Goal: Task Accomplishment & Management: Manage account settings

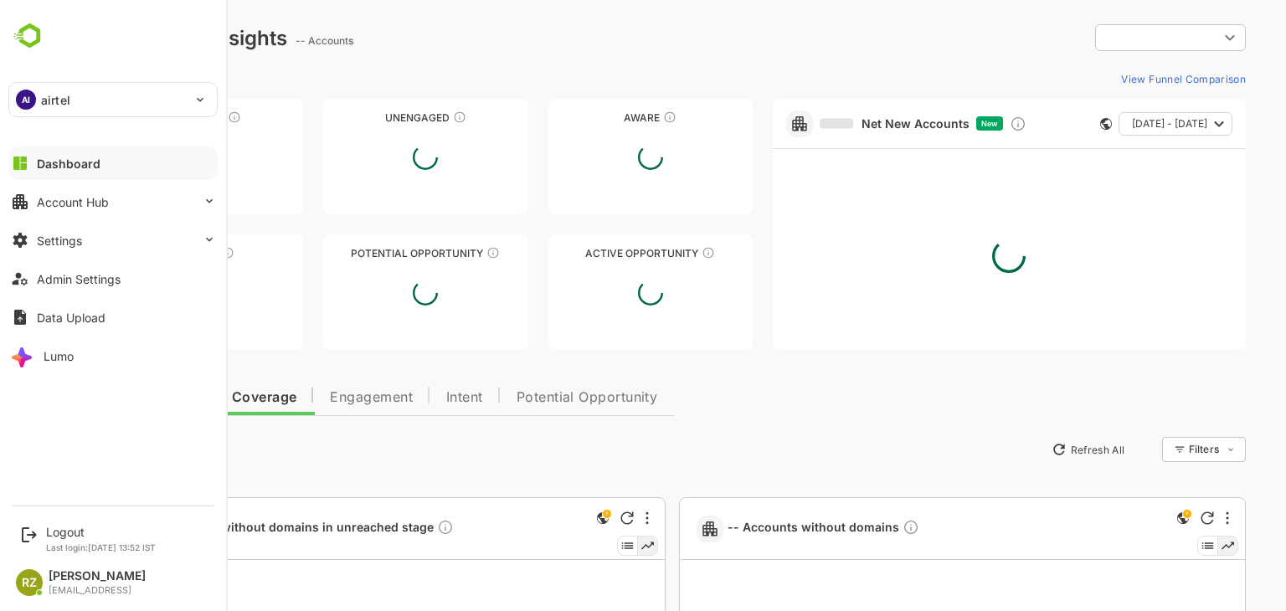
type input "**********"
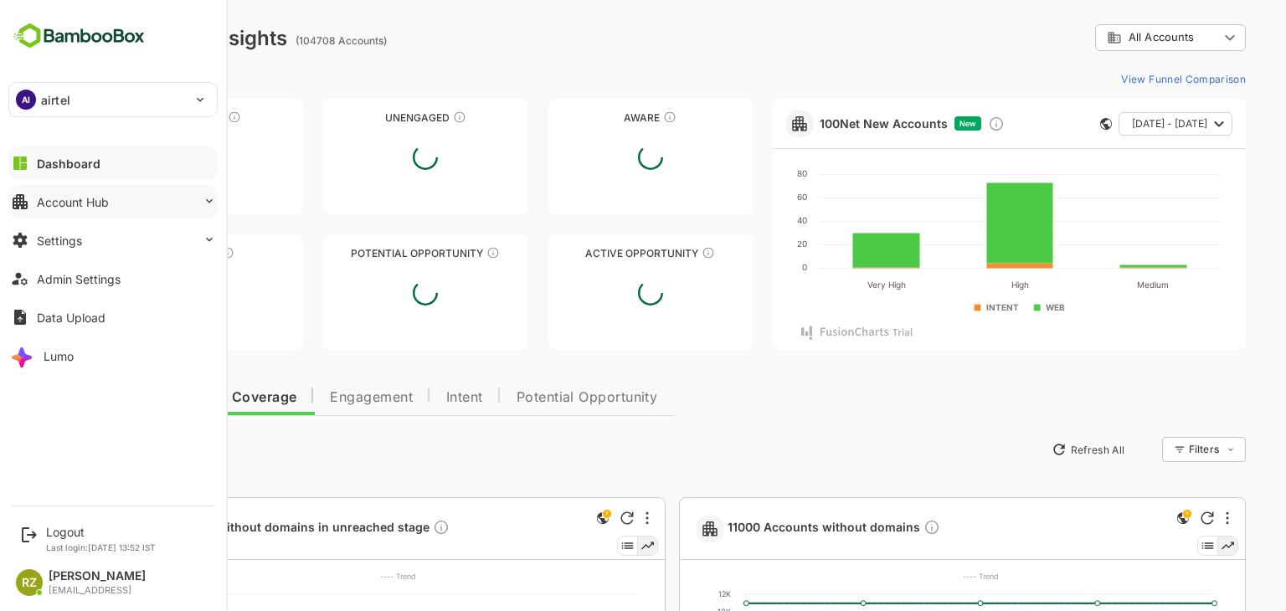
click at [147, 206] on button "Account Hub" at bounding box center [112, 201] width 209 height 33
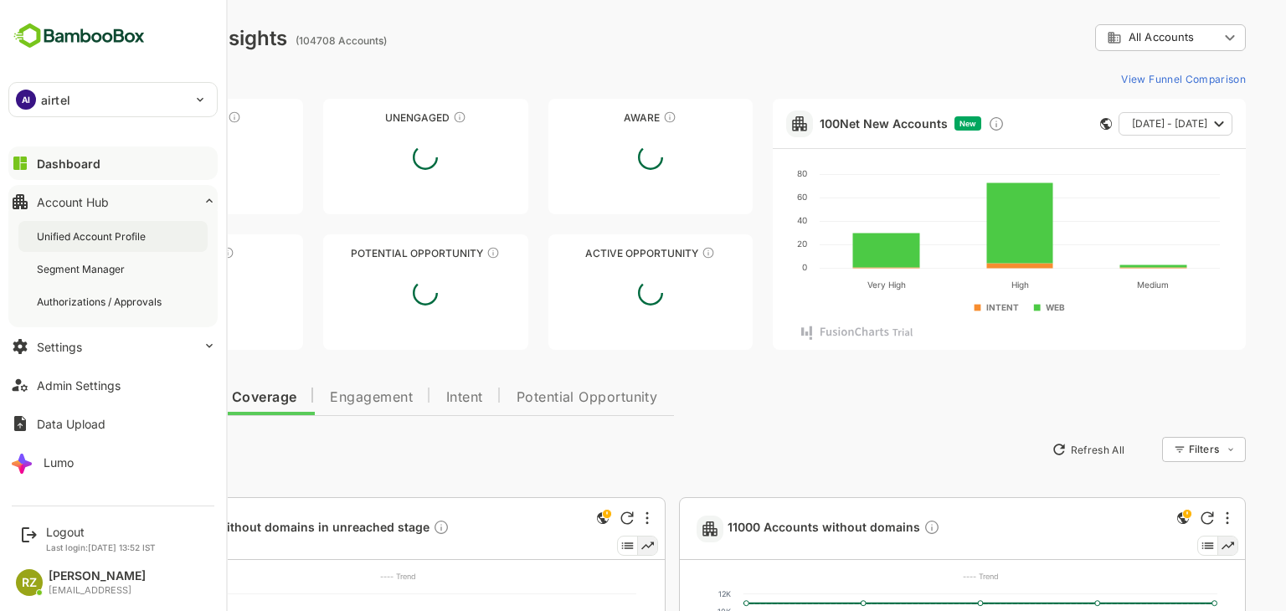
click at [133, 237] on div "Unified Account Profile" at bounding box center [93, 236] width 112 height 14
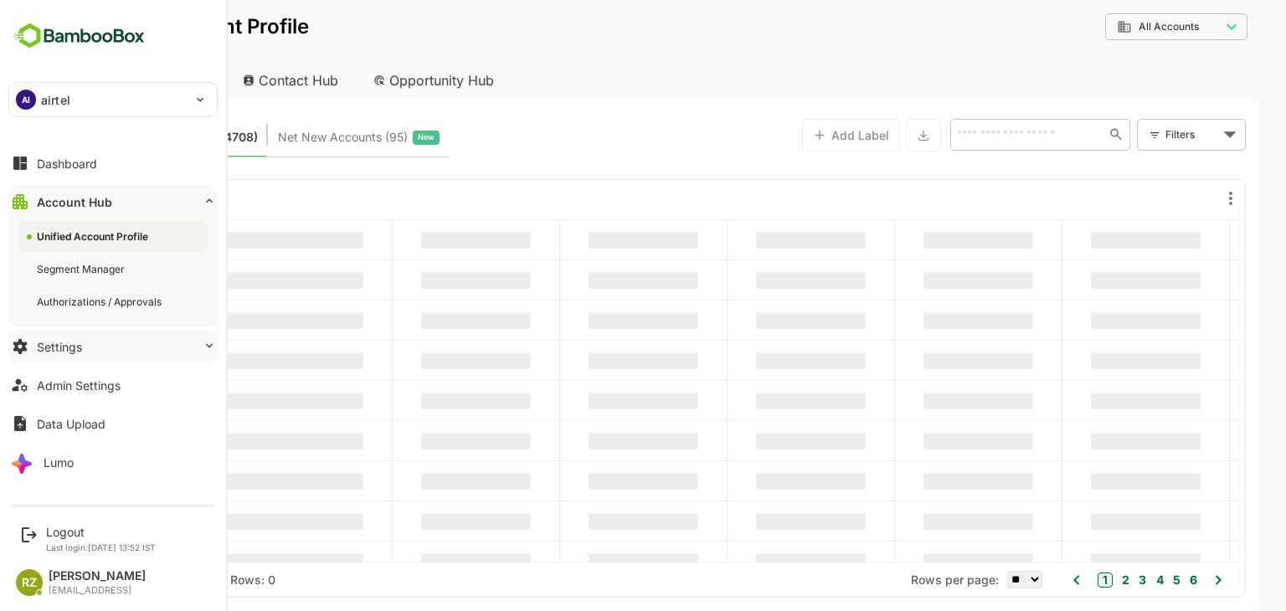
click at [94, 347] on button "Settings" at bounding box center [112, 346] width 209 height 33
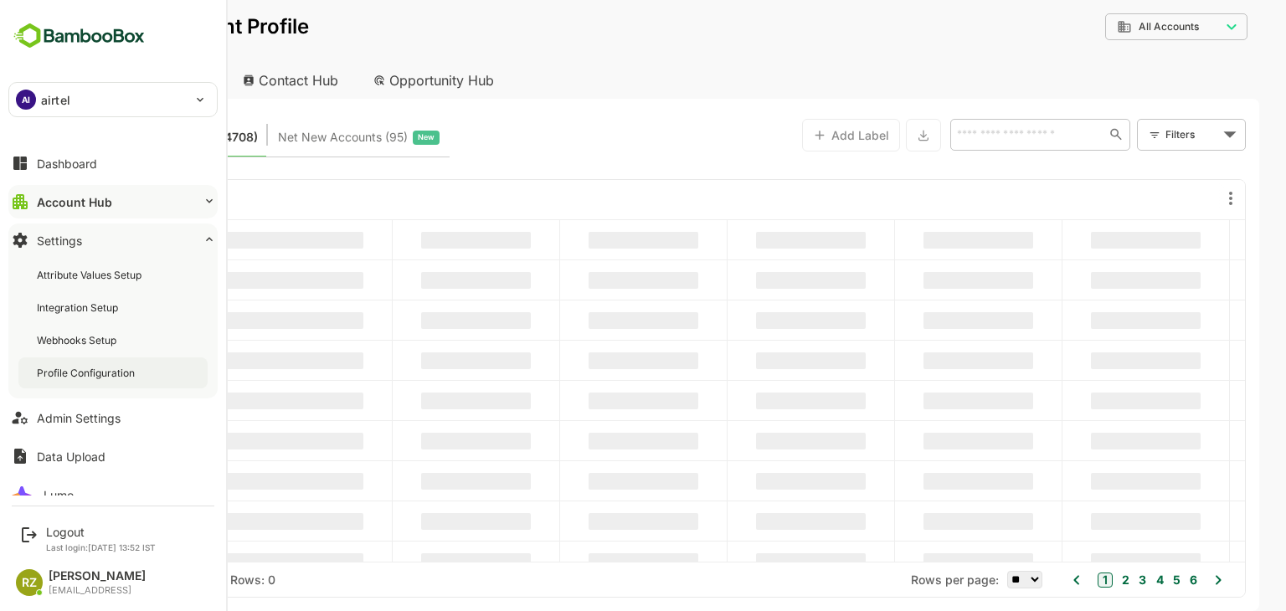
click at [110, 371] on div "Profile Configuration" at bounding box center [87, 373] width 101 height 14
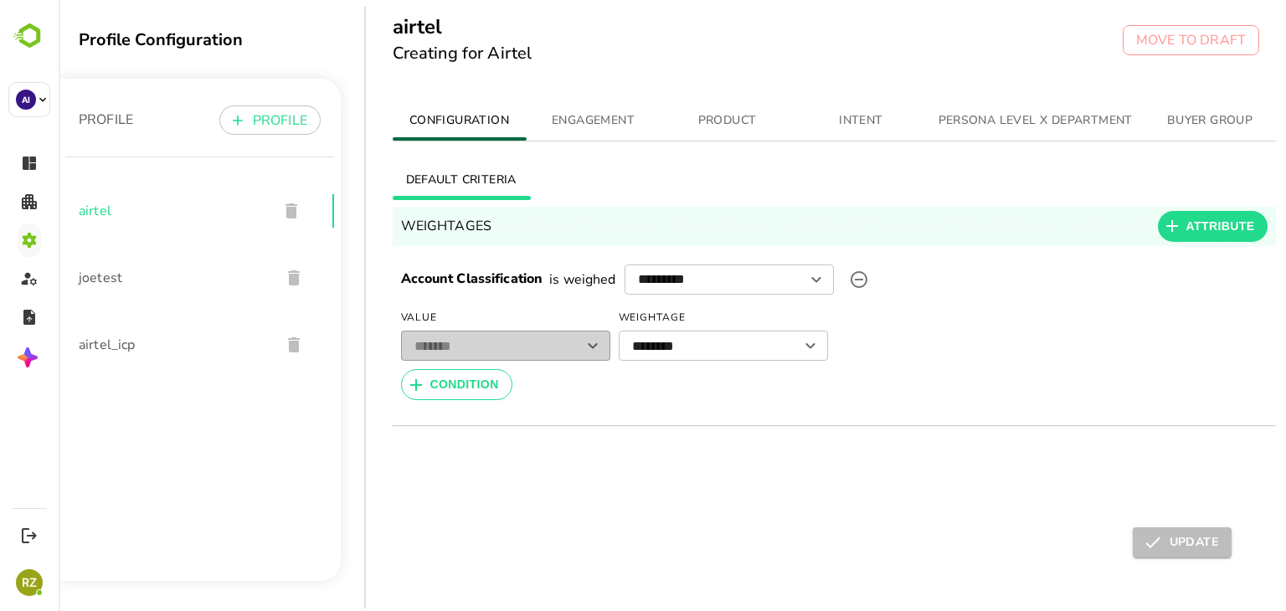
click at [583, 124] on span "ENGAGEMENT" at bounding box center [593, 120] width 114 height 21
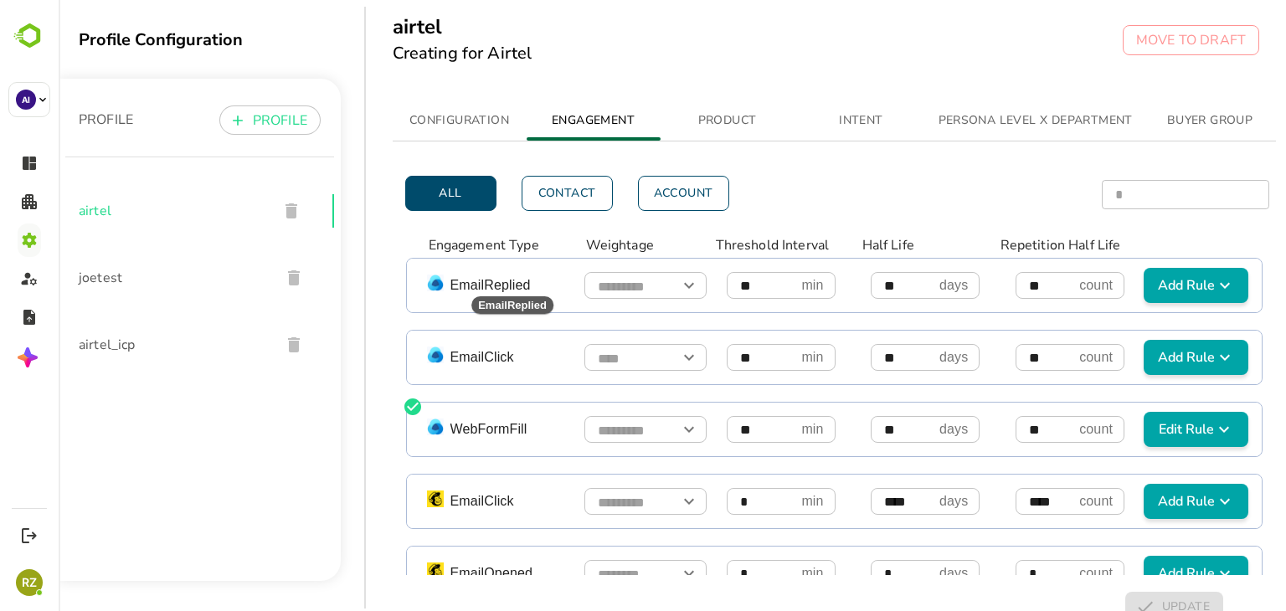
scroll to position [526, 0]
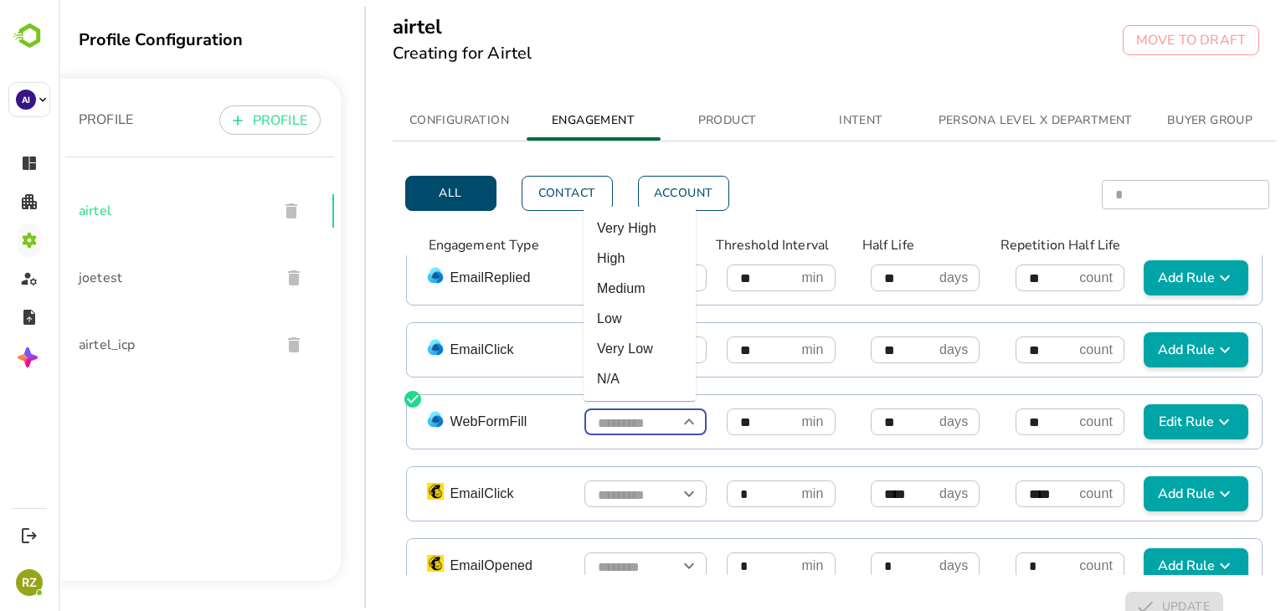
click at [661, 421] on input "simple table" at bounding box center [645, 422] width 122 height 29
click at [388, 423] on div "CONFIGURATION ENGAGEMENT PRODUCT INTENT PERSONA LEVEL X DEPARTMENT BUYER GROUP …" at bounding box center [844, 351] width 956 height 528
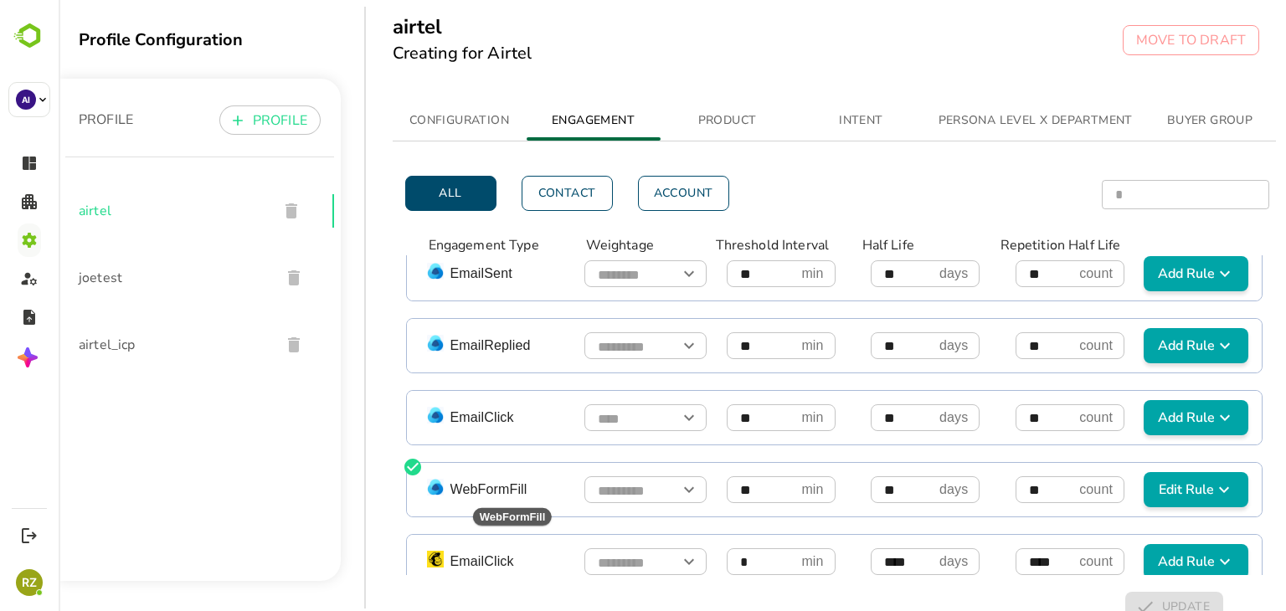
scroll to position [454, 0]
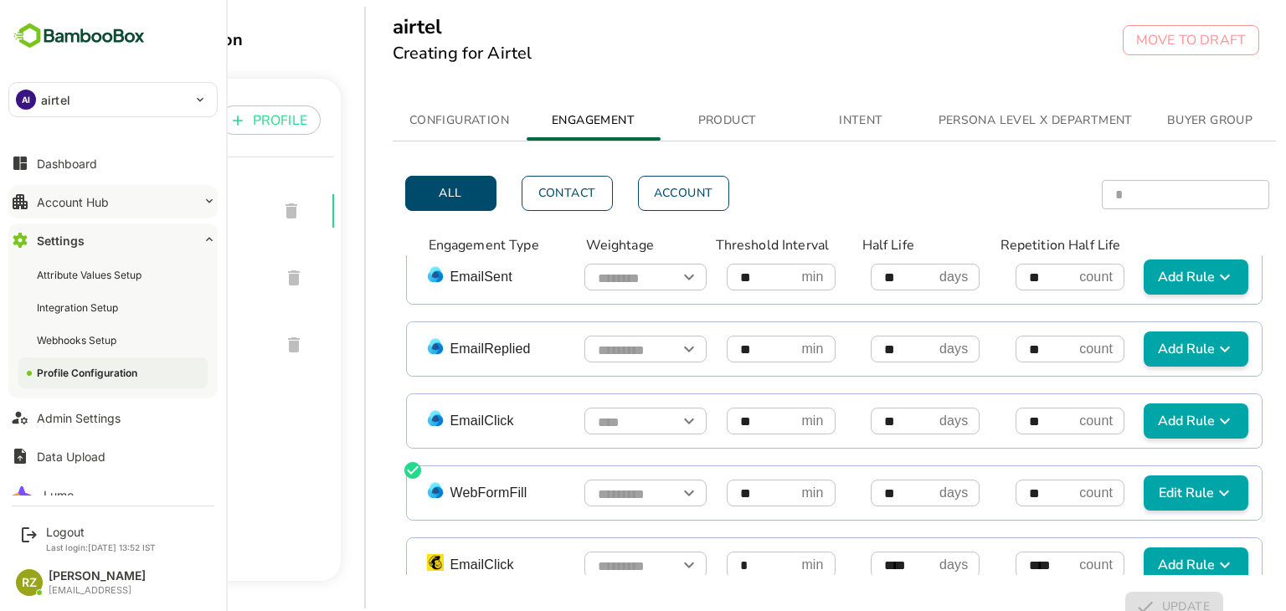
click at [71, 198] on div "Account Hub" at bounding box center [73, 202] width 72 height 14
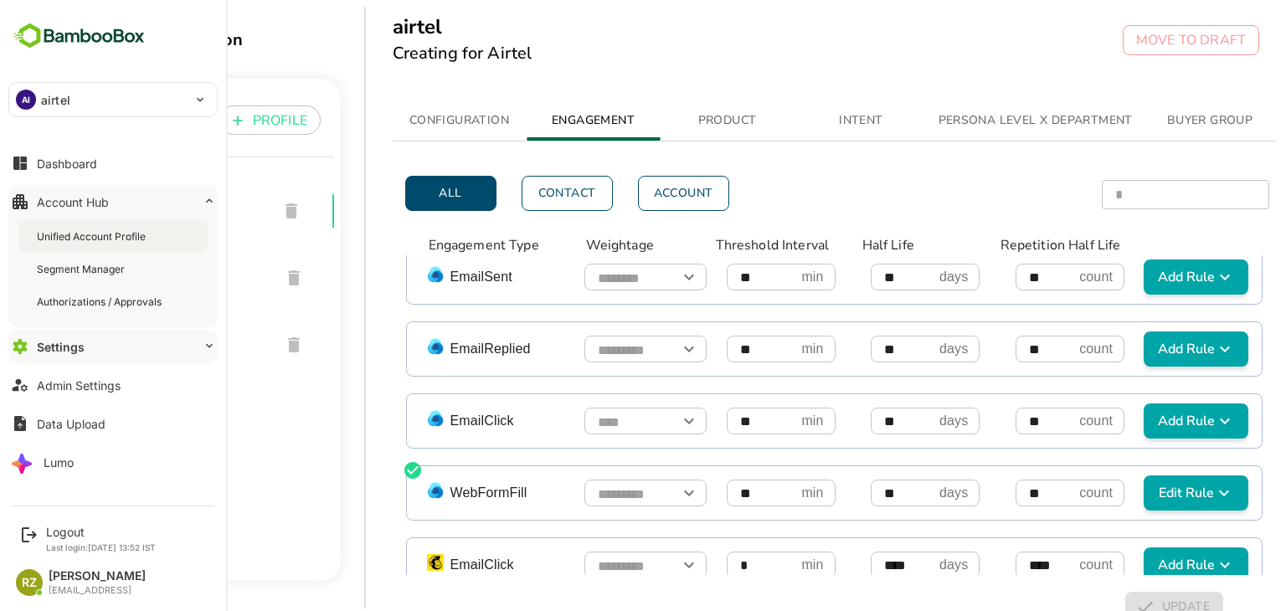
click at [95, 236] on div "Unified Account Profile" at bounding box center [93, 236] width 112 height 14
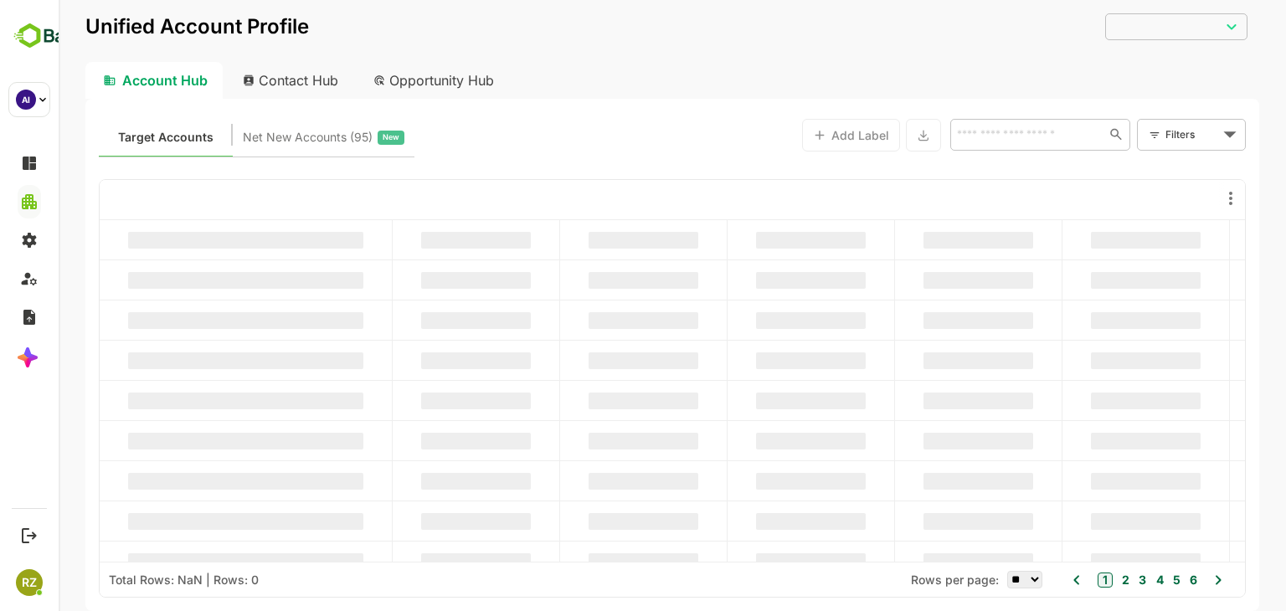
type input "**********"
click at [1041, 132] on input "text" at bounding box center [1027, 134] width 150 height 20
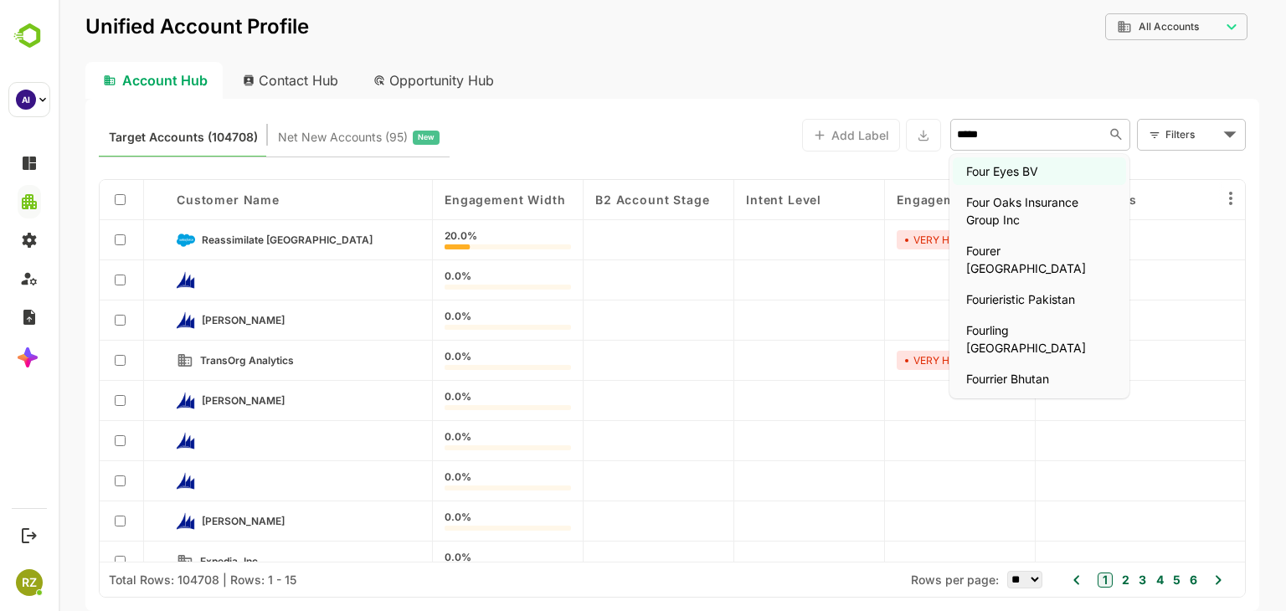
type input "******"
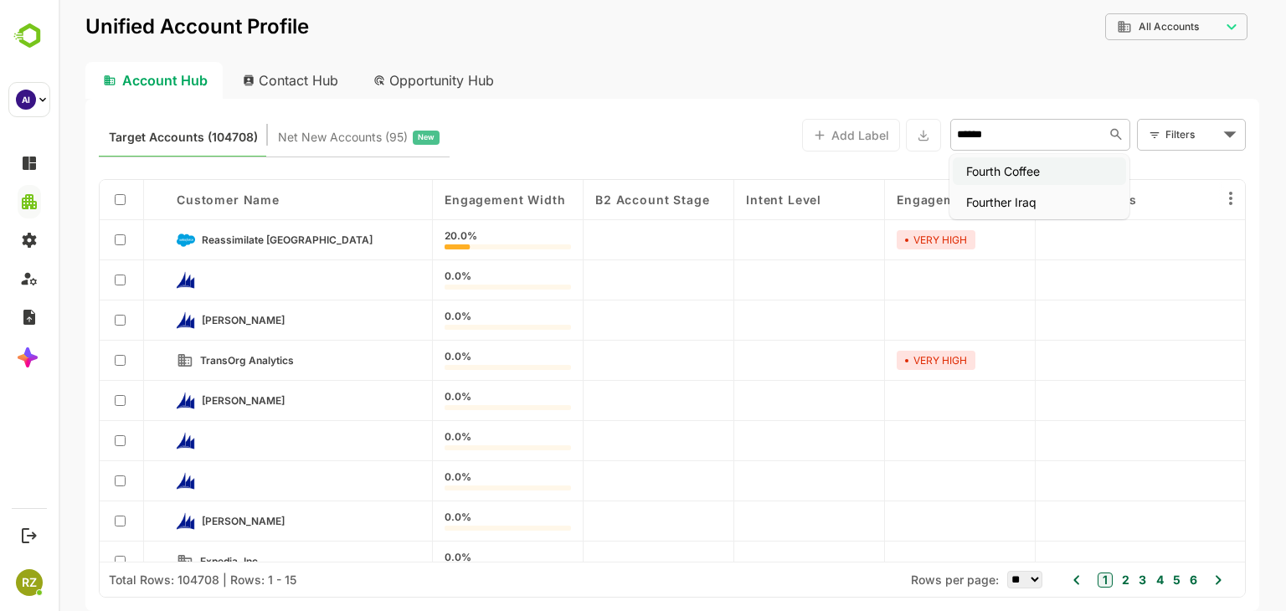
click at [1044, 167] on li "Fourth Coffee" at bounding box center [1038, 171] width 173 height 28
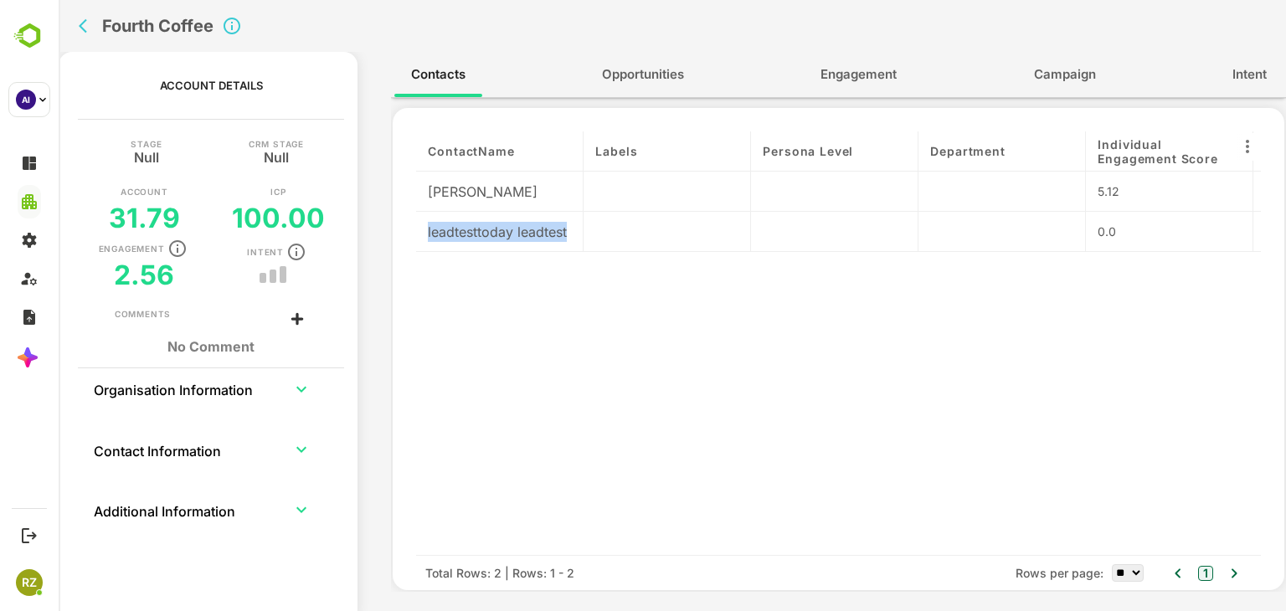
drag, startPoint x: 429, startPoint y: 231, endPoint x: 572, endPoint y: 231, distance: 144.0
click at [572, 231] on div "leadtesttoday leadtest" at bounding box center [499, 232] width 167 height 40
drag, startPoint x: 427, startPoint y: 188, endPoint x: 496, endPoint y: 188, distance: 69.5
click at [496, 188] on div "[PERSON_NAME]" at bounding box center [499, 192] width 167 height 40
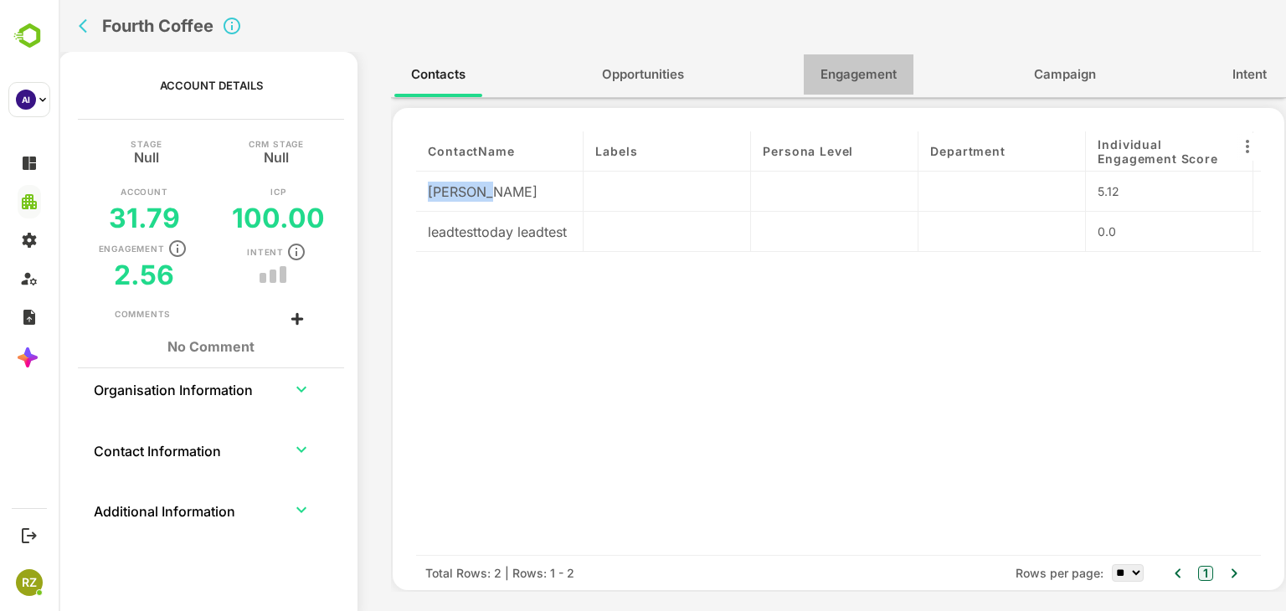
click at [865, 76] on span "Engagement" at bounding box center [858, 75] width 76 height 22
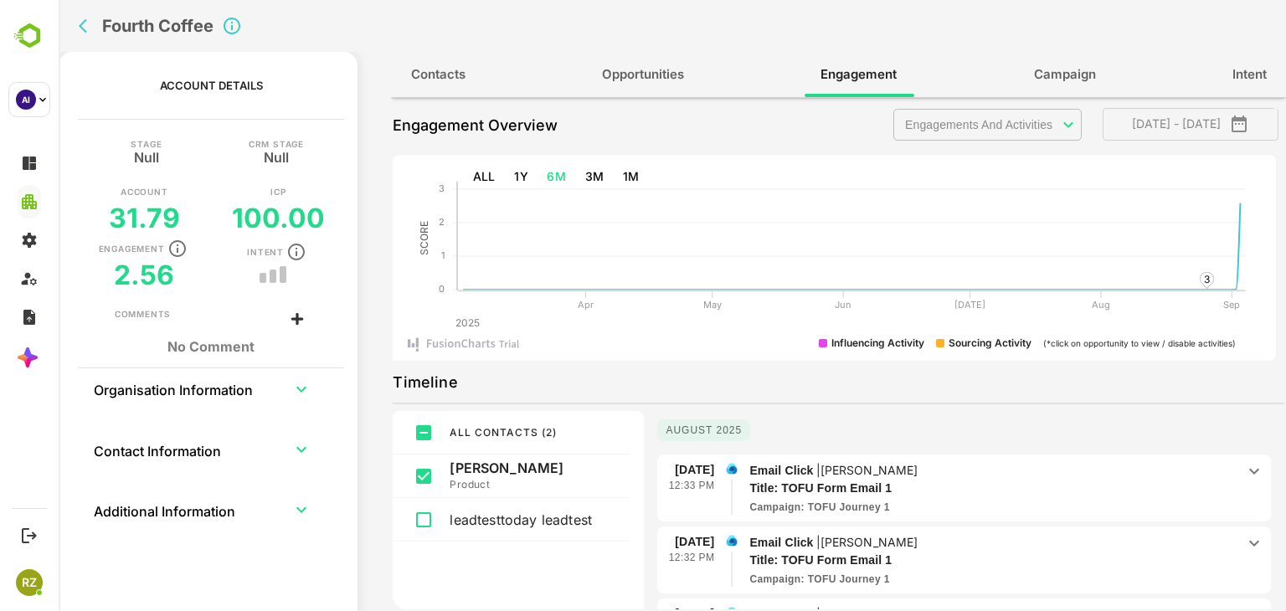
scroll to position [11, 0]
click at [435, 72] on span "Contacts" at bounding box center [438, 75] width 54 height 22
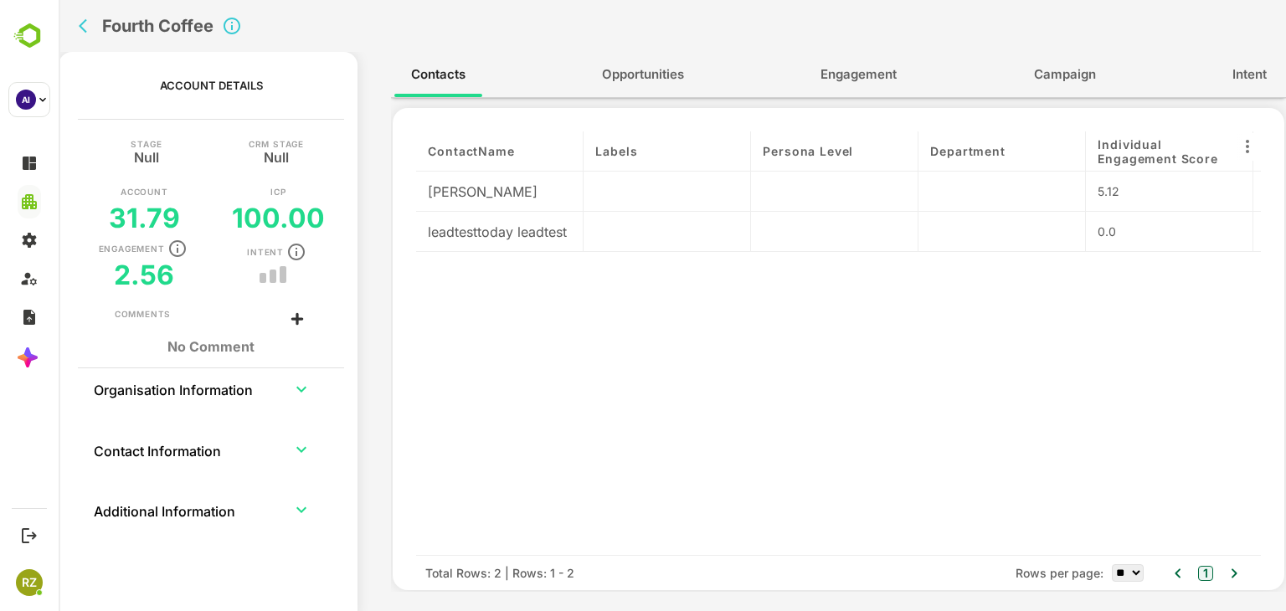
click at [90, 30] on icon "back" at bounding box center [87, 26] width 17 height 17
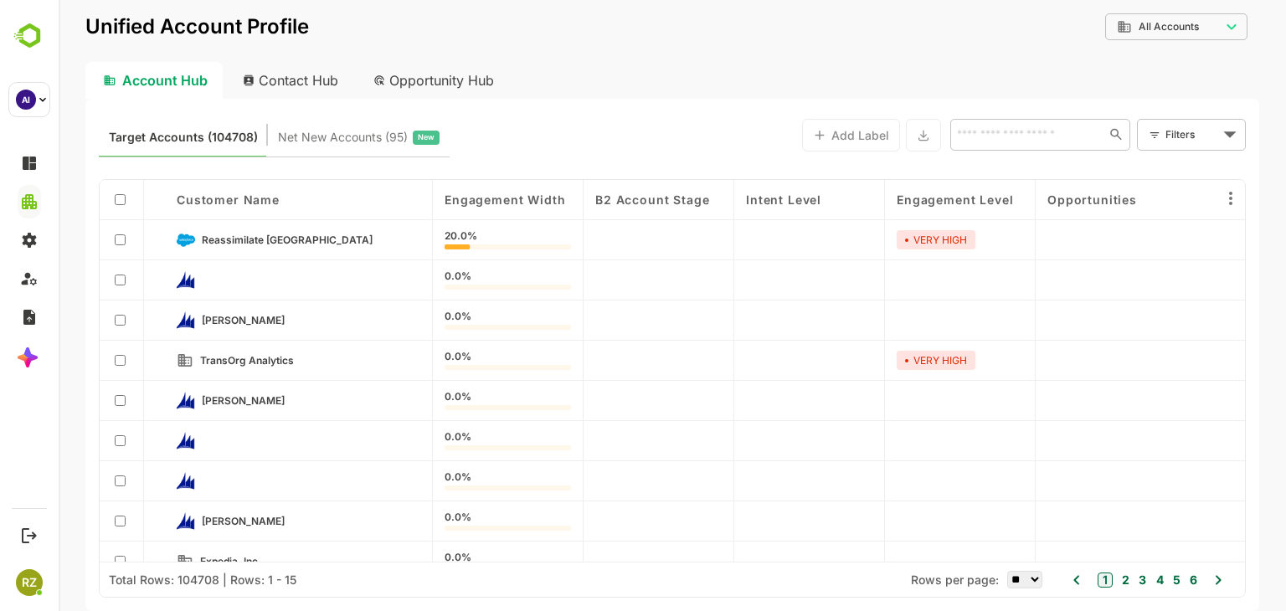
click at [1004, 138] on input "text" at bounding box center [1027, 134] width 150 height 20
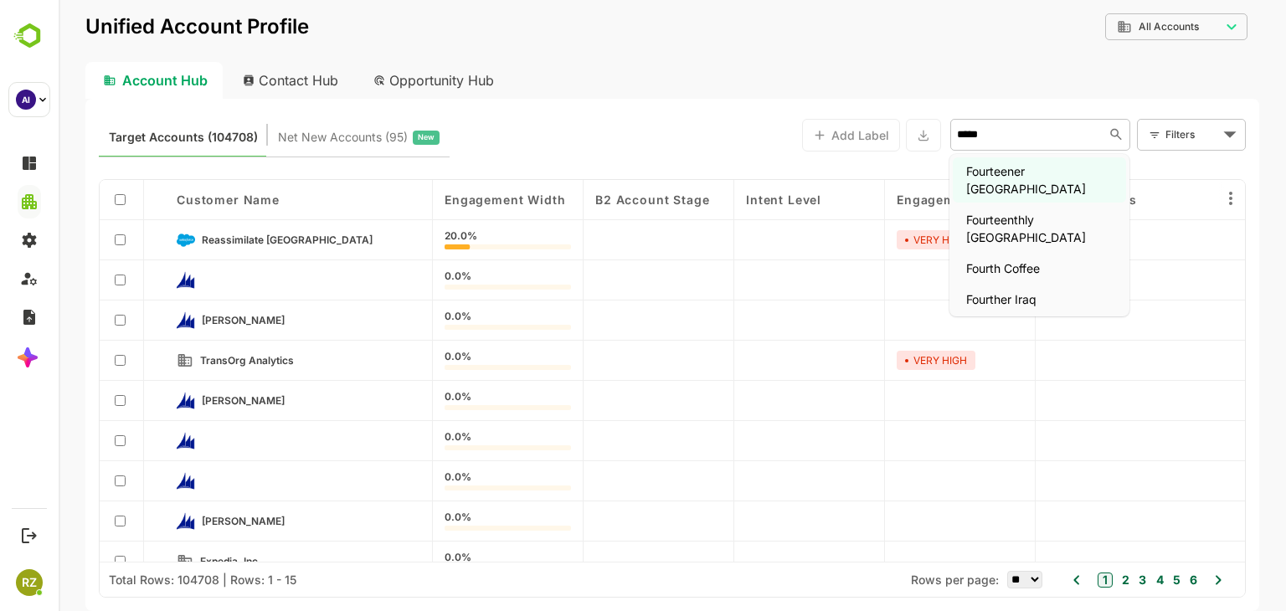
type input "******"
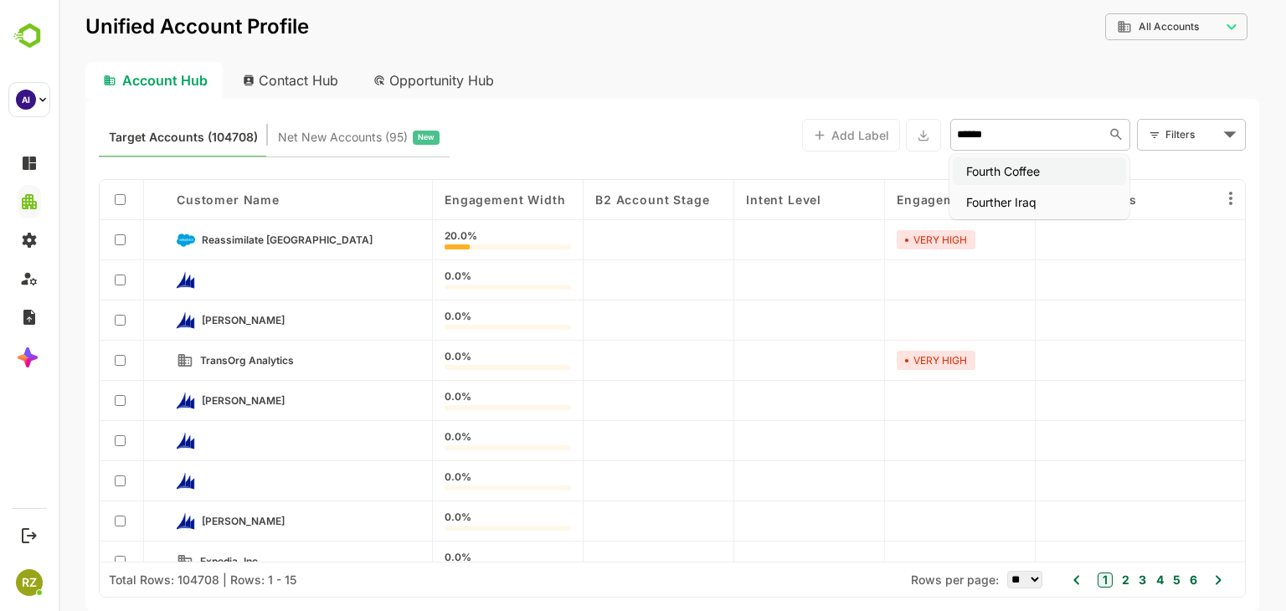
click at [1031, 179] on li "Fourth Coffee" at bounding box center [1038, 171] width 173 height 28
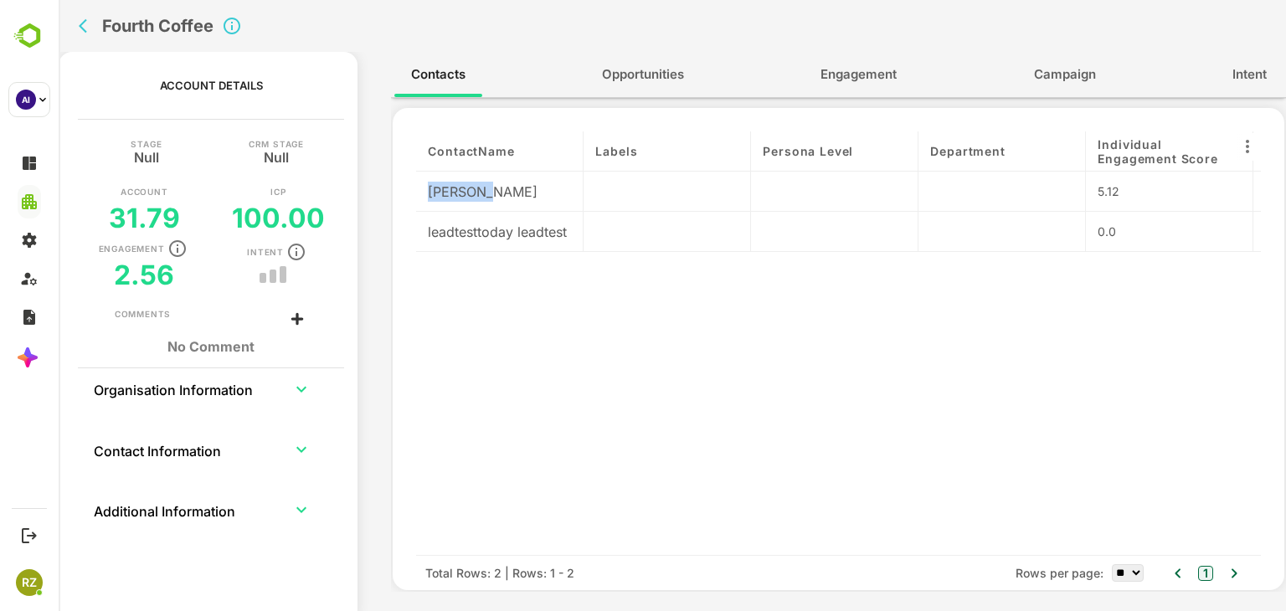
drag, startPoint x: 429, startPoint y: 188, endPoint x: 502, endPoint y: 192, distance: 72.9
click at [502, 192] on div "[PERSON_NAME]" at bounding box center [499, 192] width 167 height 40
drag, startPoint x: 106, startPoint y: 270, endPoint x: 181, endPoint y: 275, distance: 74.7
click at [181, 275] on div "Stage Null CRM Stage Null Account 31.79 ICP 100.00 Engagement 2.56 Intent" at bounding box center [210, 224] width 293 height 168
click at [870, 72] on span "Engagement" at bounding box center [858, 75] width 76 height 22
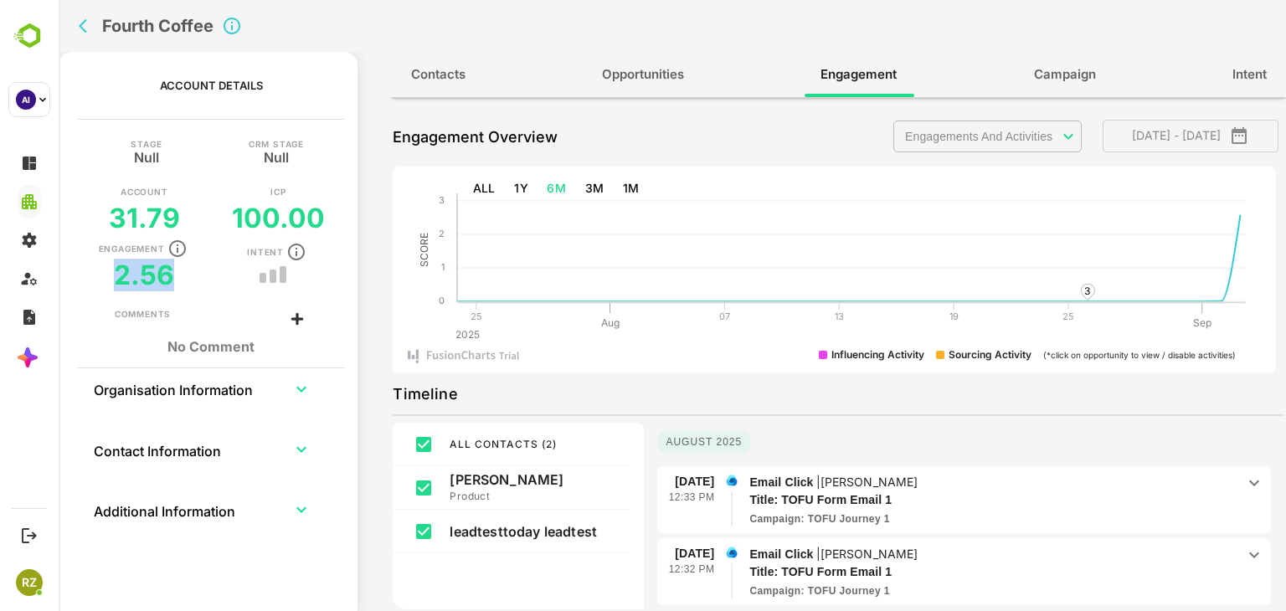
click at [440, 75] on span "Contacts" at bounding box center [438, 75] width 54 height 22
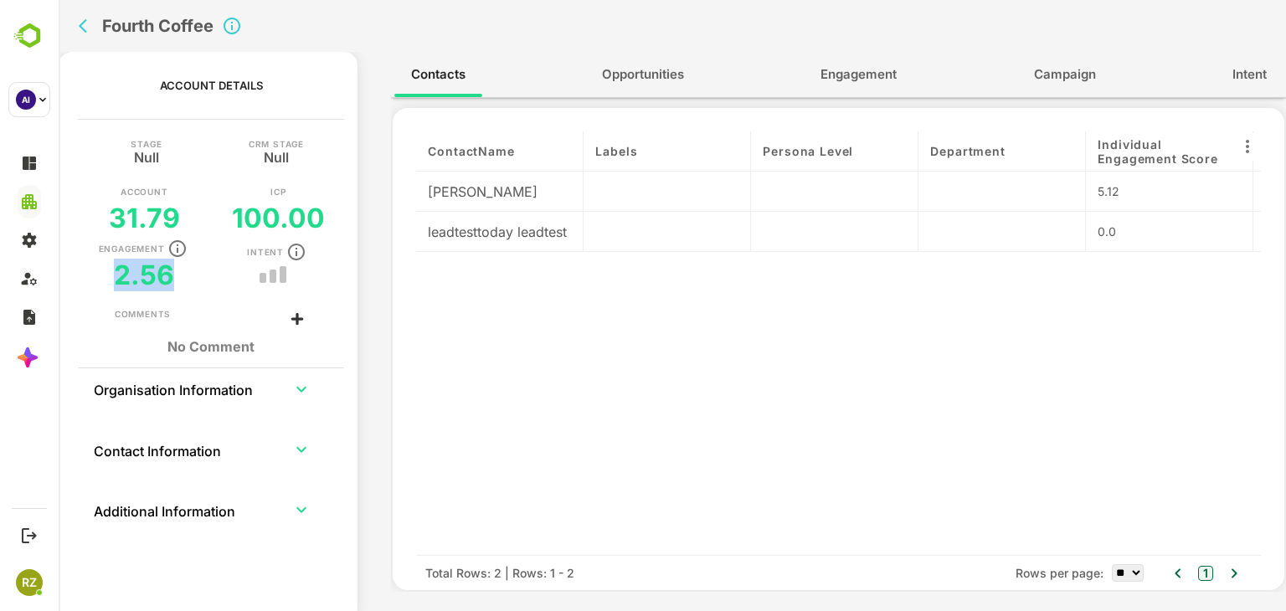
click at [902, 329] on div at bounding box center [834, 403] width 167 height 303
click at [853, 71] on span "Engagement" at bounding box center [858, 75] width 76 height 22
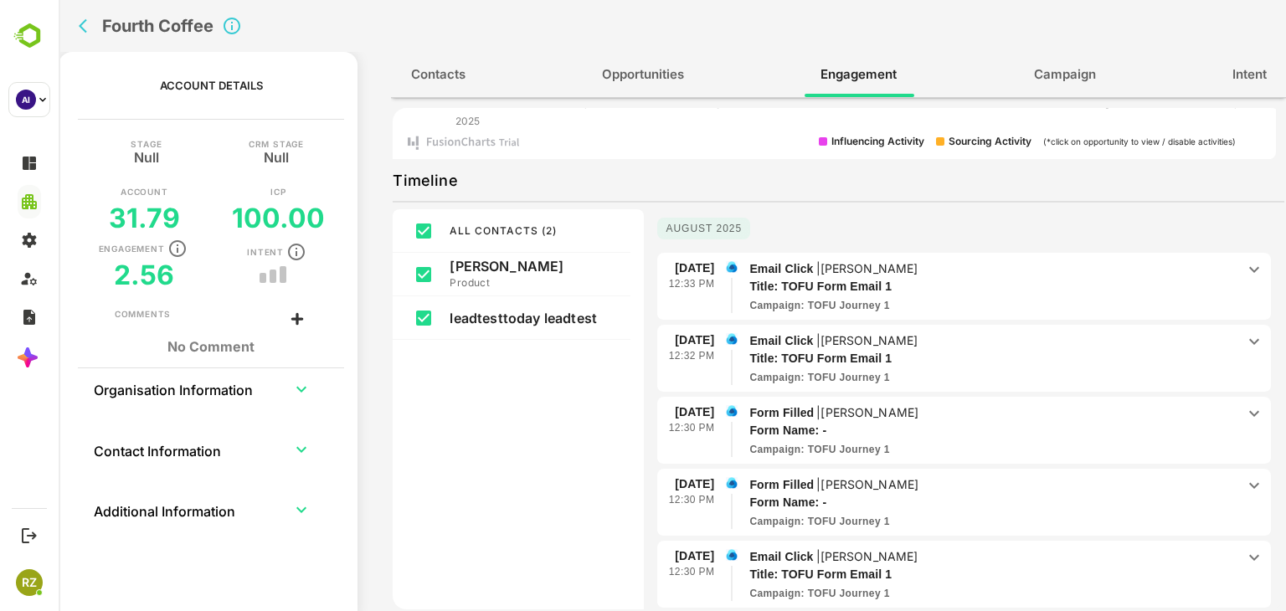
scroll to position [214, 0]
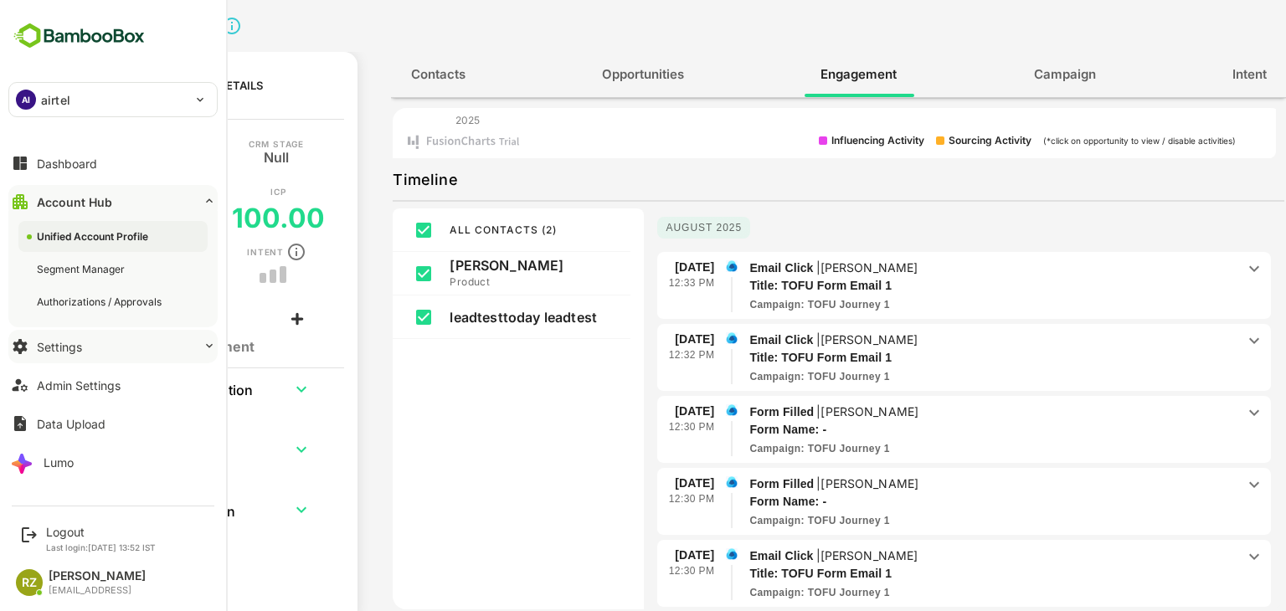
click at [107, 343] on button "Settings" at bounding box center [112, 346] width 209 height 33
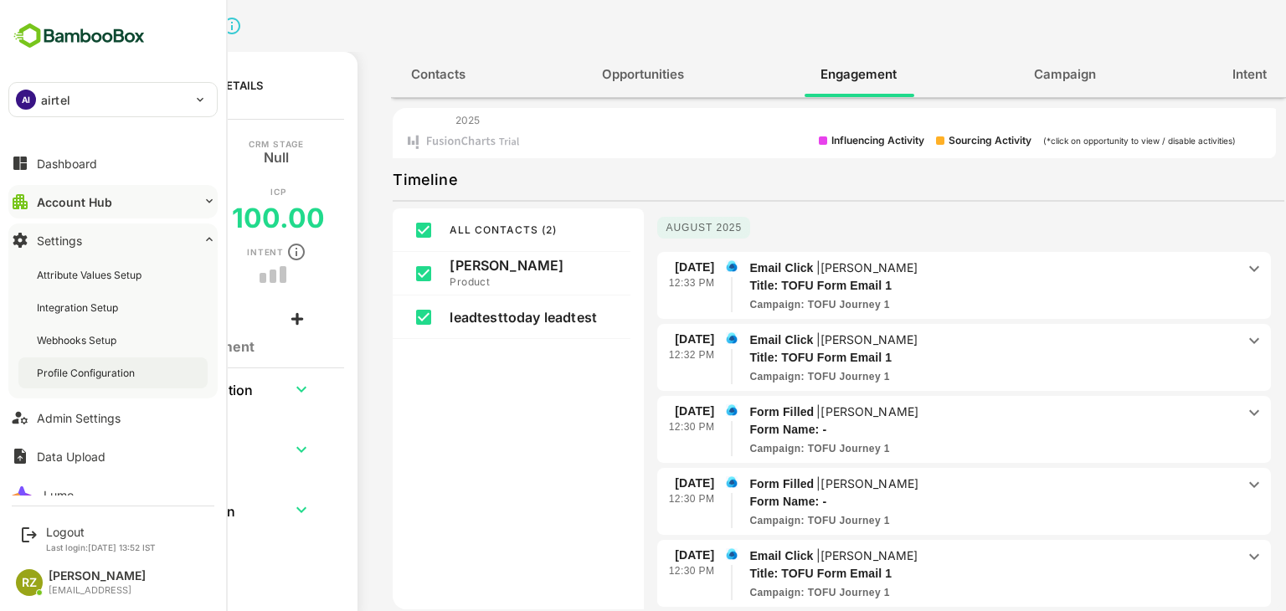
click at [100, 379] on div "Profile Configuration" at bounding box center [112, 372] width 189 height 31
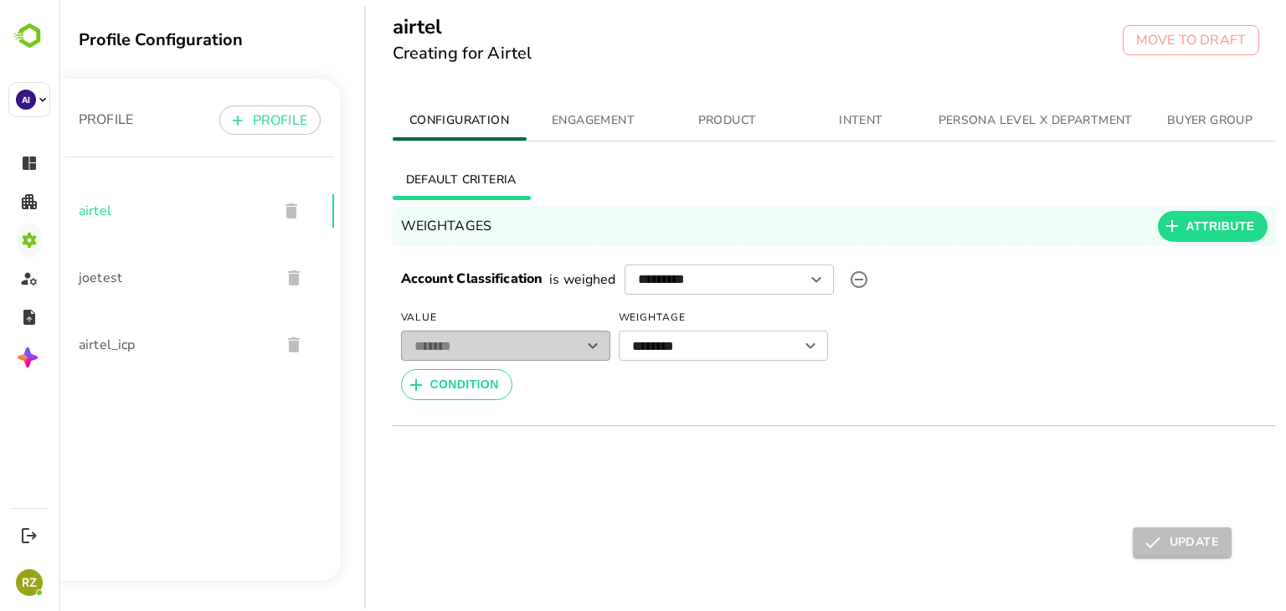
click at [726, 128] on span "PRODUCT" at bounding box center [727, 120] width 114 height 21
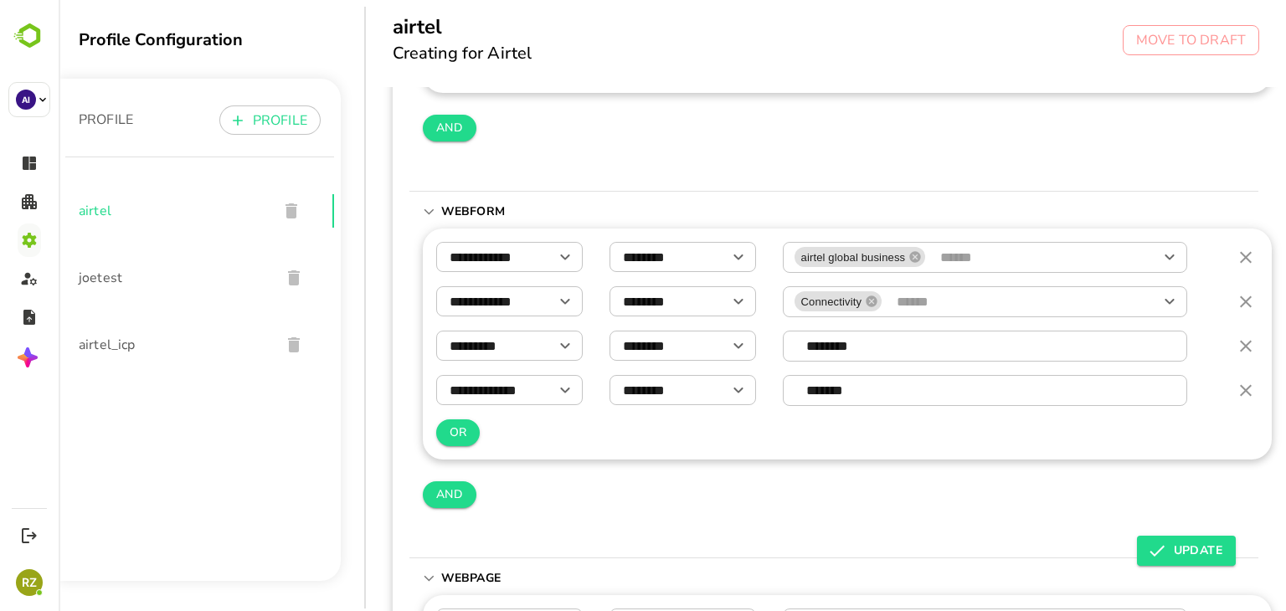
scroll to position [209, 0]
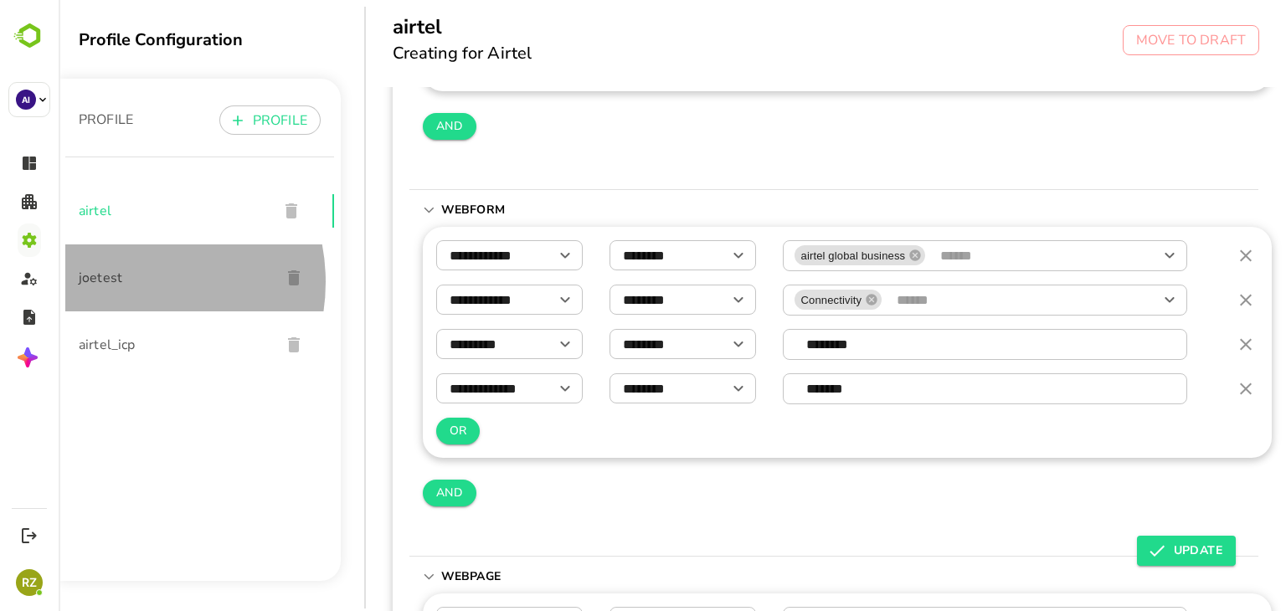
click at [122, 282] on span "joetest" at bounding box center [173, 278] width 188 height 20
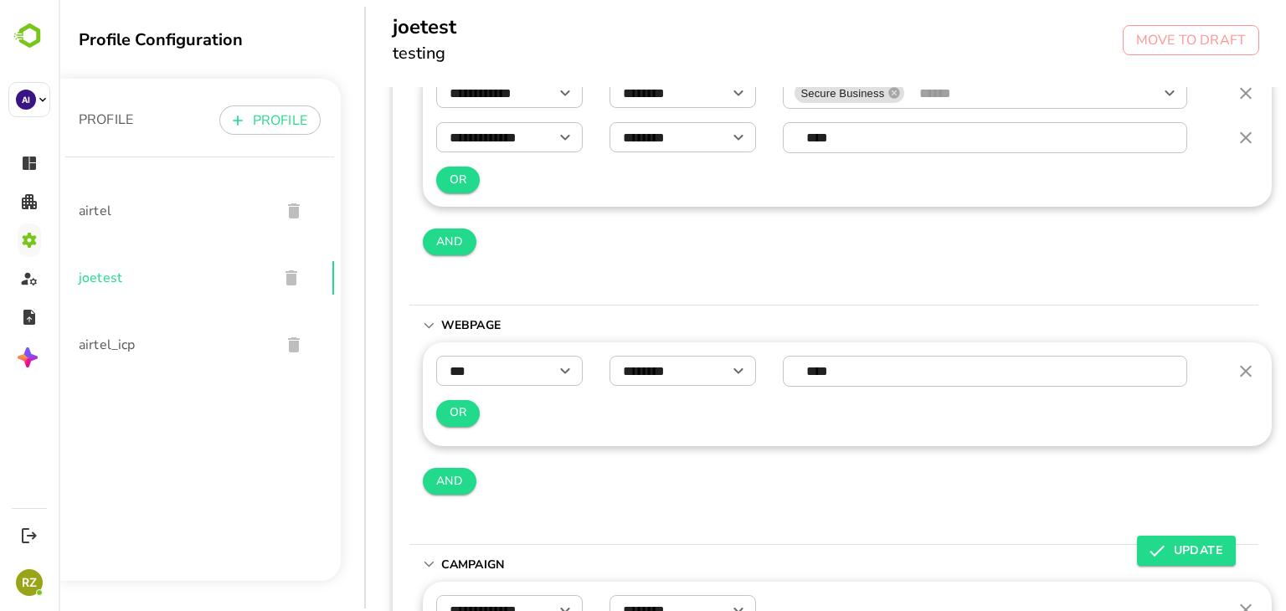
scroll to position [380, 0]
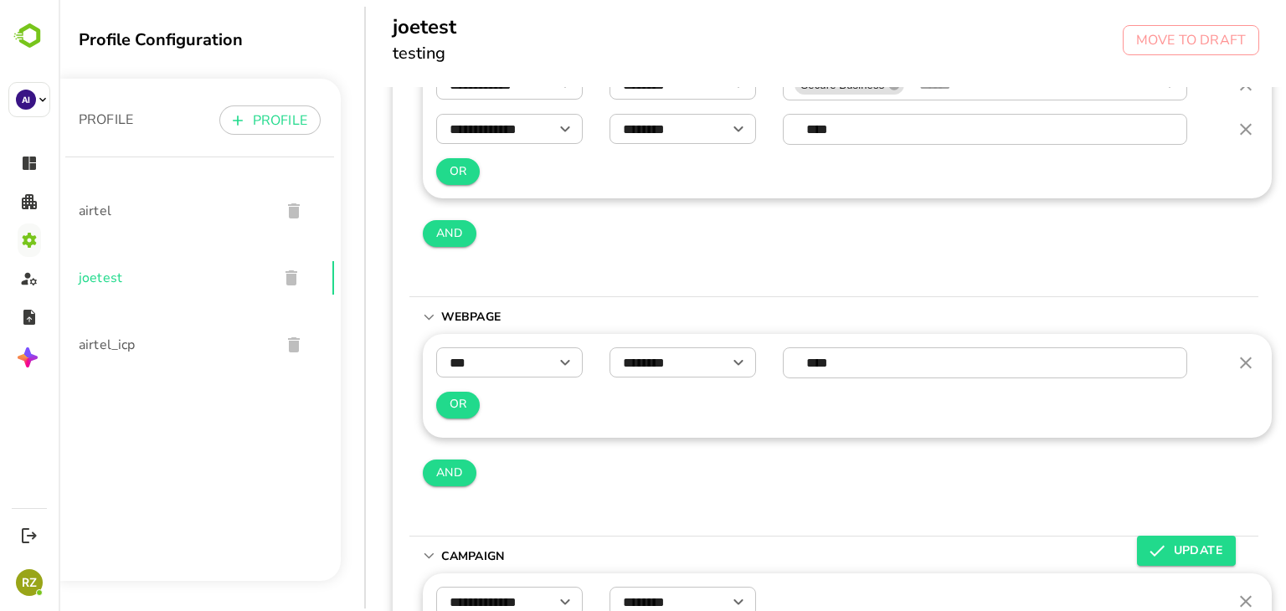
click at [141, 208] on span "airtel" at bounding box center [173, 211] width 188 height 20
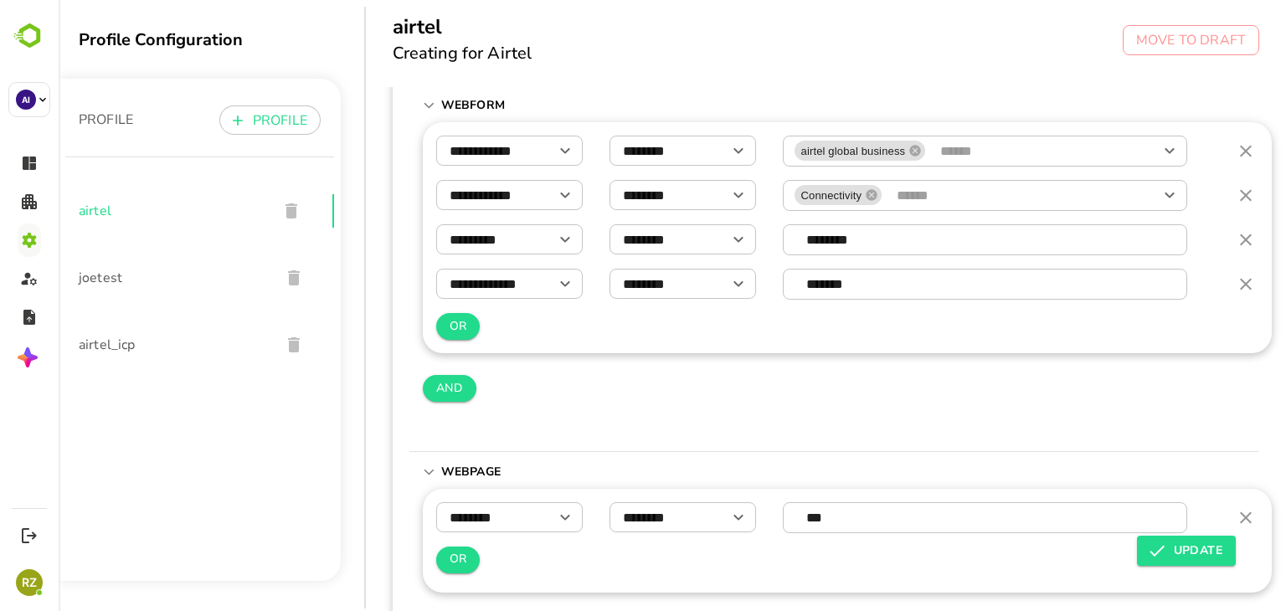
scroll to position [315, 0]
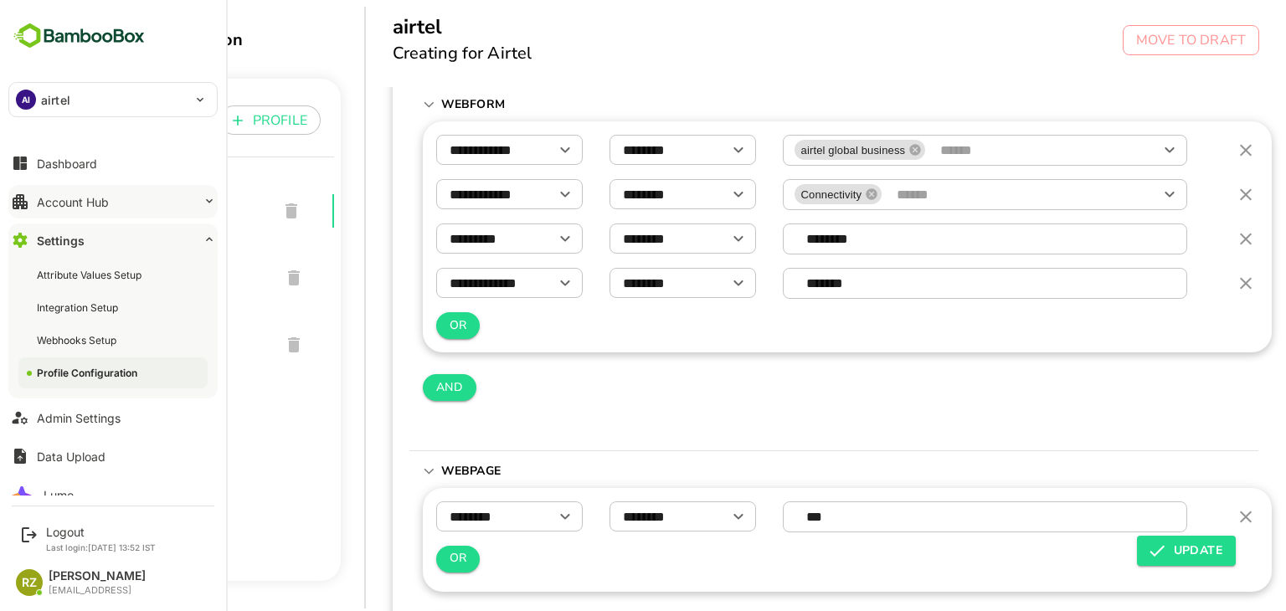
click at [87, 196] on div "Account Hub" at bounding box center [73, 202] width 72 height 14
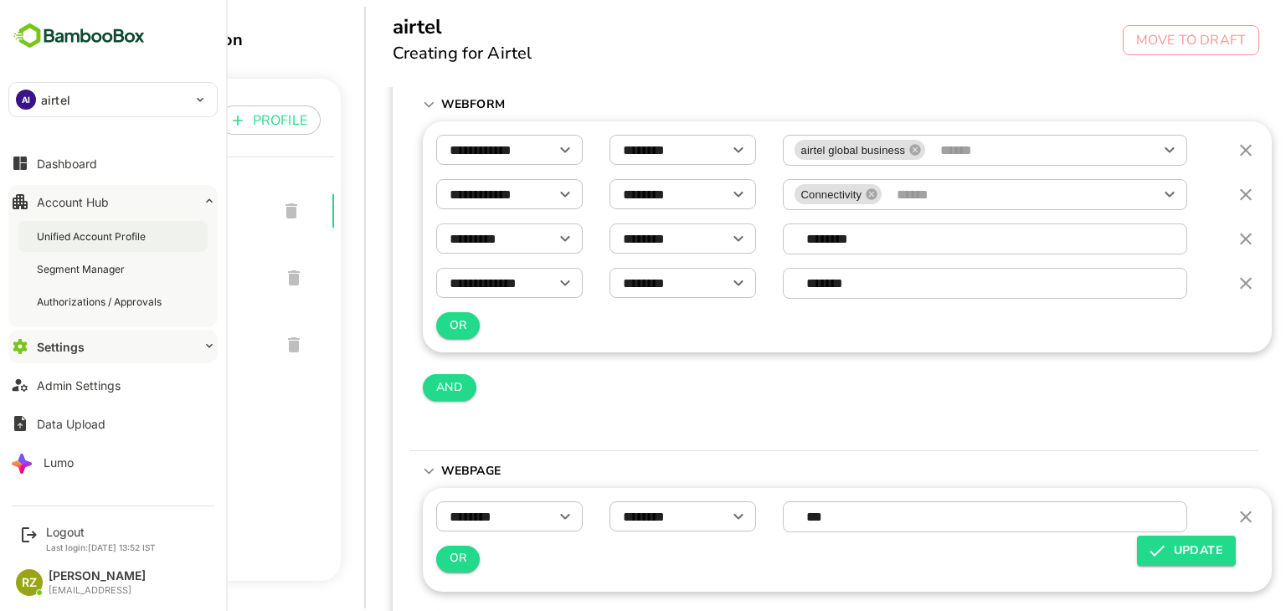
click at [98, 234] on div "Unified Account Profile" at bounding box center [93, 236] width 112 height 14
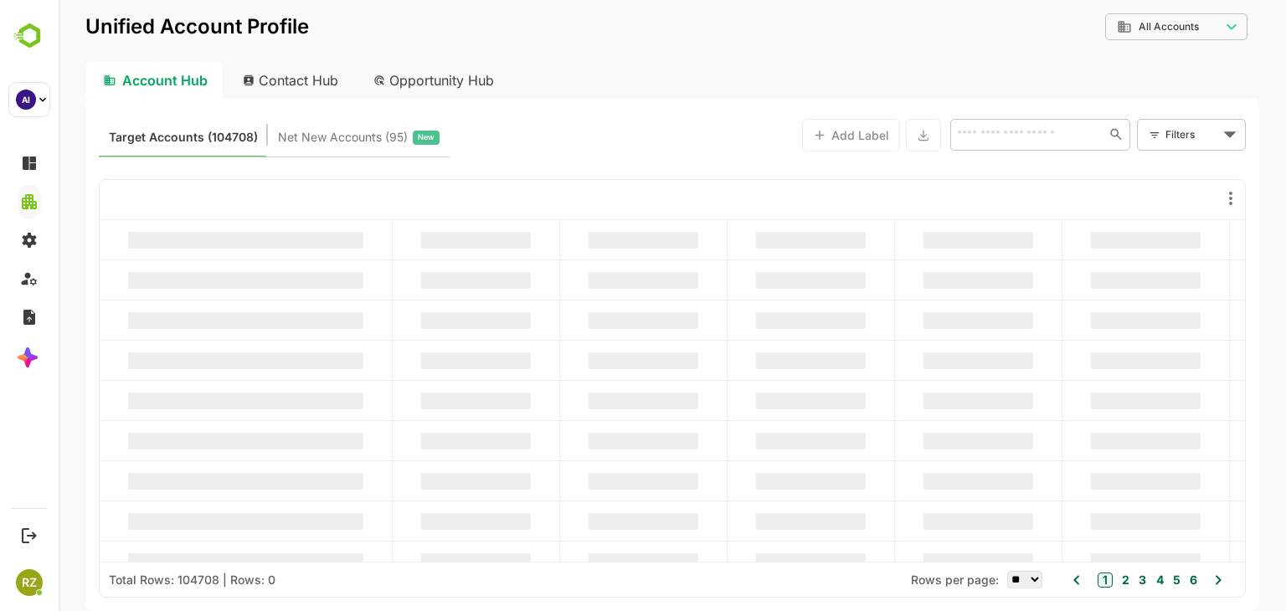
click at [1008, 131] on input "text" at bounding box center [1027, 134] width 150 height 20
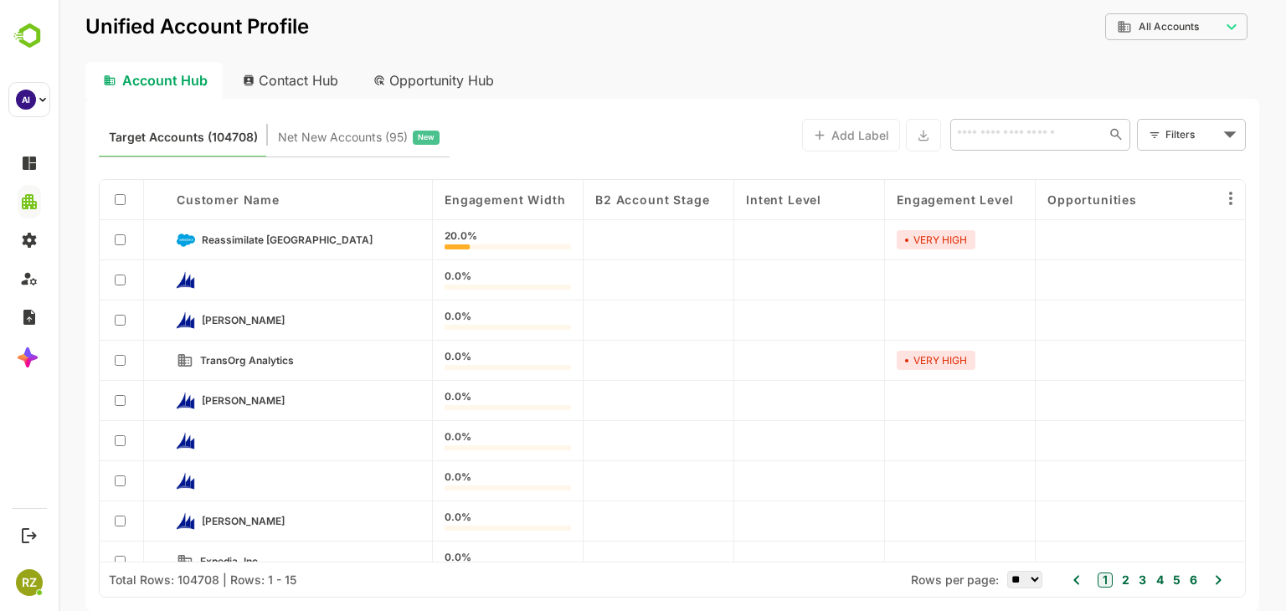
click at [261, 81] on div "Contact Hub" at bounding box center [291, 80] width 124 height 37
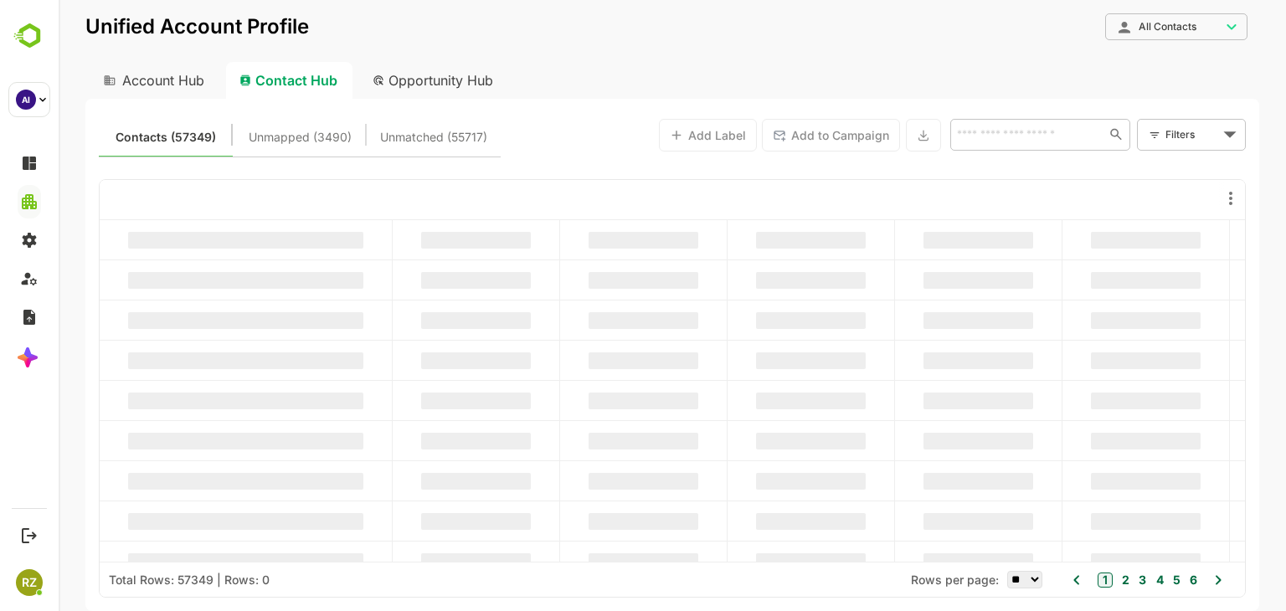
click at [1004, 136] on input "text" at bounding box center [1027, 134] width 150 height 20
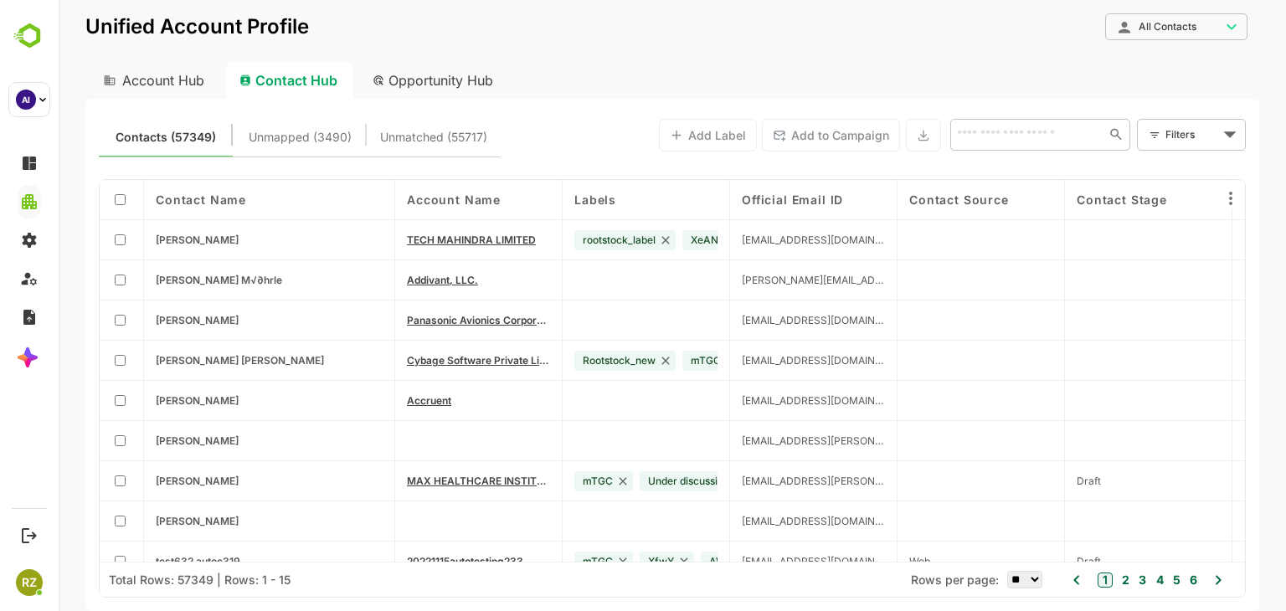
click at [172, 85] on div "Account Hub" at bounding box center [152, 80] width 134 height 37
type input "**********"
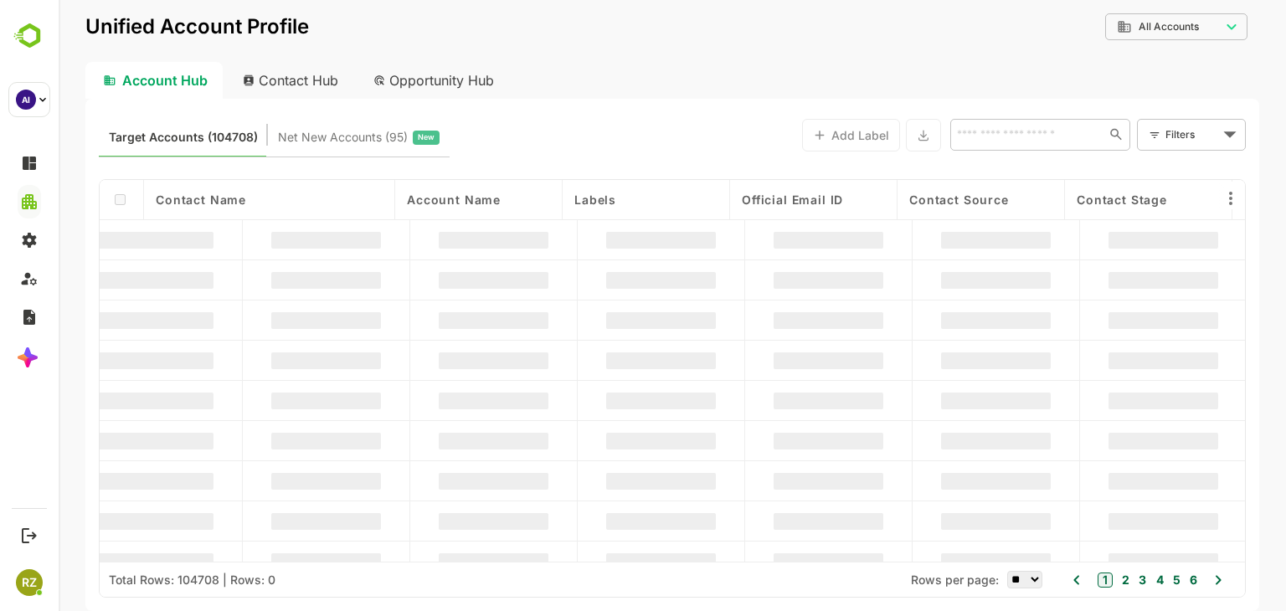
click at [1011, 126] on input "text" at bounding box center [1027, 134] width 150 height 20
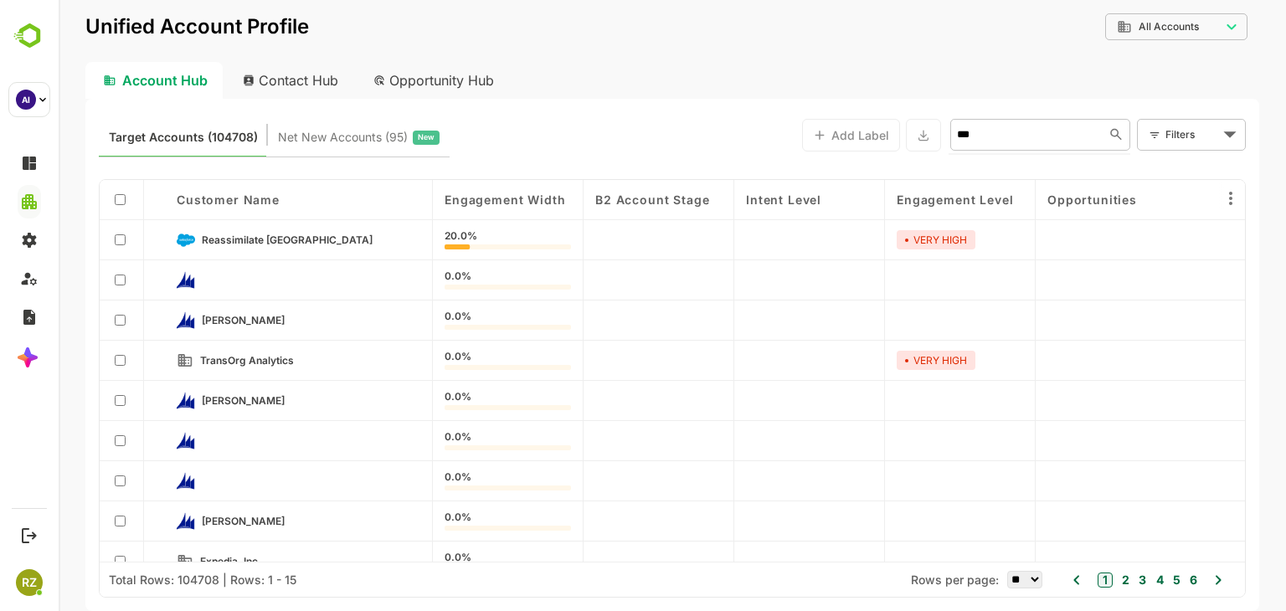
type input "**"
click at [1013, 173] on li "QKTest" at bounding box center [1038, 171] width 173 height 28
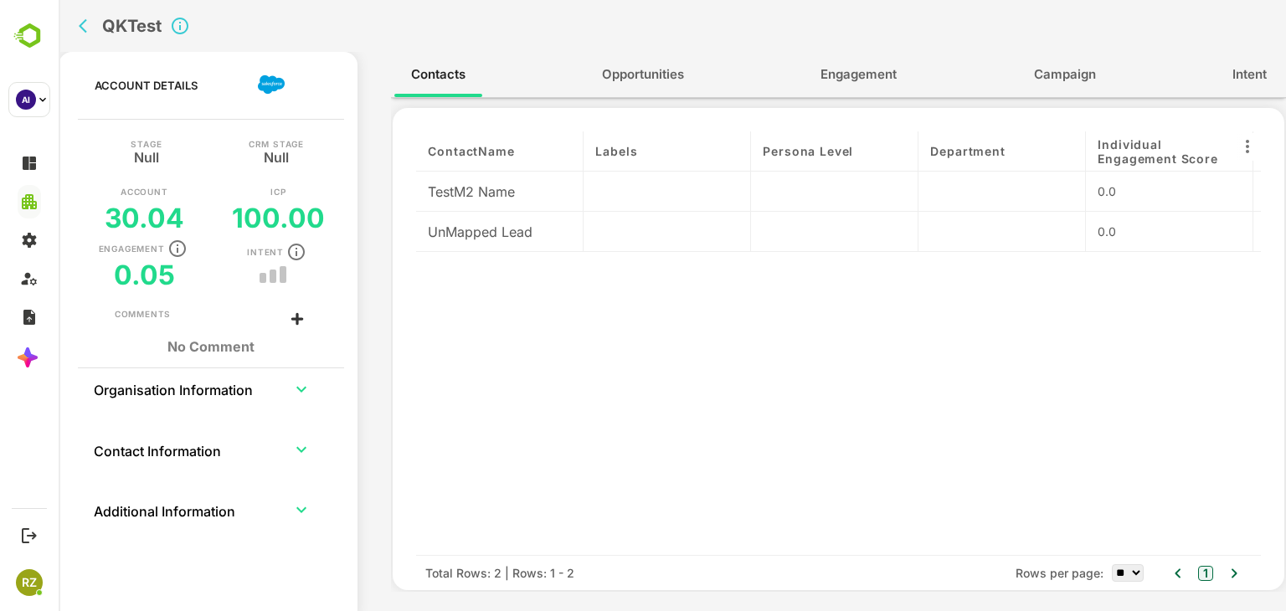
click at [832, 94] on button "Engagement" at bounding box center [858, 74] width 110 height 40
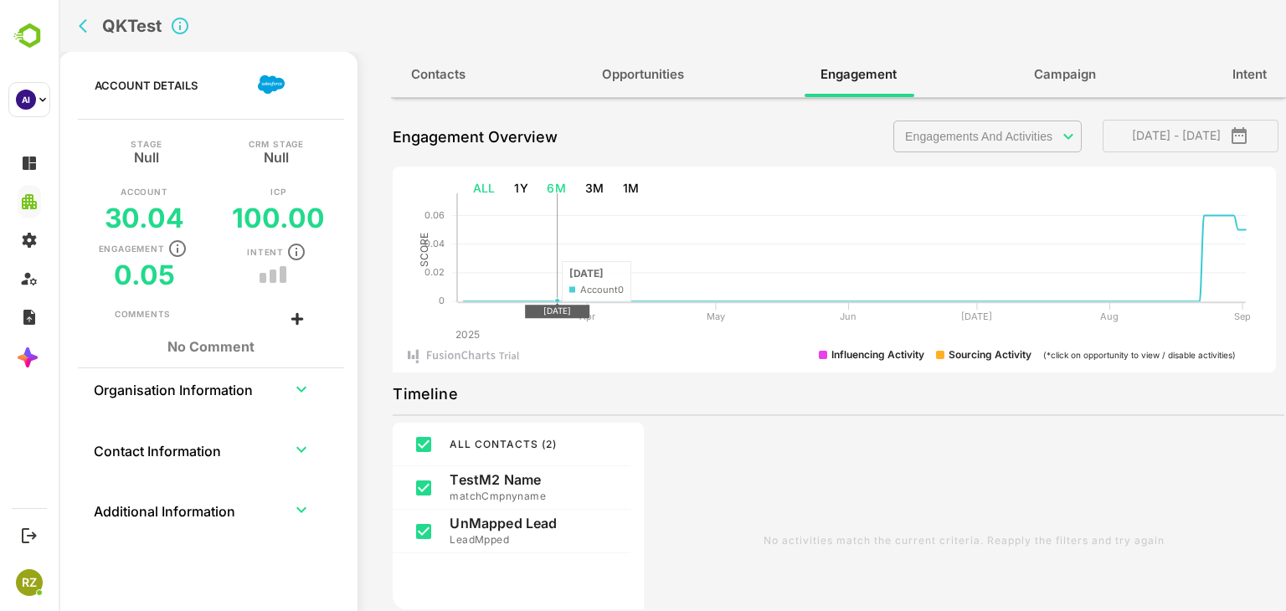
click at [479, 193] on button "ALL" at bounding box center [484, 188] width 36 height 31
type input "**********"
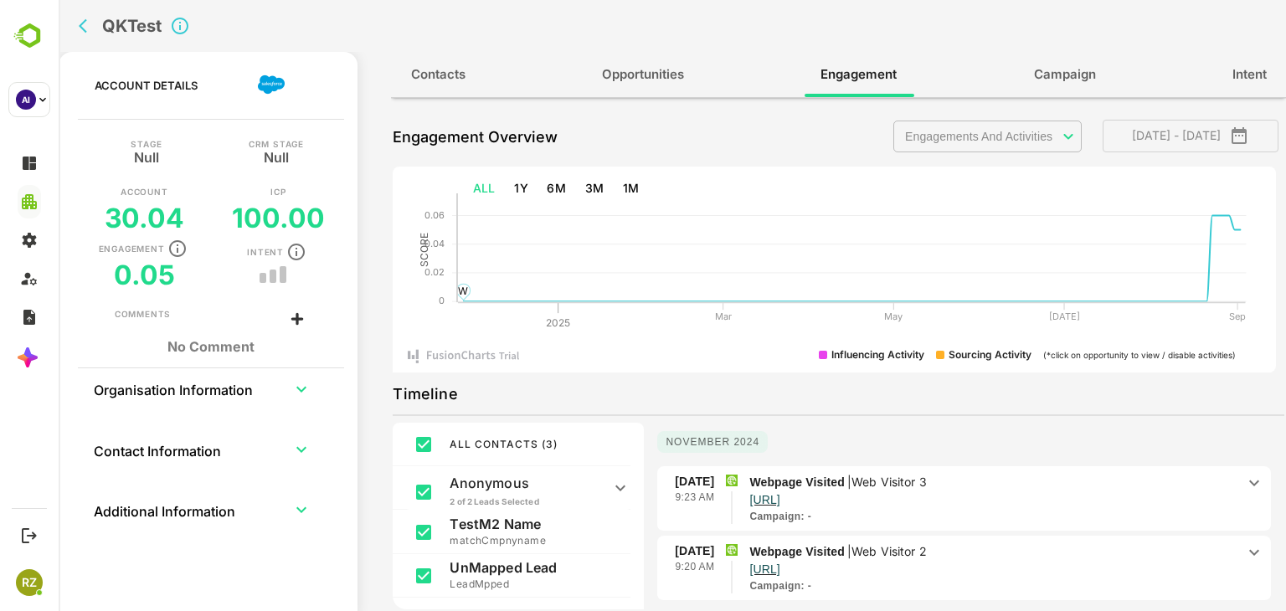
click at [1028, 138] on body "**********" at bounding box center [672, 305] width 1227 height 611
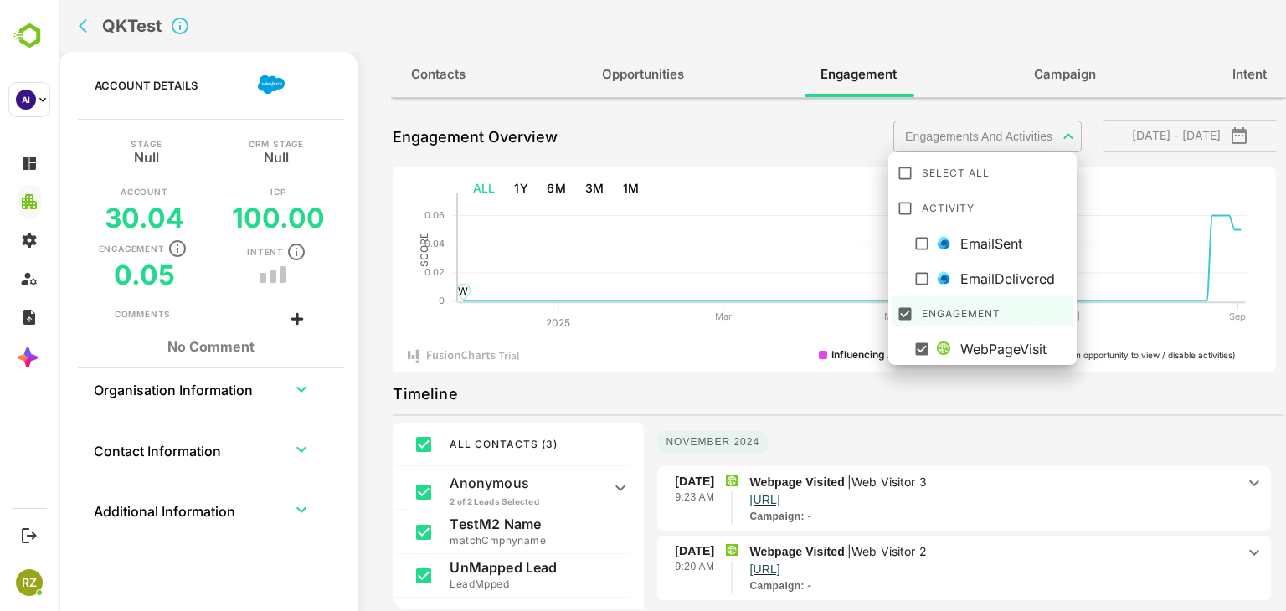
click at [789, 332] on div at bounding box center [672, 305] width 1227 height 611
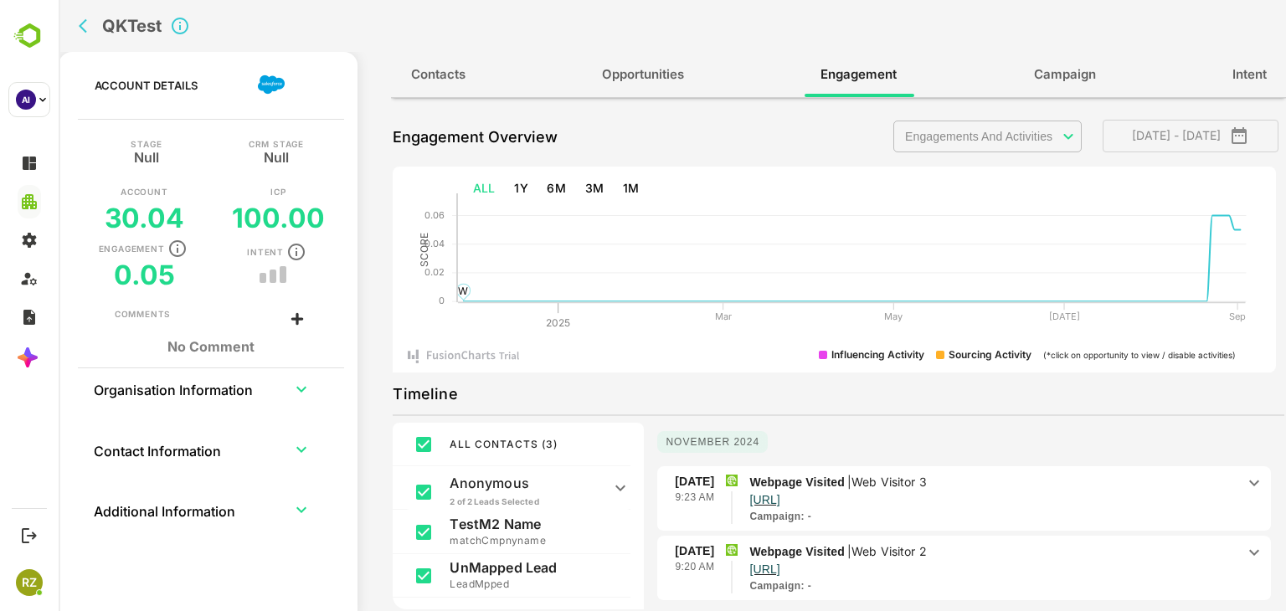
click at [1016, 132] on body "**********" at bounding box center [672, 305] width 1227 height 611
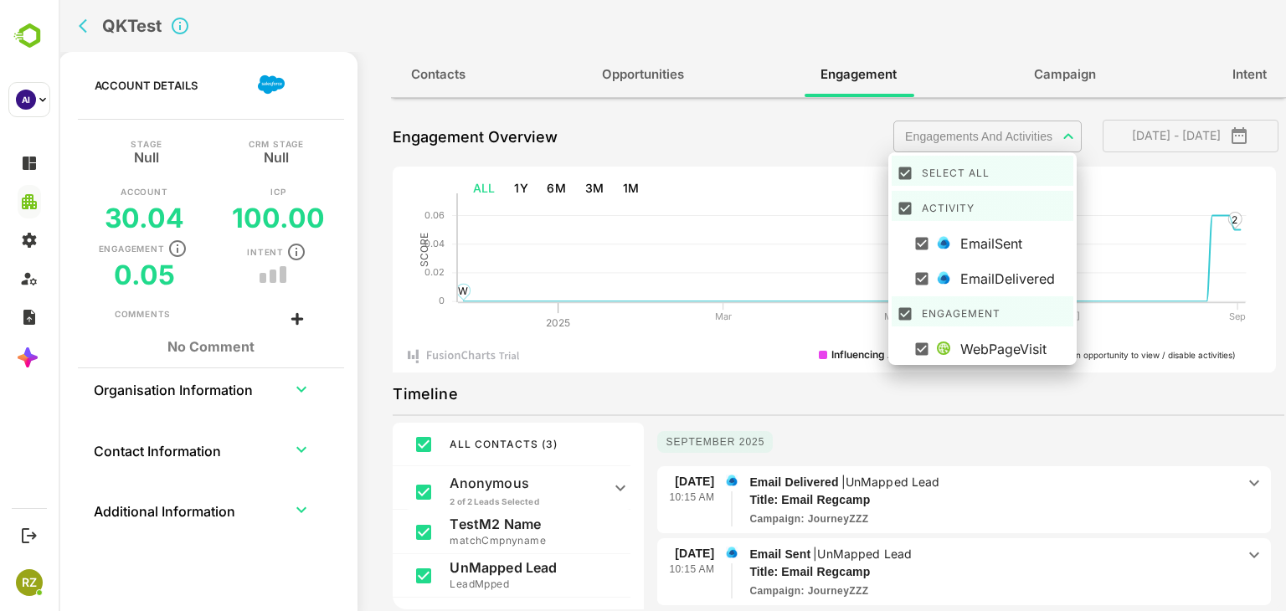
click at [747, 384] on div at bounding box center [672, 305] width 1227 height 611
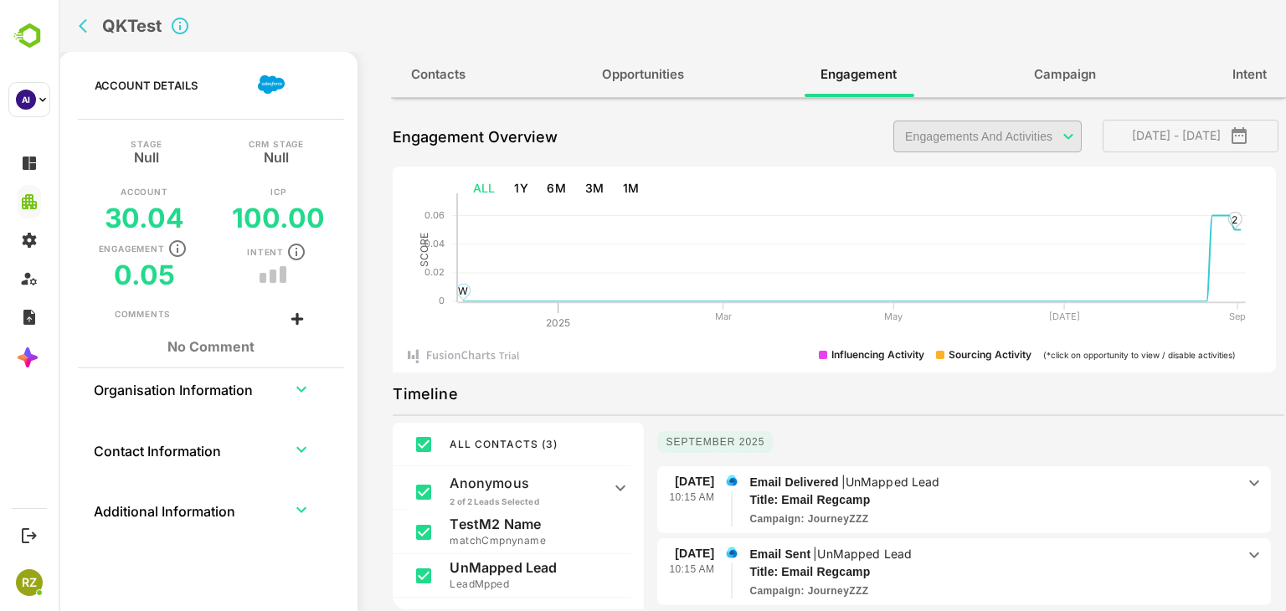
scroll to position [272, 0]
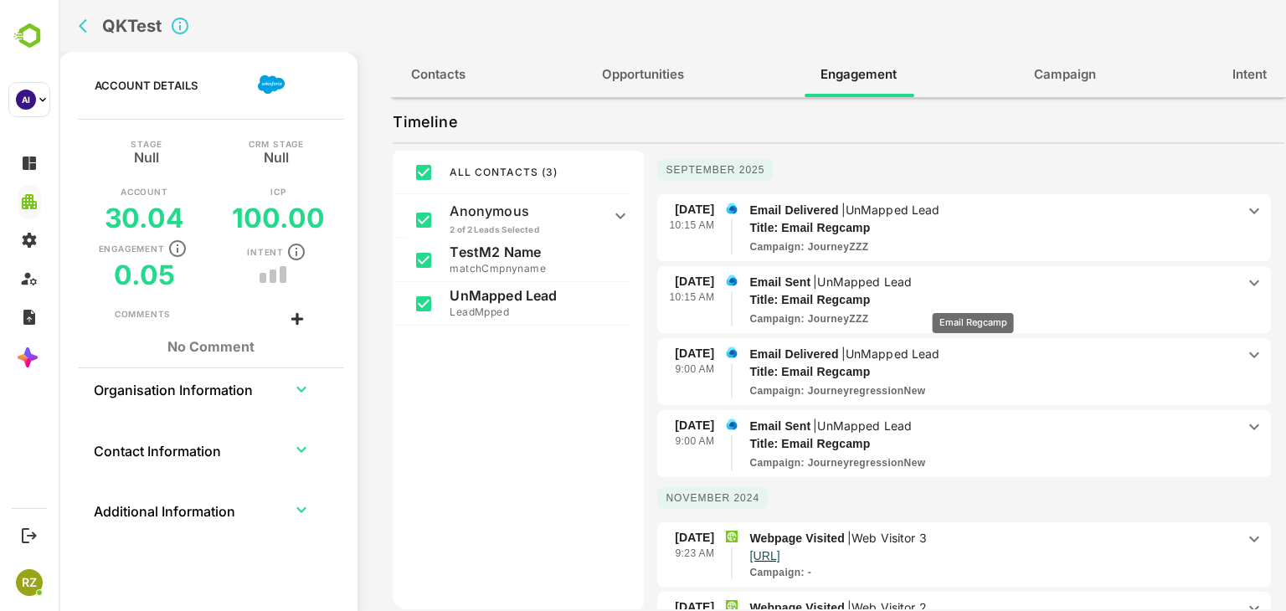
click at [973, 301] on p "Title: Email Regcamp" at bounding box center [980, 300] width 462 height 18
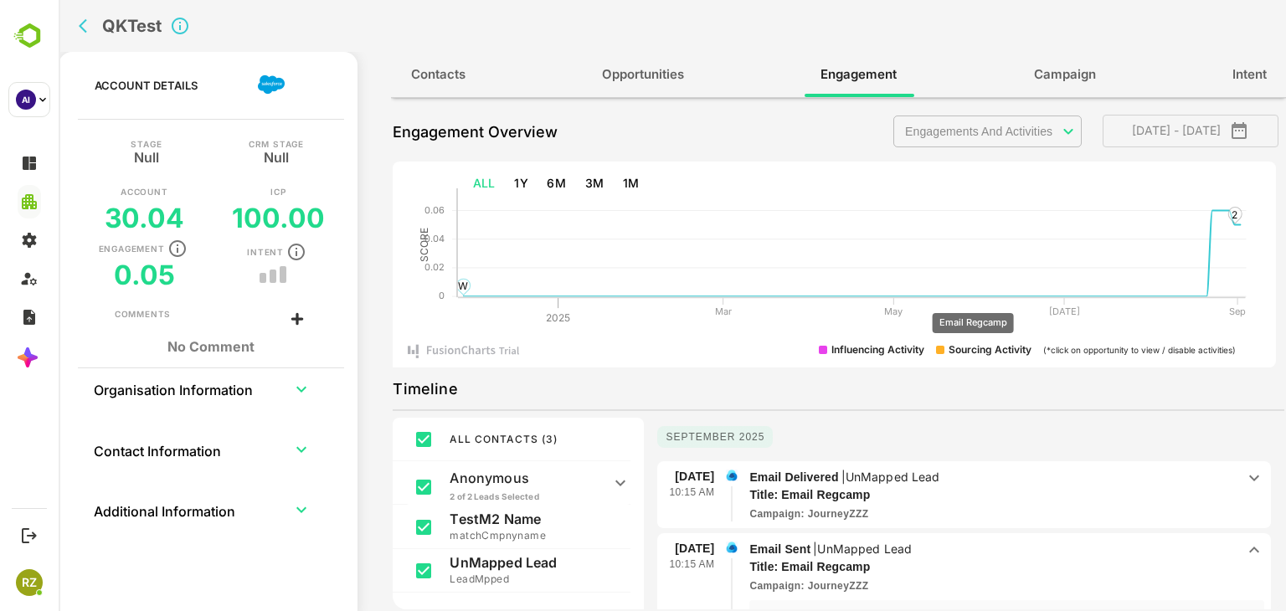
scroll to position [0, 0]
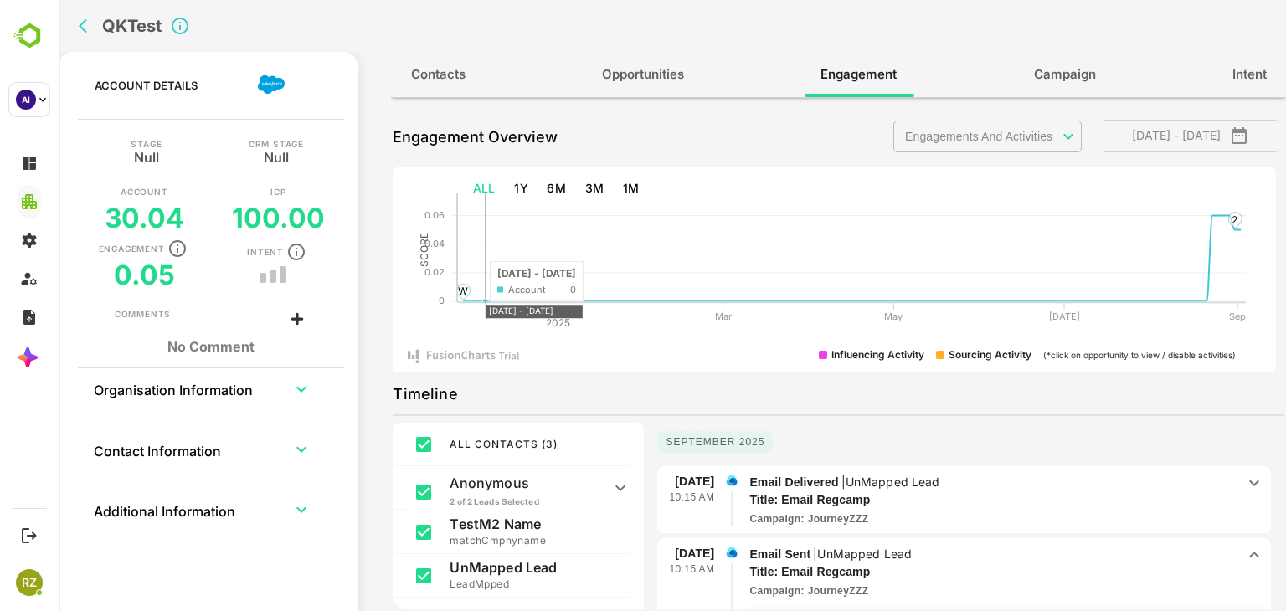
click at [84, 29] on icon "back" at bounding box center [83, 26] width 8 height 14
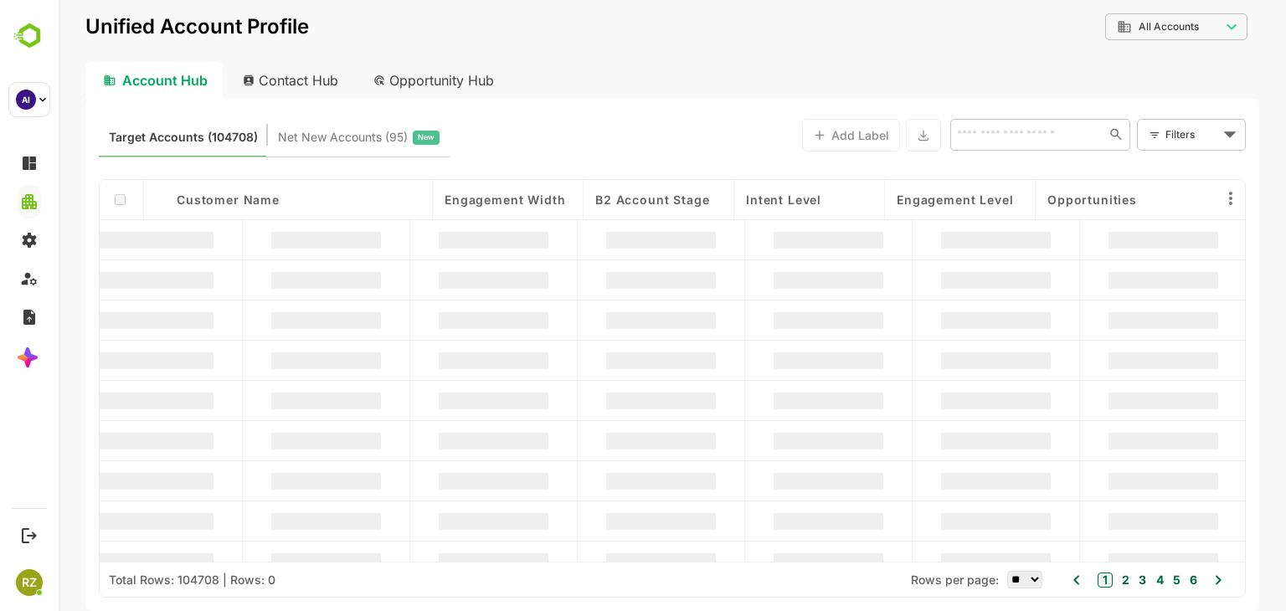
click at [1025, 141] on input "text" at bounding box center [1027, 134] width 150 height 20
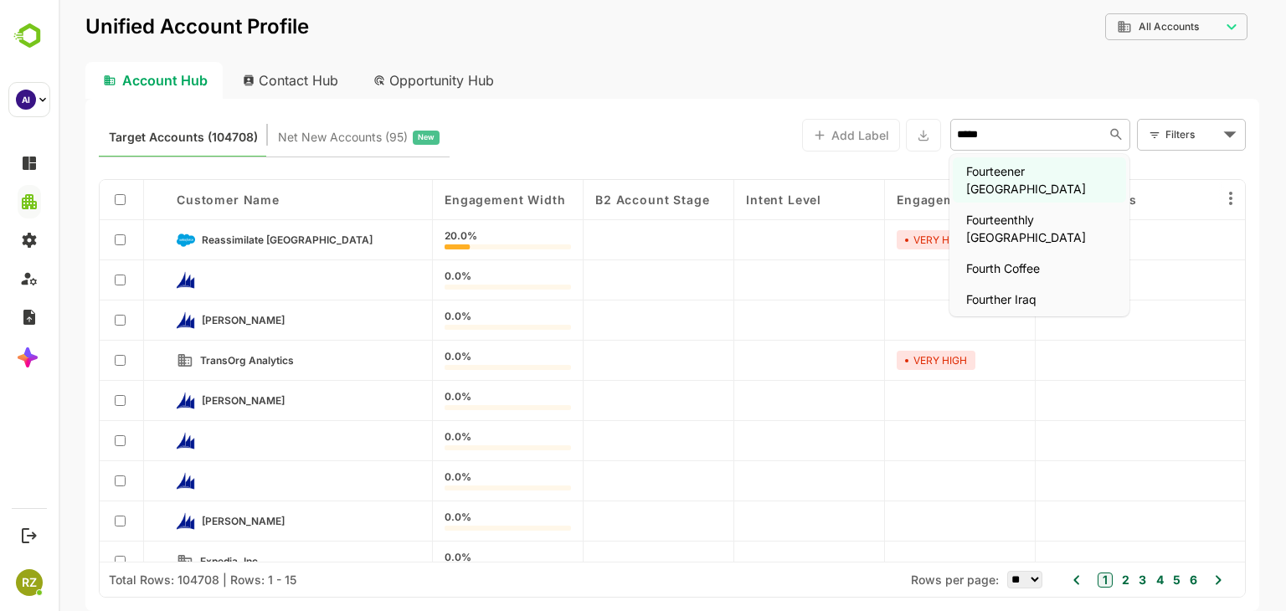
type input "******"
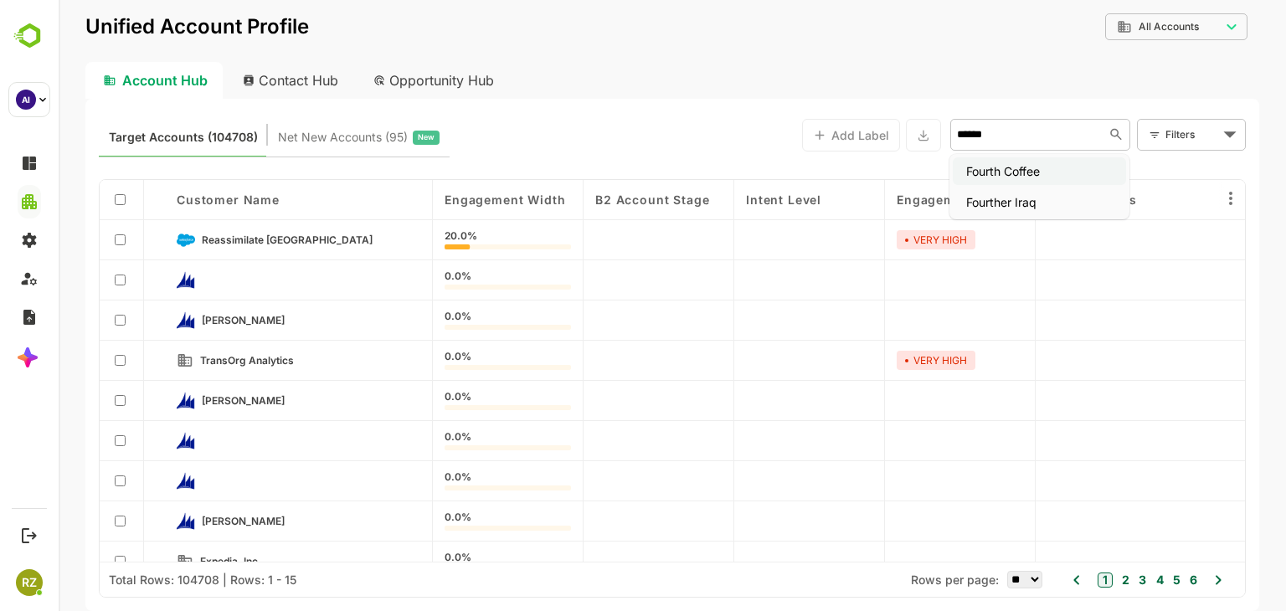
click at [1029, 171] on li "Fourth Coffee" at bounding box center [1038, 171] width 173 height 28
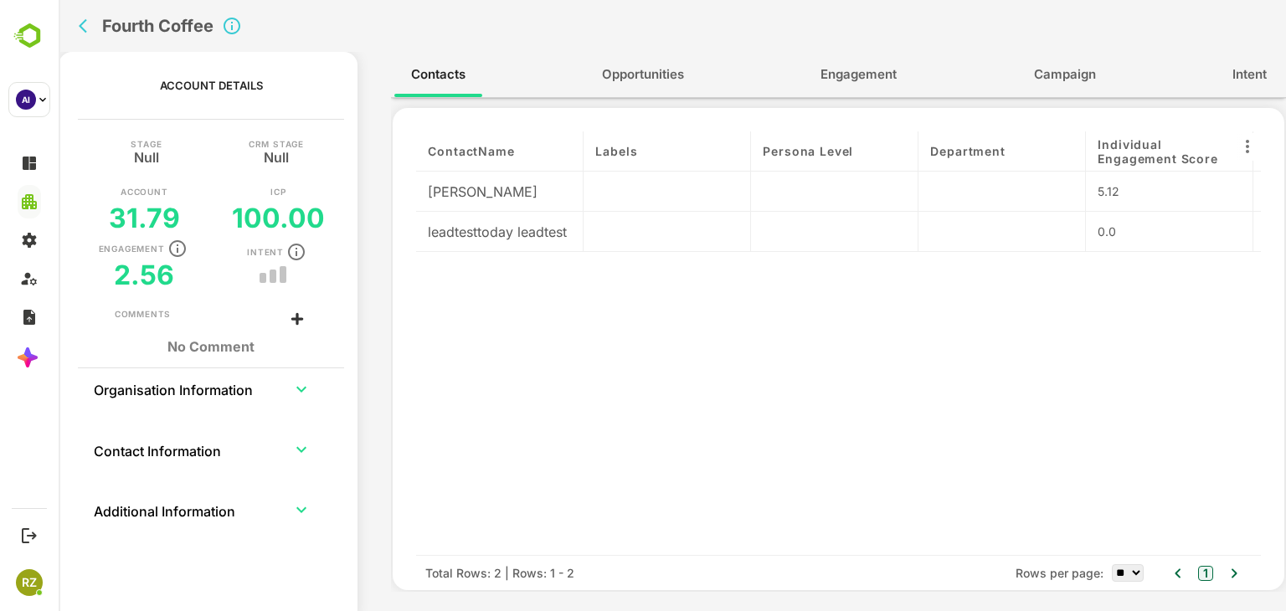
click at [839, 62] on button "Engagement" at bounding box center [858, 74] width 110 height 40
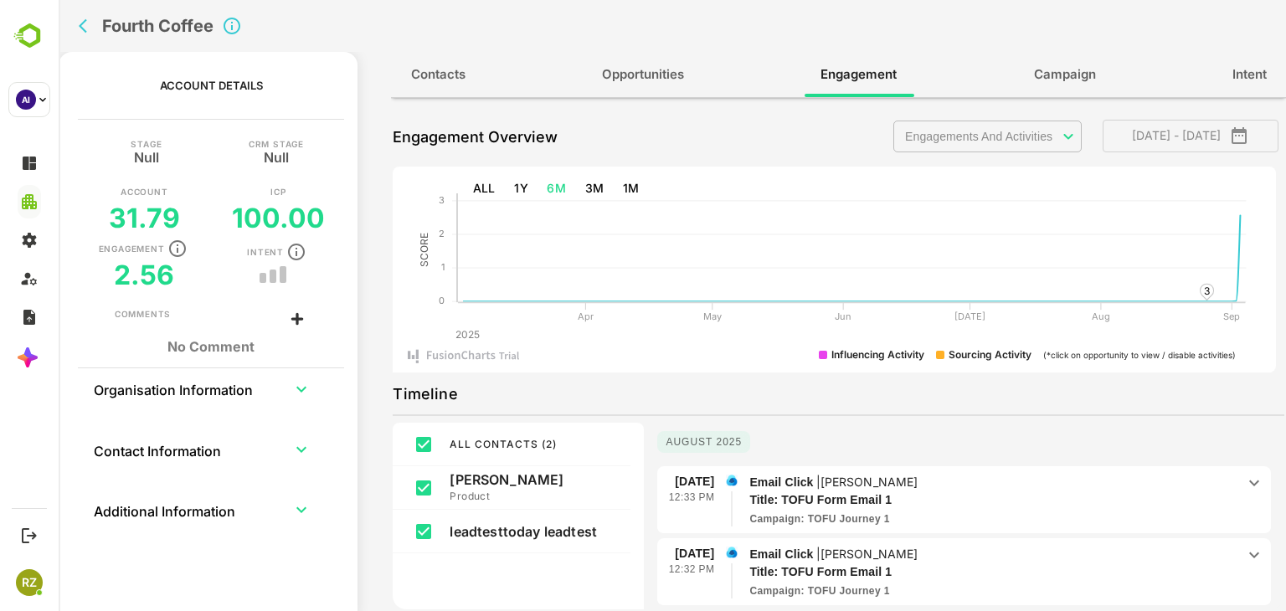
click at [1015, 131] on body "**********" at bounding box center [672, 305] width 1227 height 611
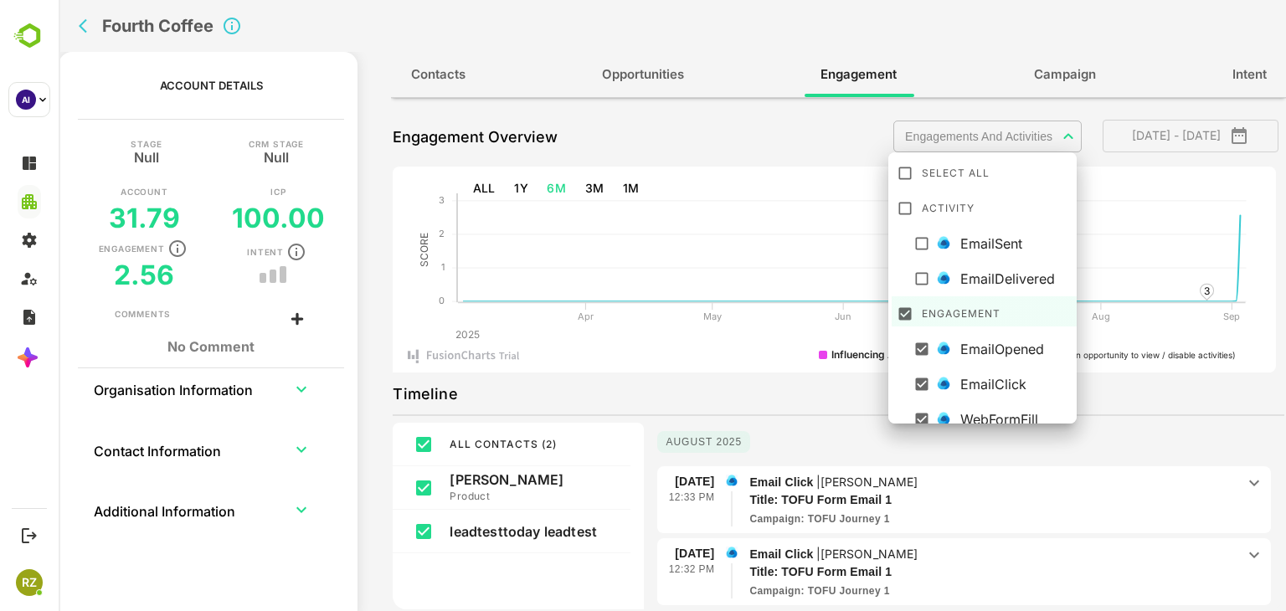
scroll to position [8, 0]
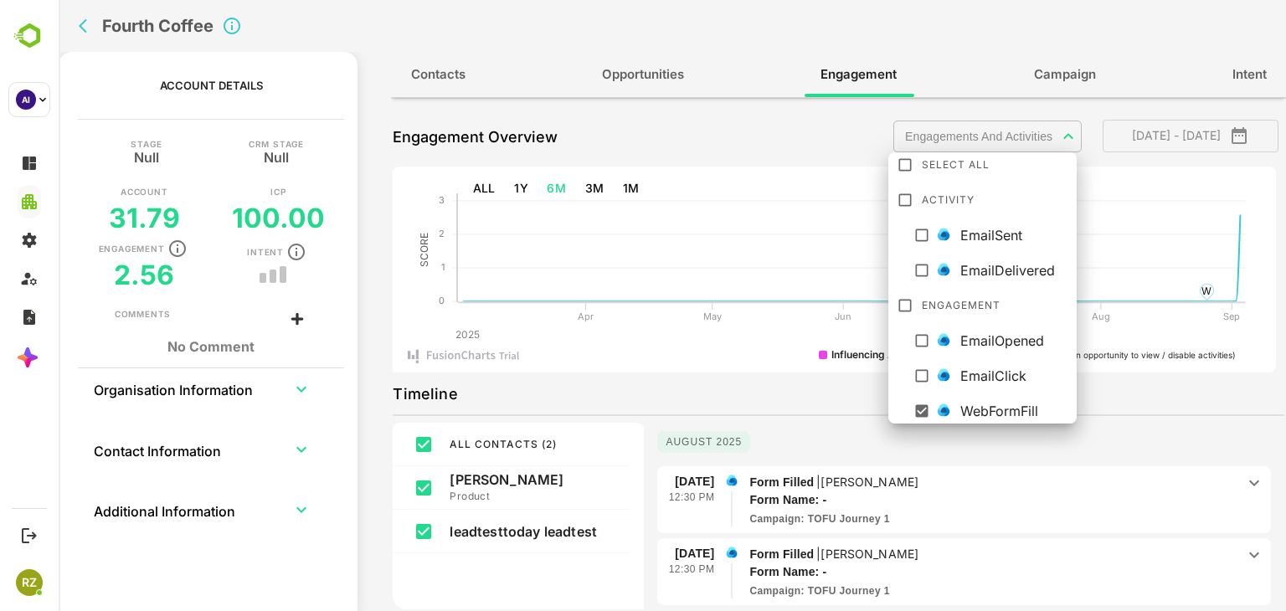
click at [700, 395] on div at bounding box center [672, 305] width 1227 height 611
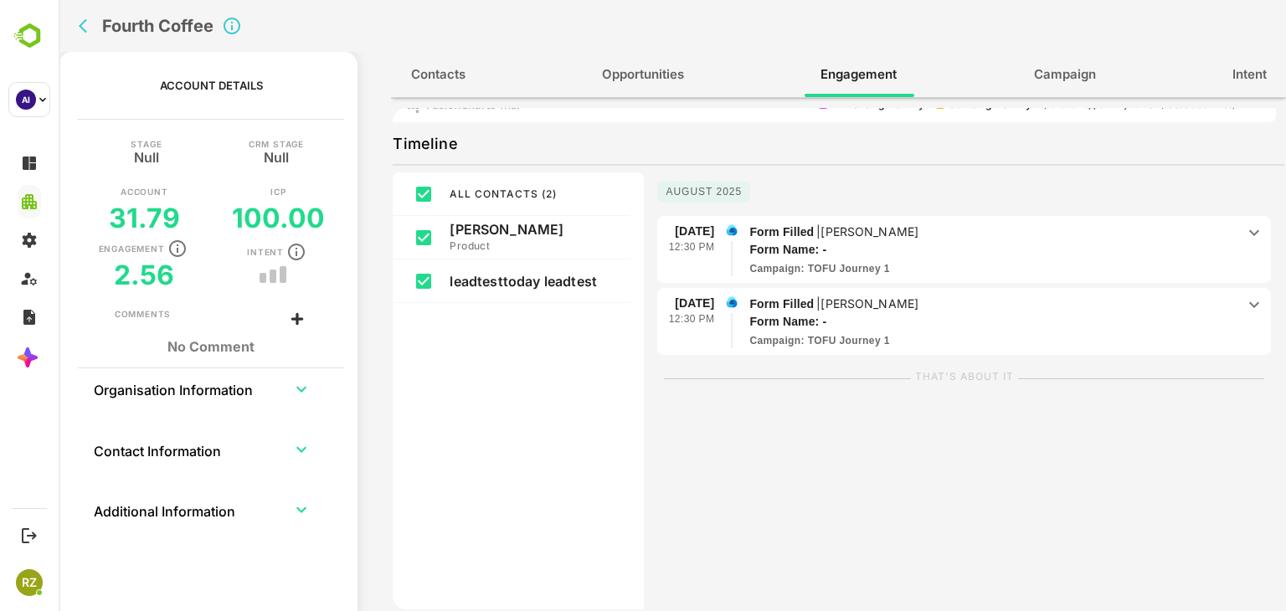
scroll to position [272, 0]
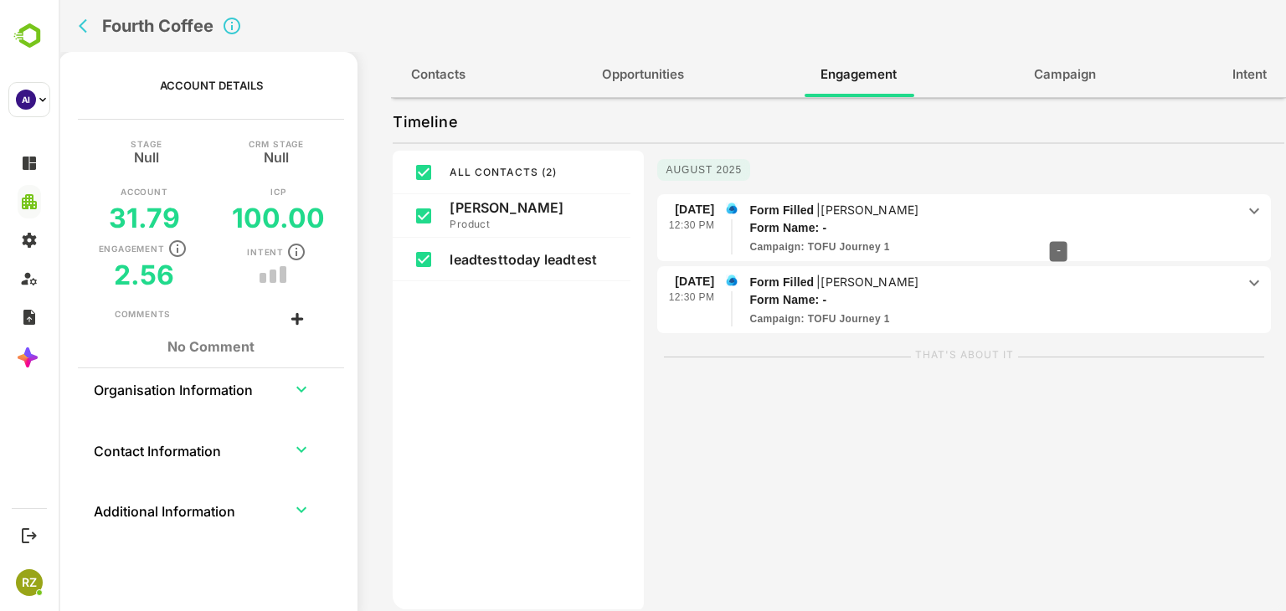
click at [1058, 229] on p "Form Name: -" at bounding box center [980, 228] width 462 height 18
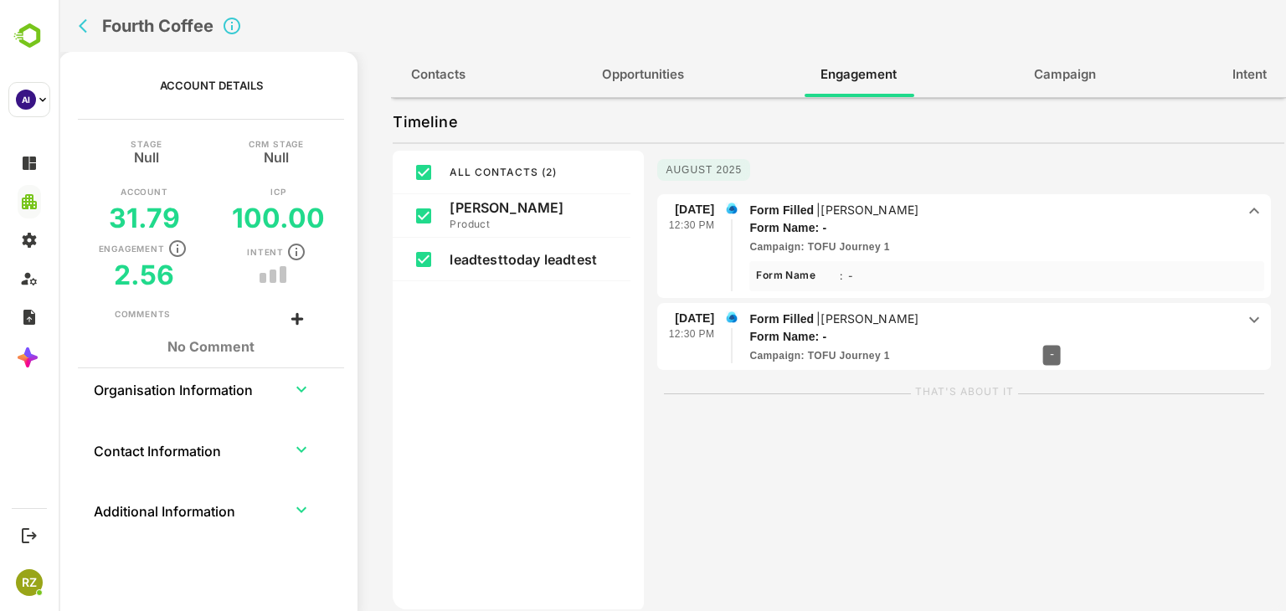
click at [1051, 333] on p "Form Name: -" at bounding box center [980, 337] width 462 height 18
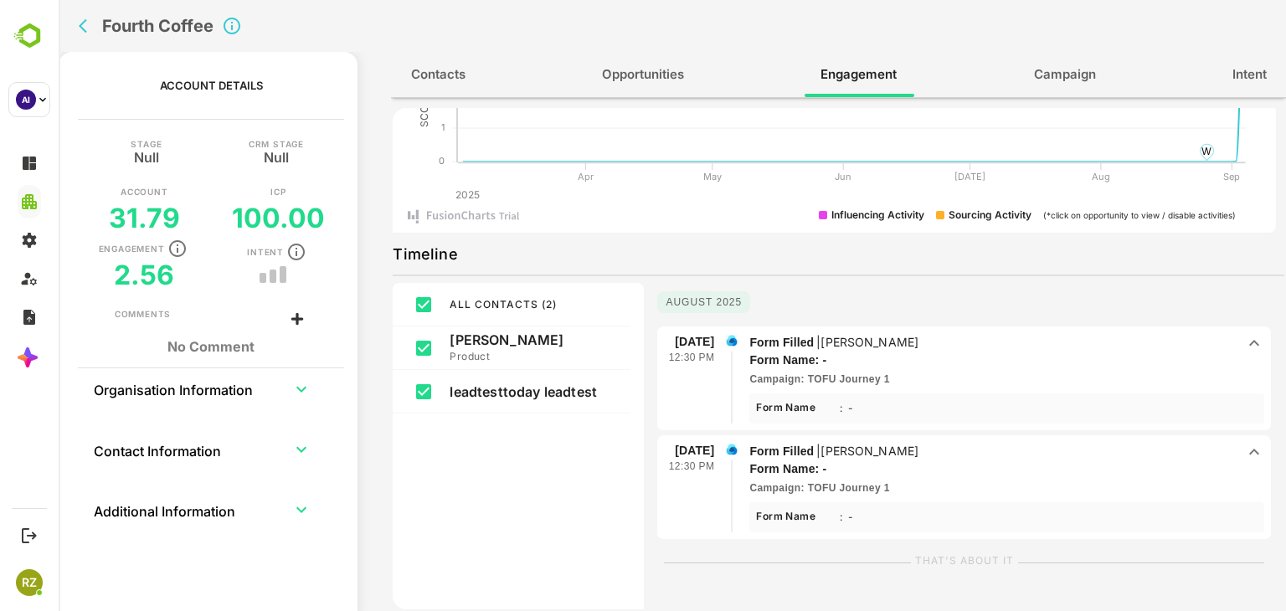
scroll to position [141, 0]
click at [780, 266] on div "Timeline" at bounding box center [838, 253] width 891 height 27
click at [85, 26] on icon "back" at bounding box center [87, 26] width 17 height 17
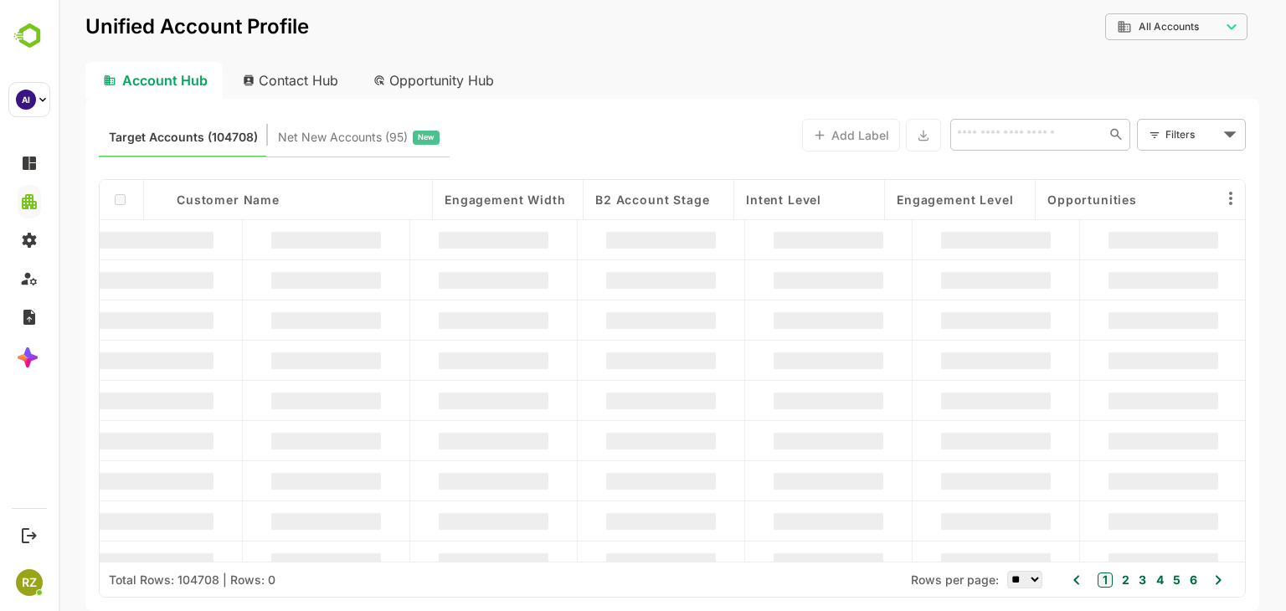
click at [290, 85] on div "Contact Hub" at bounding box center [291, 80] width 124 height 37
type input "**********"
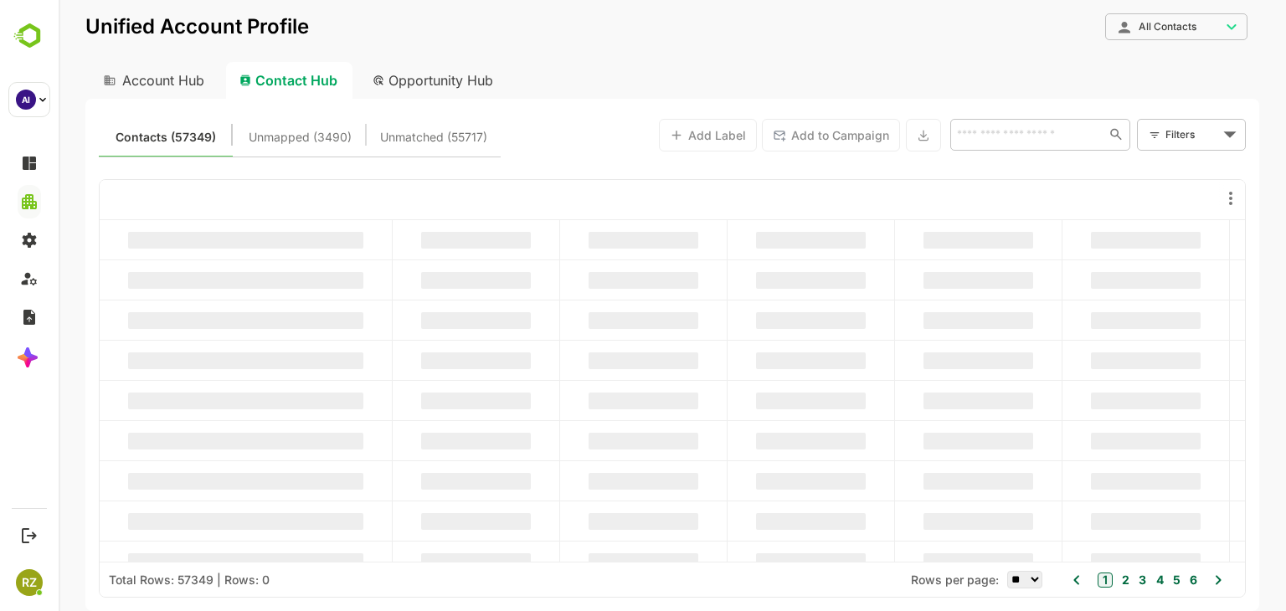
click at [1033, 138] on input "text" at bounding box center [1027, 134] width 150 height 20
paste input "**********"
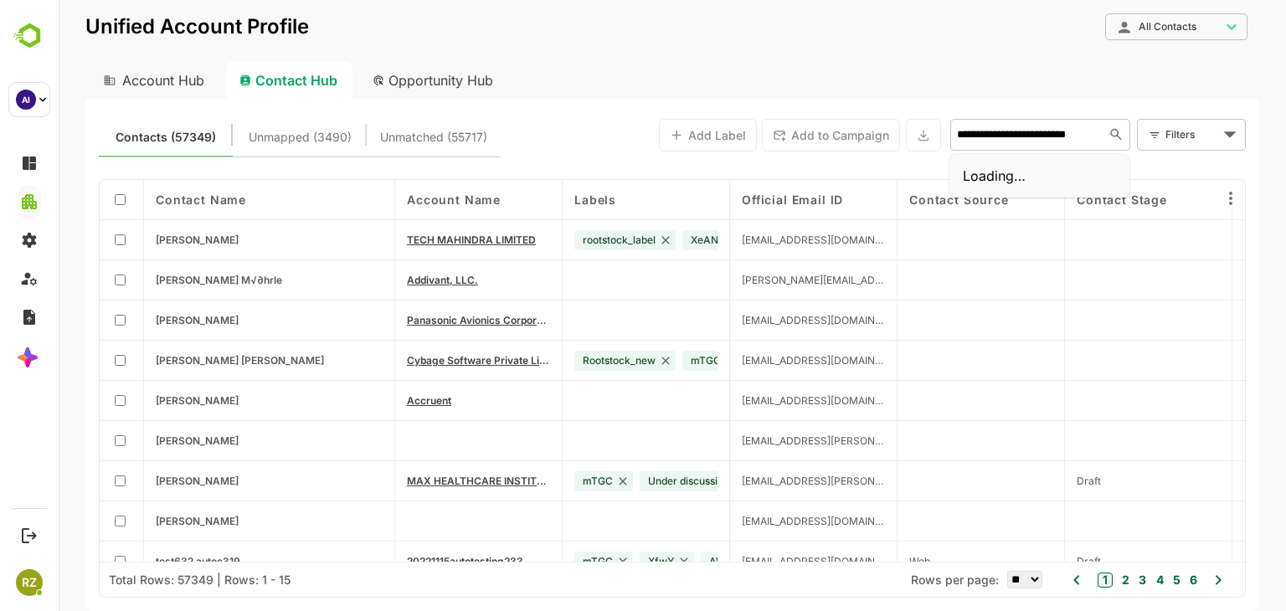
type input "**********"
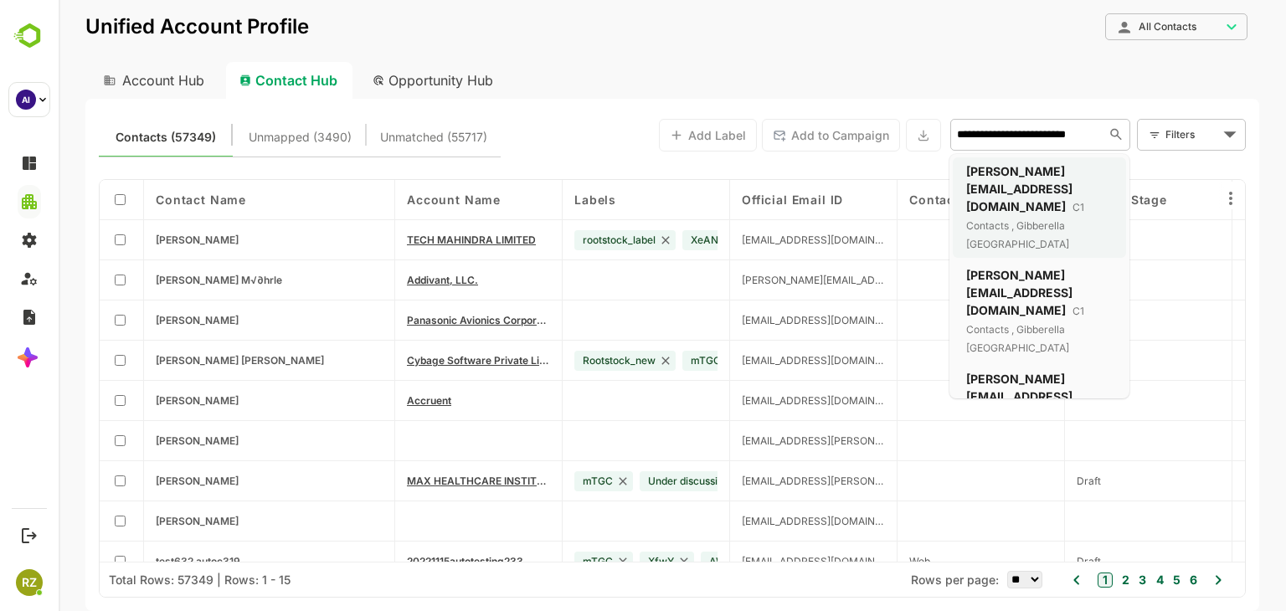
scroll to position [0, 0]
click at [1031, 180] on div "[PERSON_NAME][EMAIL_ADDRESS][DOMAIN_NAME] C1 Contacts , Gibberella [GEOGRAPHIC_…" at bounding box center [1039, 207] width 146 height 90
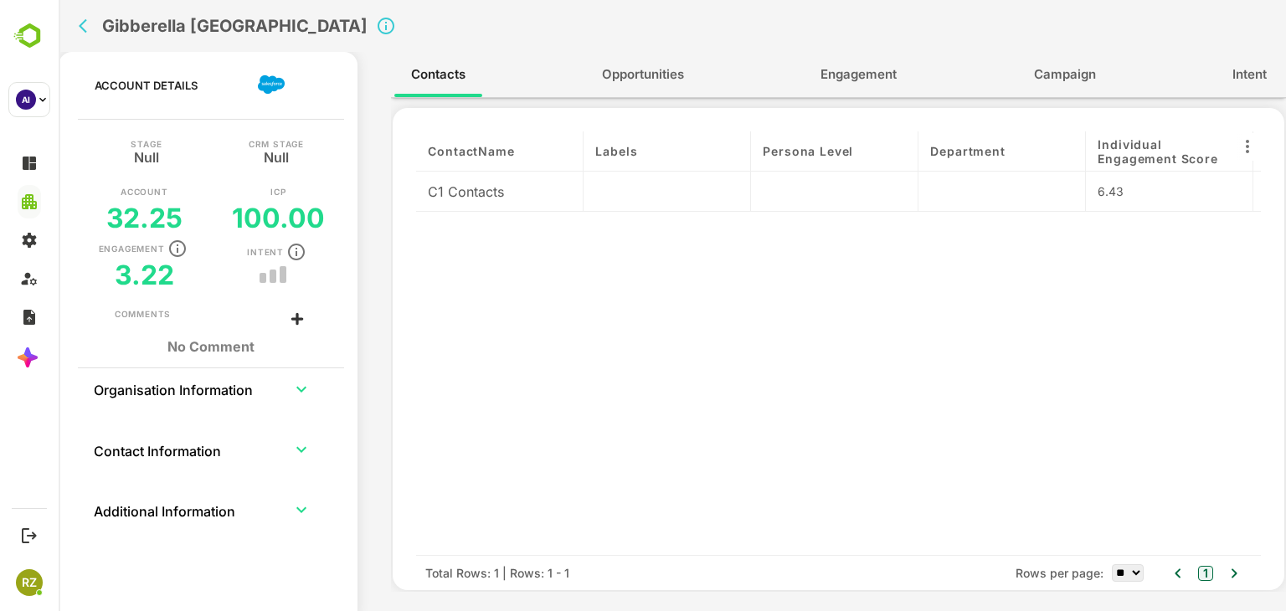
click at [866, 71] on span "Engagement" at bounding box center [858, 75] width 76 height 22
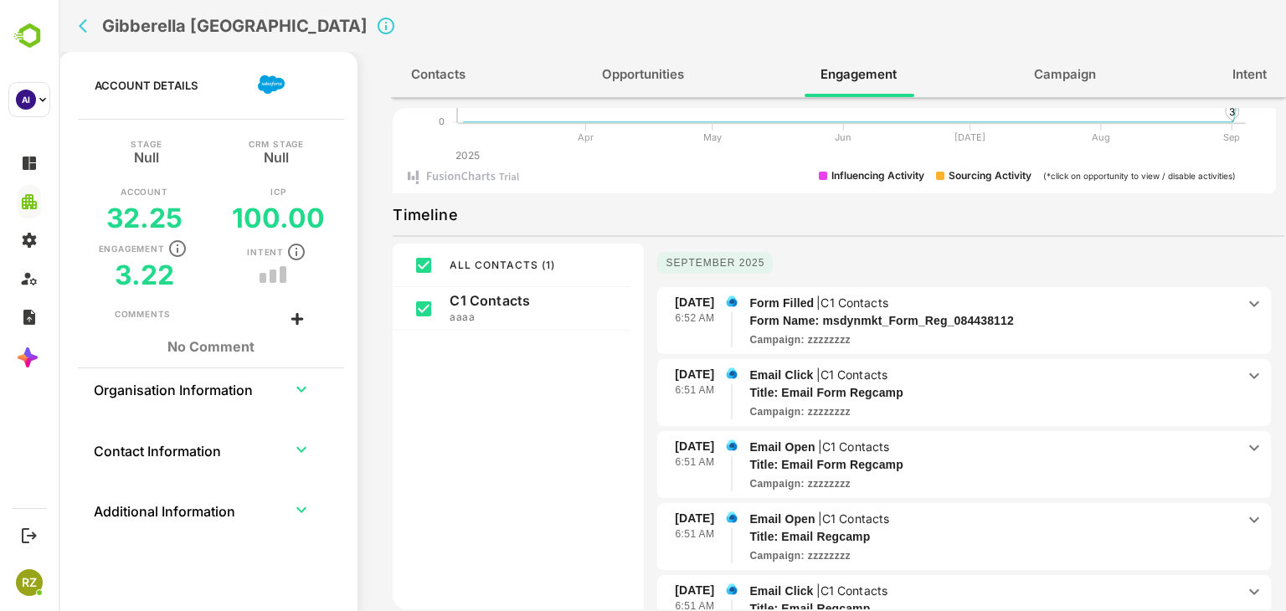
scroll to position [181, 0]
click at [1117, 316] on p "Form Name: msdynmkt_Form_Reg_084438112" at bounding box center [980, 320] width 462 height 18
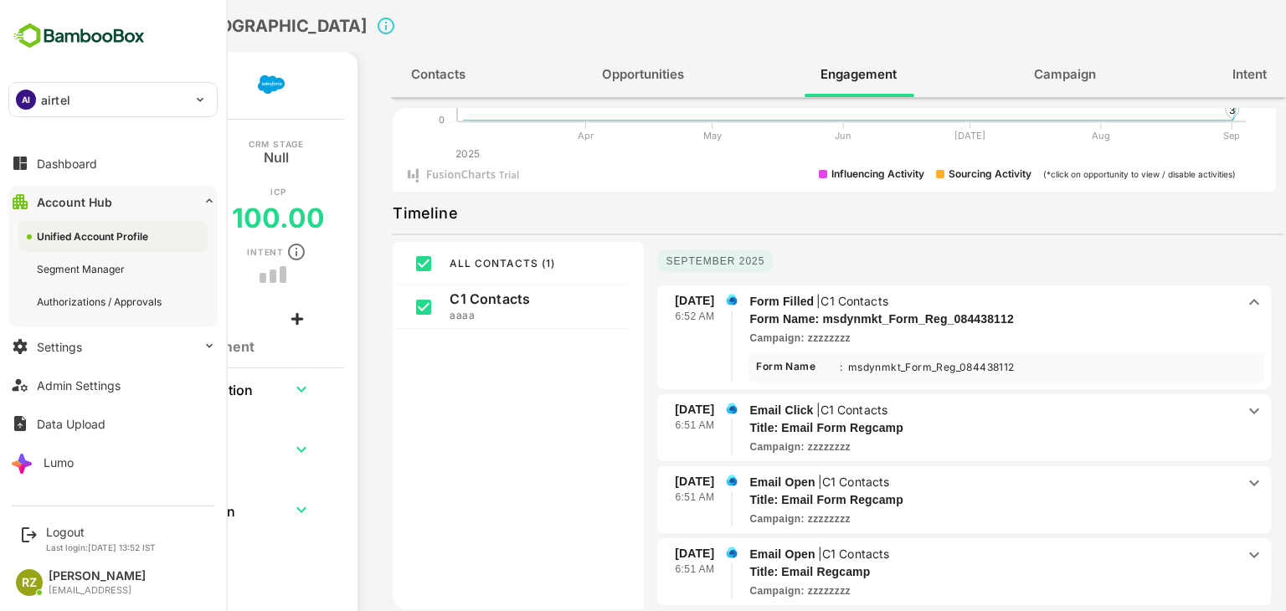
click at [40, 94] on div "AI airtel" at bounding box center [102, 99] width 187 height 33
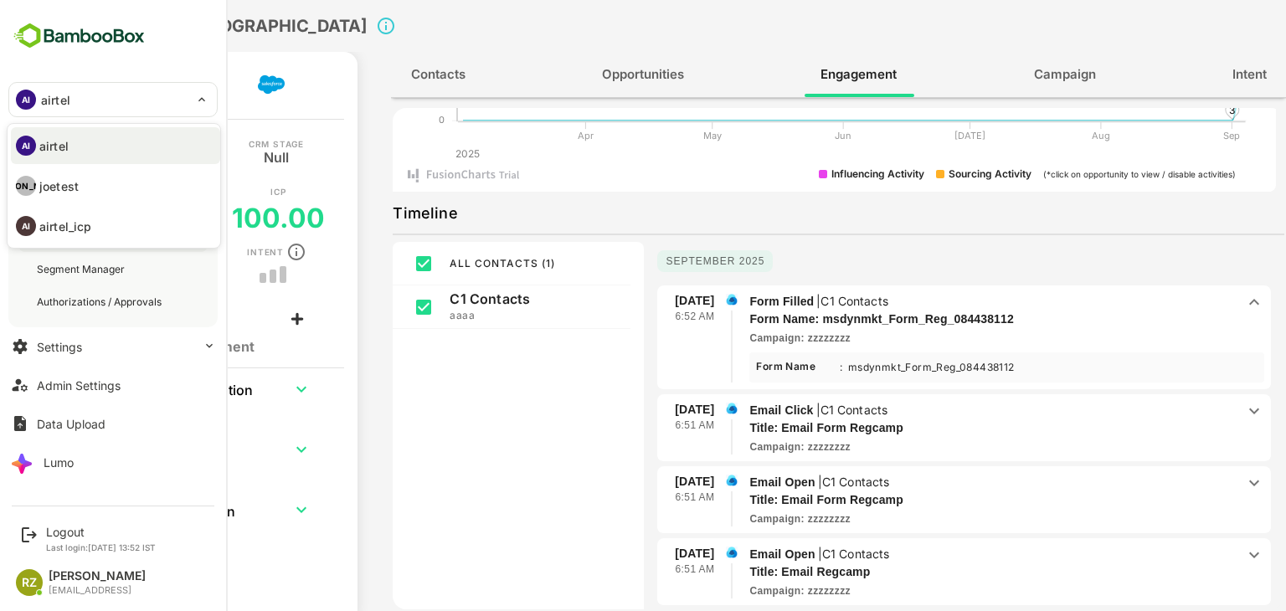
click at [64, 184] on p "joetest" at bounding box center [58, 186] width 39 height 18
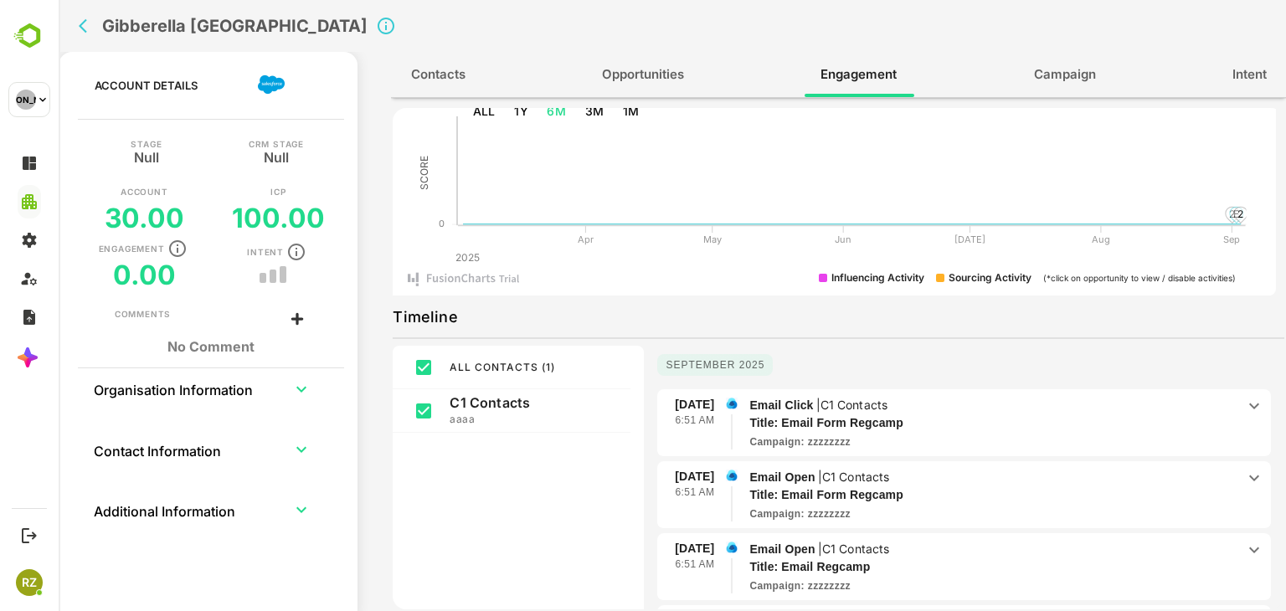
scroll to position [76, 0]
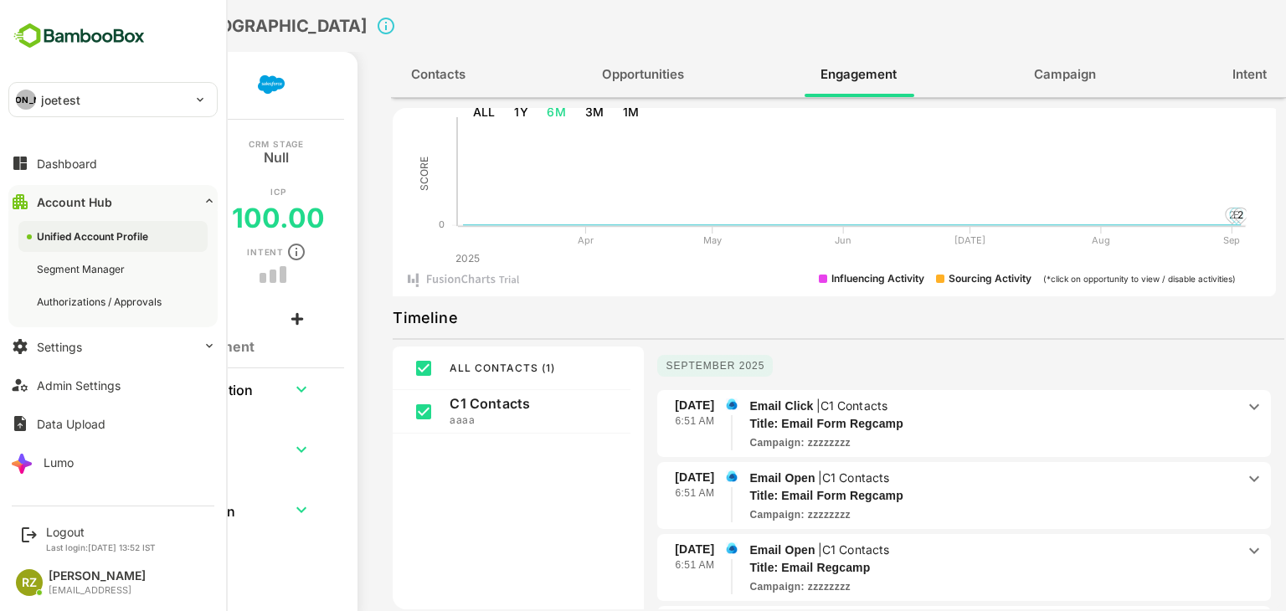
click at [22, 103] on div "[PERSON_NAME]" at bounding box center [26, 100] width 20 height 20
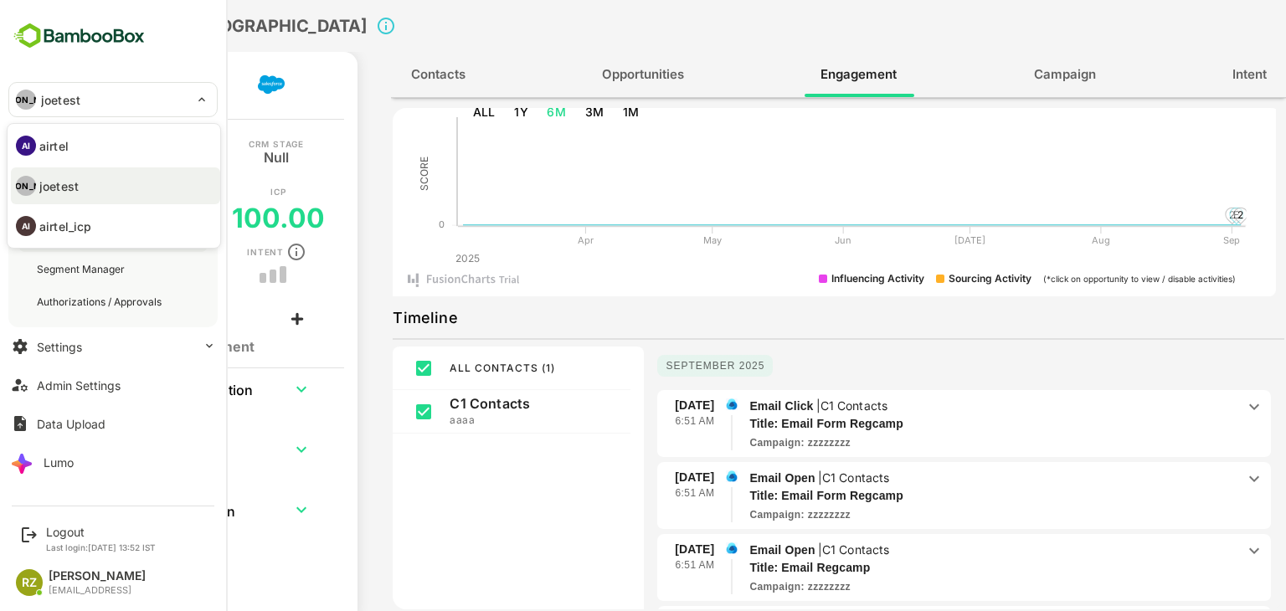
click at [98, 146] on li "AI airtel" at bounding box center [115, 145] width 209 height 37
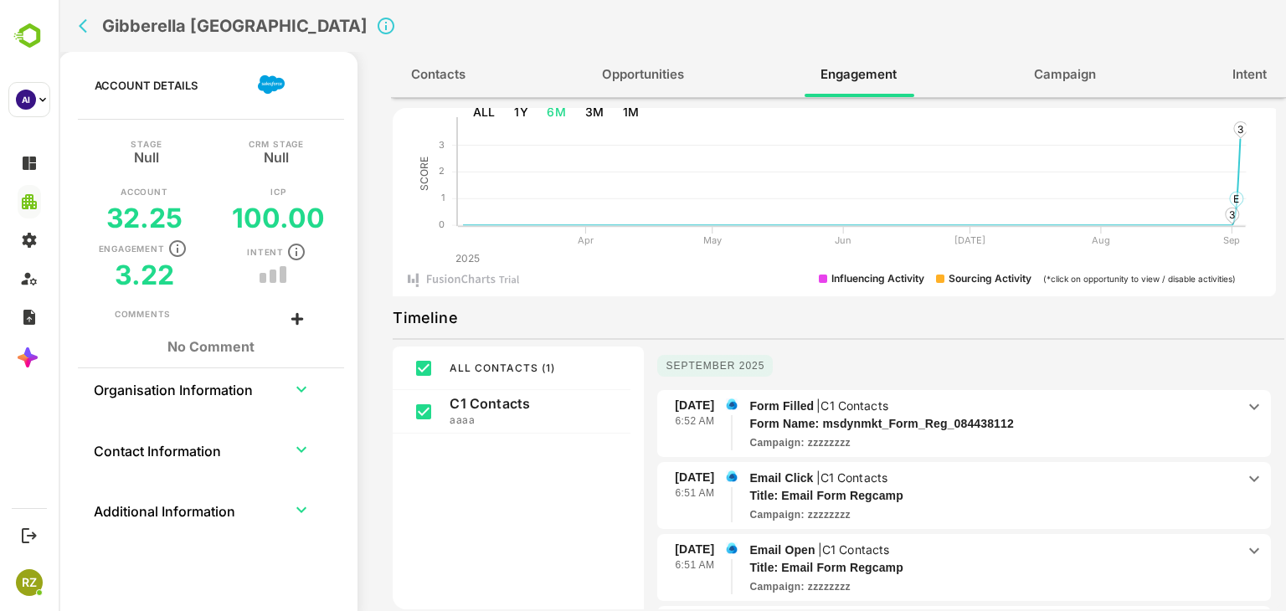
scroll to position [272, 0]
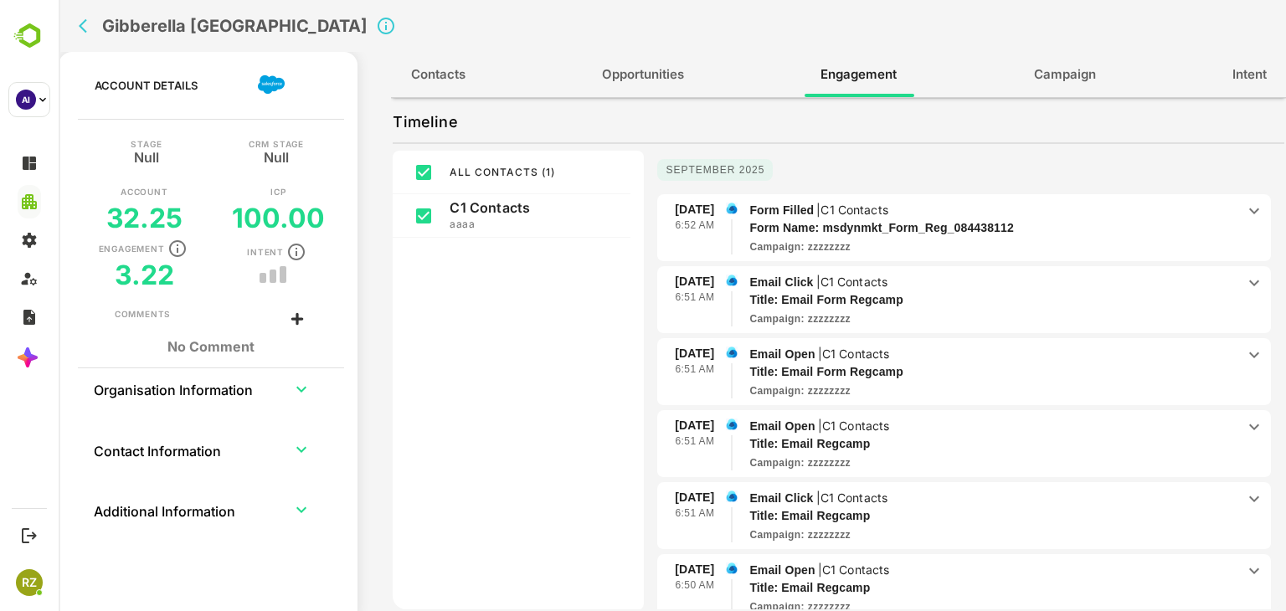
click at [1105, 241] on div "Campaign : zzzzzzzz" at bounding box center [992, 246] width 486 height 15
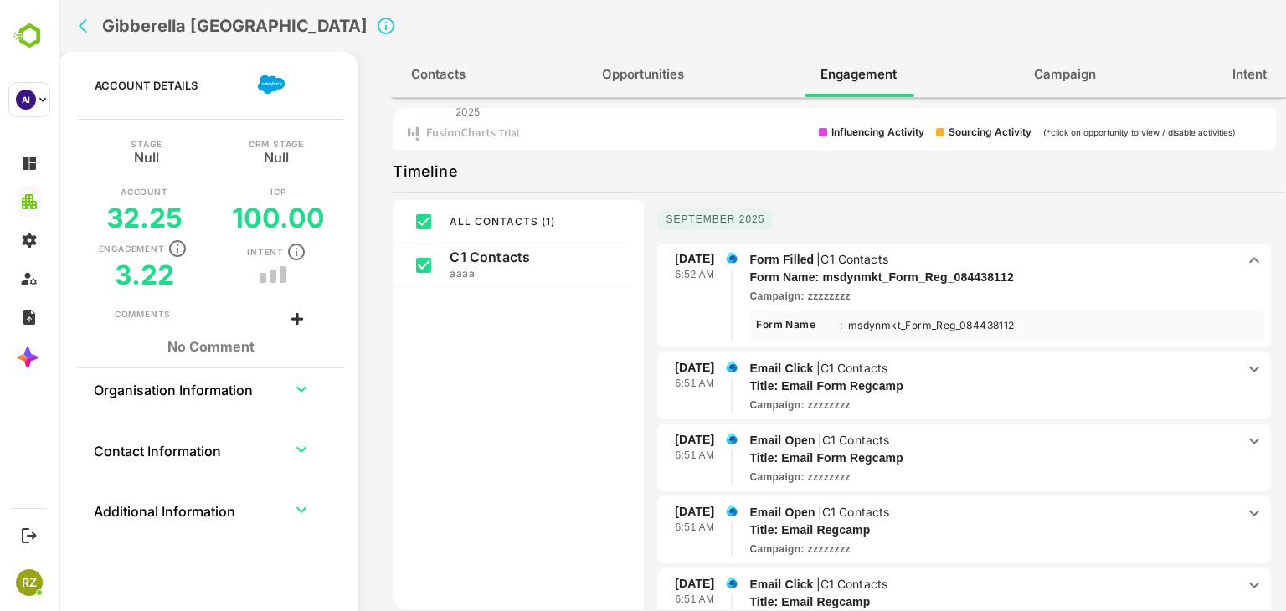
scroll to position [0, 0]
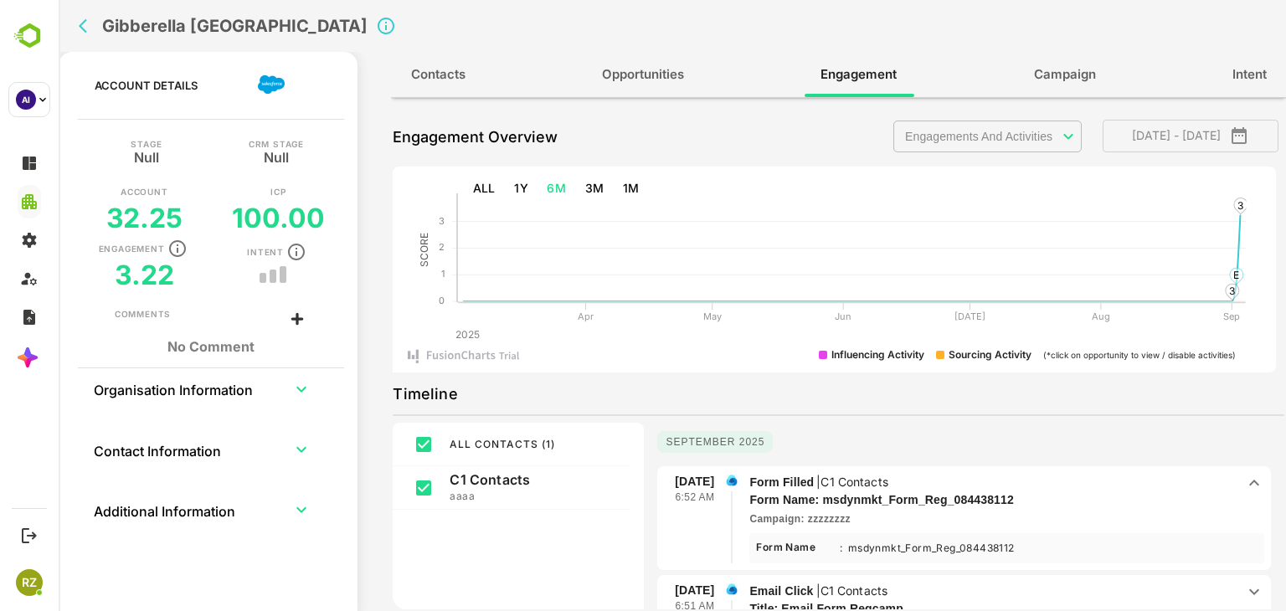
click at [82, 19] on icon "back" at bounding box center [87, 26] width 17 height 17
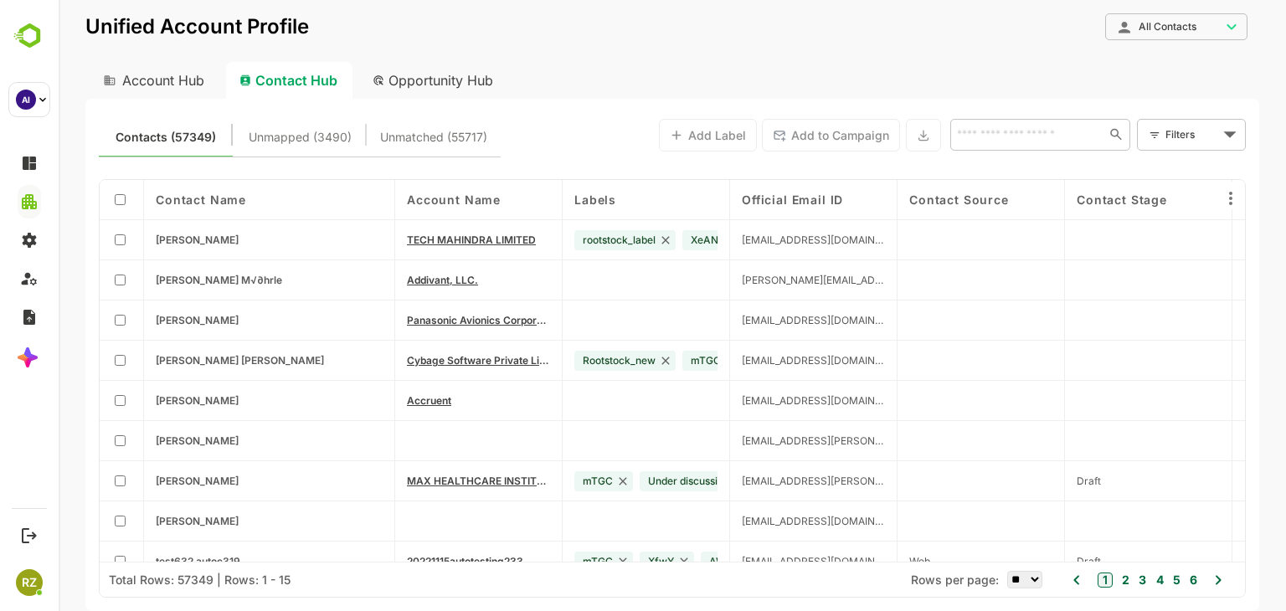
click at [1186, 128] on body "**********" at bounding box center [672, 305] width 1227 height 611
click at [1180, 172] on span "New Filter" at bounding box center [1194, 172] width 50 height 20
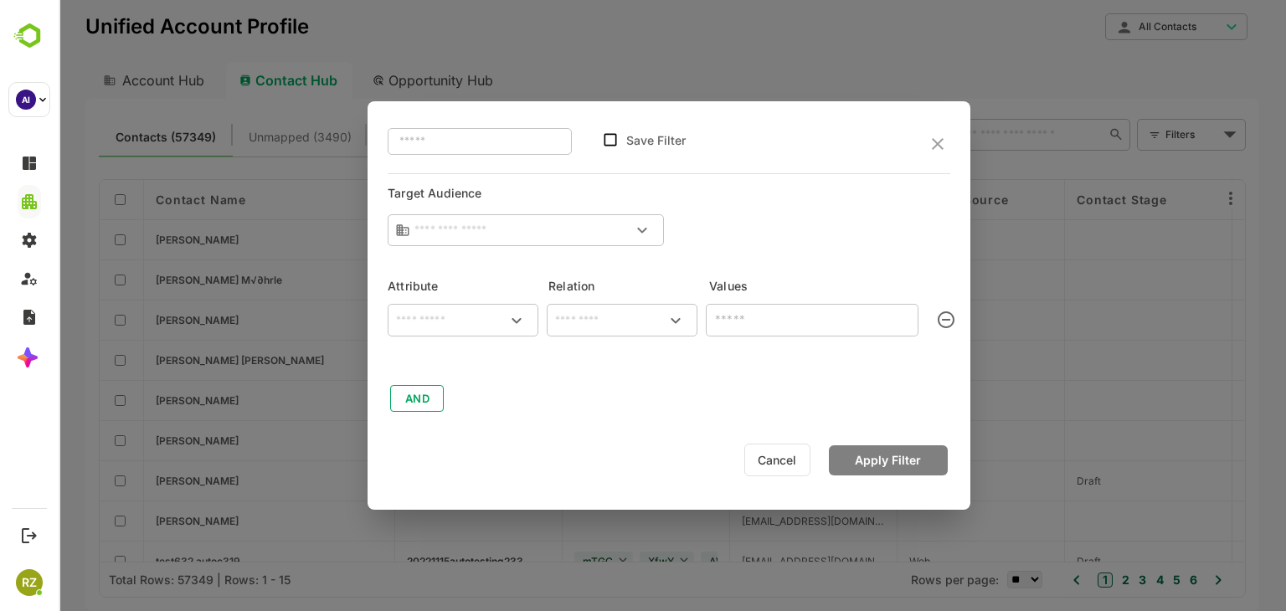
type input "**********"
click at [445, 317] on input "text" at bounding box center [463, 321] width 144 height 20
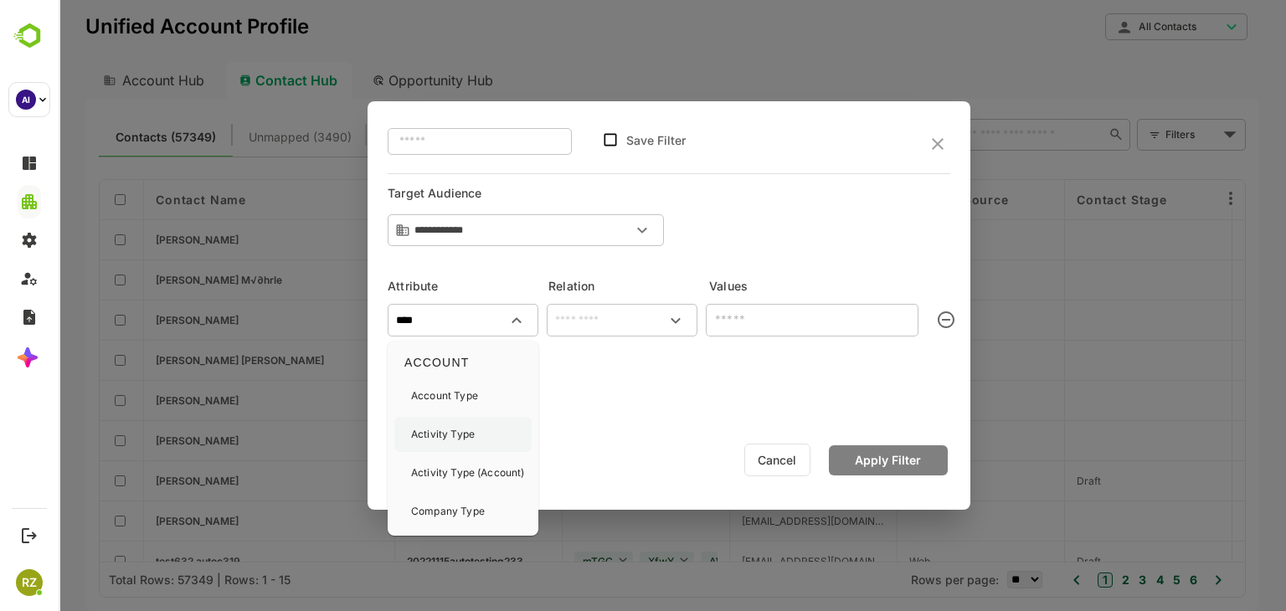
click at [455, 433] on p "Activity Type" at bounding box center [443, 434] width 64 height 15
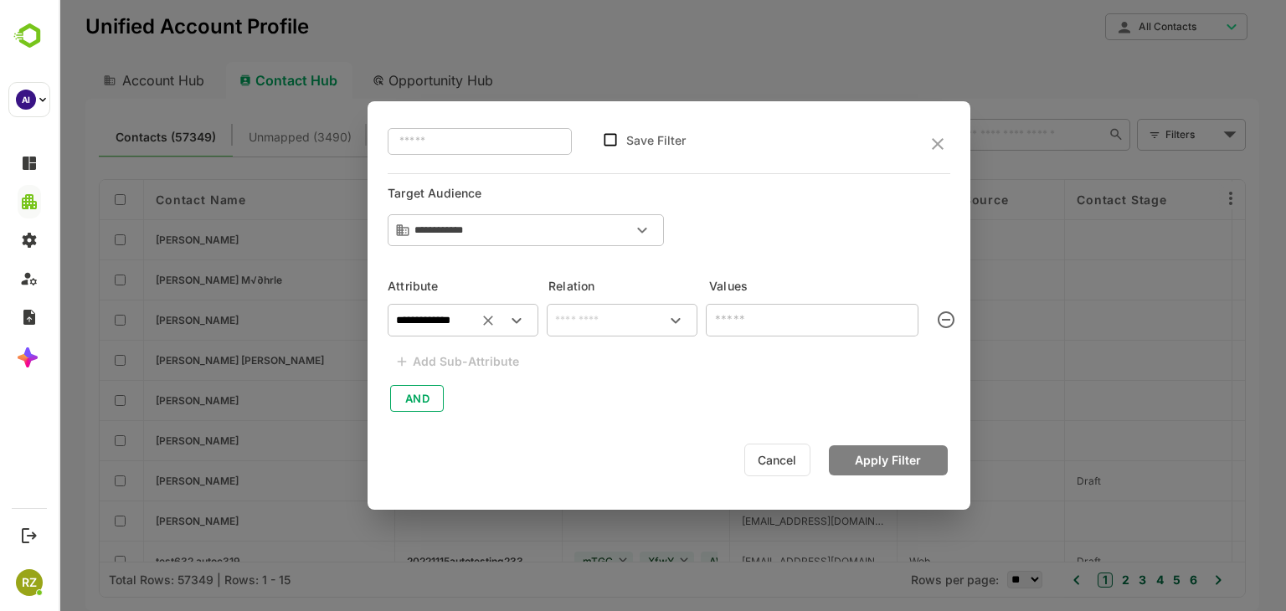
type input "**********"
click at [632, 329] on input "text" at bounding box center [622, 321] width 144 height 20
click at [618, 372] on li "includes" at bounding box center [622, 358] width 144 height 31
type input "********"
click at [770, 317] on input "text" at bounding box center [798, 319] width 175 height 20
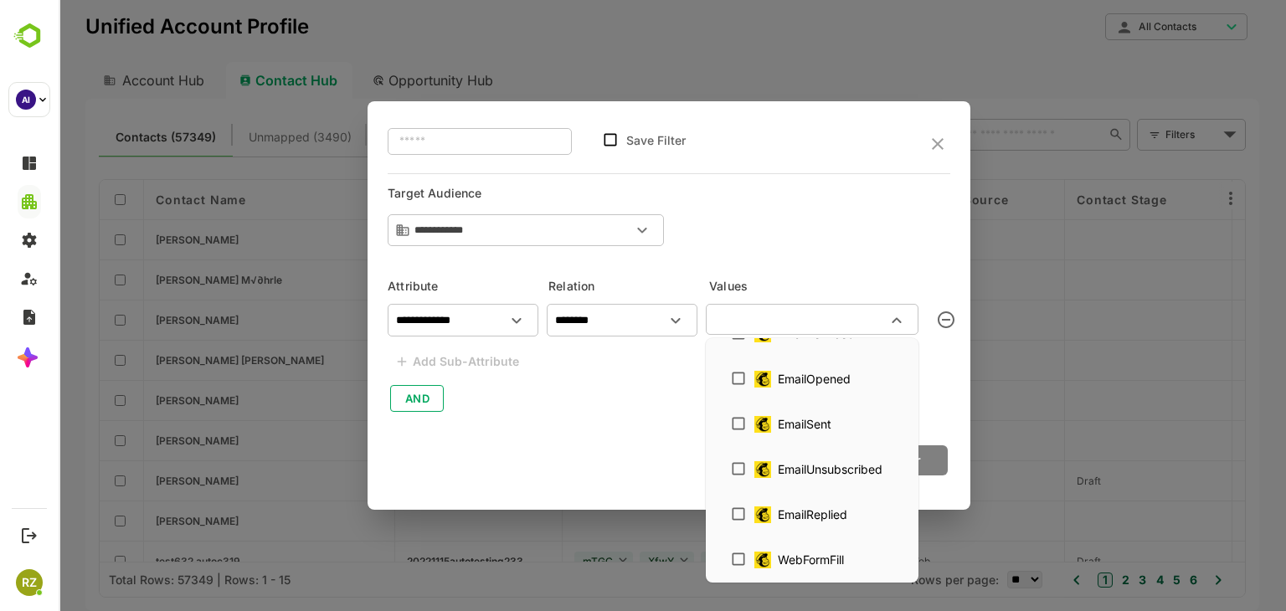
scroll to position [1007, 0]
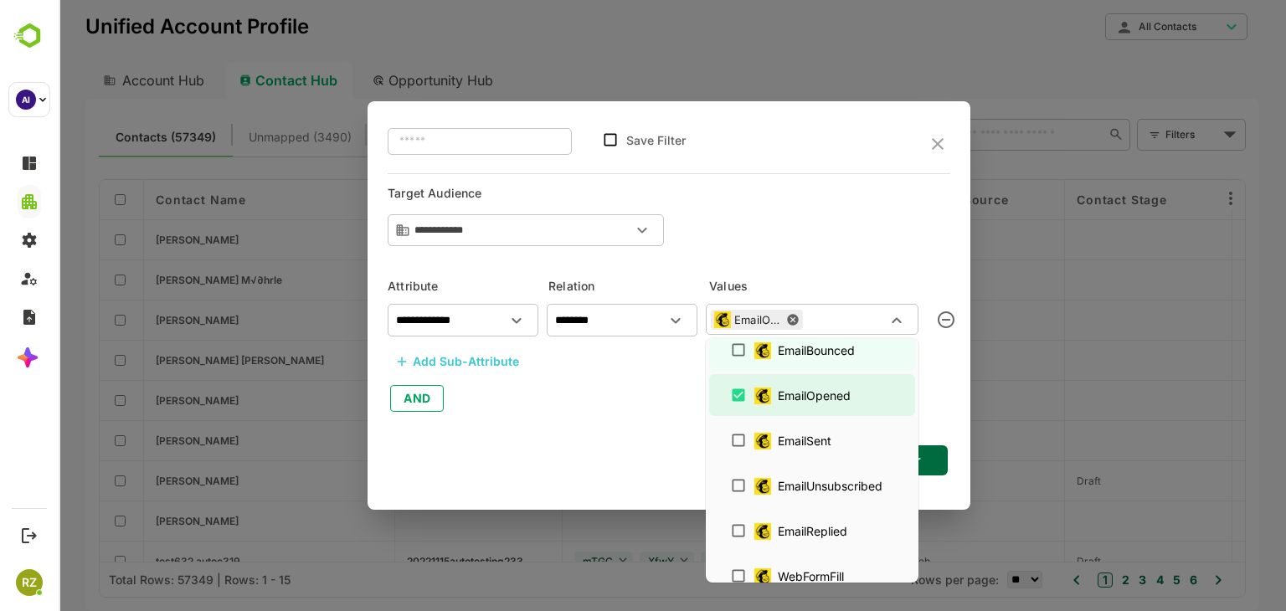
click at [459, 361] on div "Add Sub-Attribute" at bounding box center [466, 362] width 106 height 20
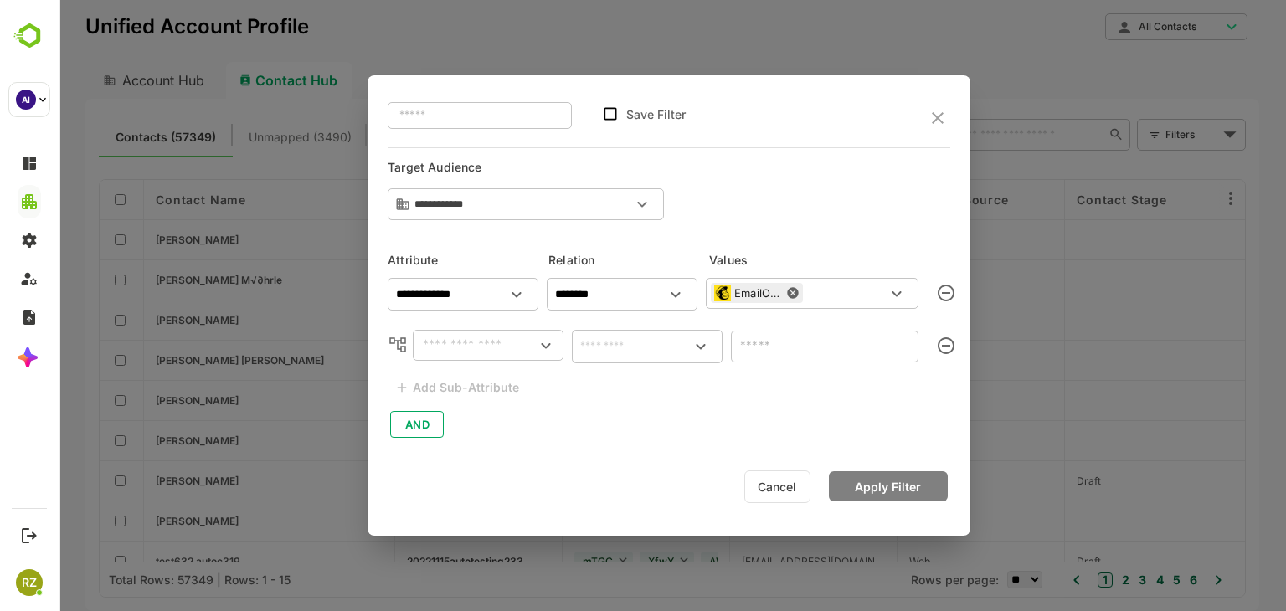
click at [492, 346] on input "text" at bounding box center [477, 345] width 118 height 20
click at [664, 337] on input "text" at bounding box center [647, 346] width 144 height 20
click at [490, 346] on input "text" at bounding box center [477, 345] width 118 height 20
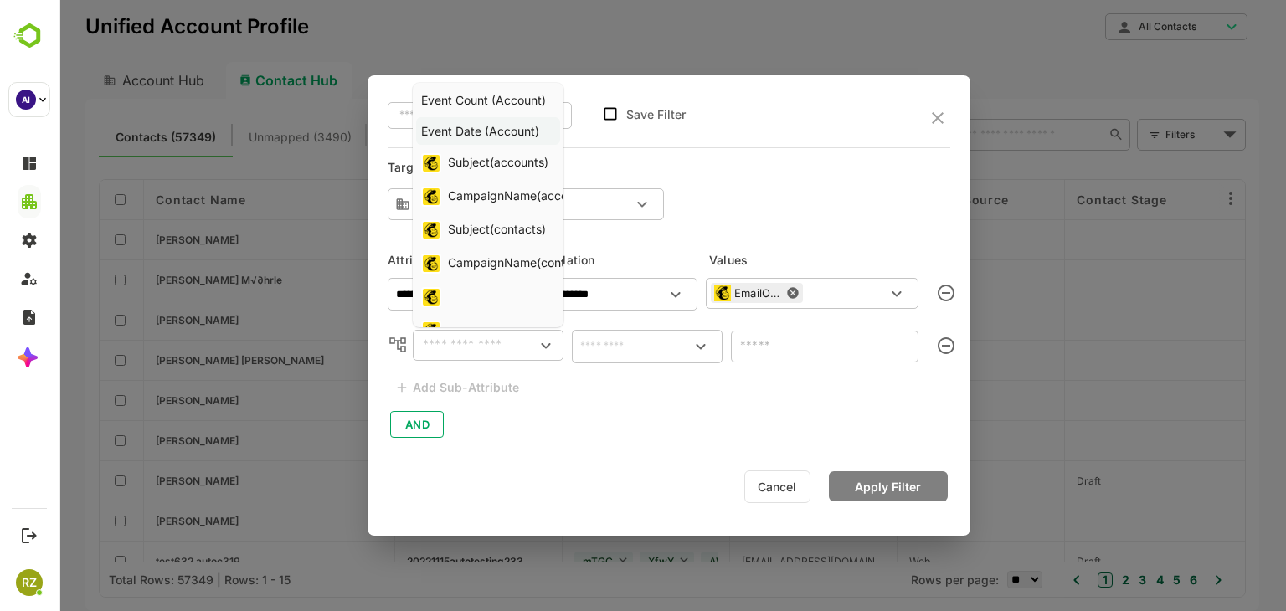
click at [486, 131] on div "Event Date (Account)" at bounding box center [480, 131] width 118 height 18
type input "**********"
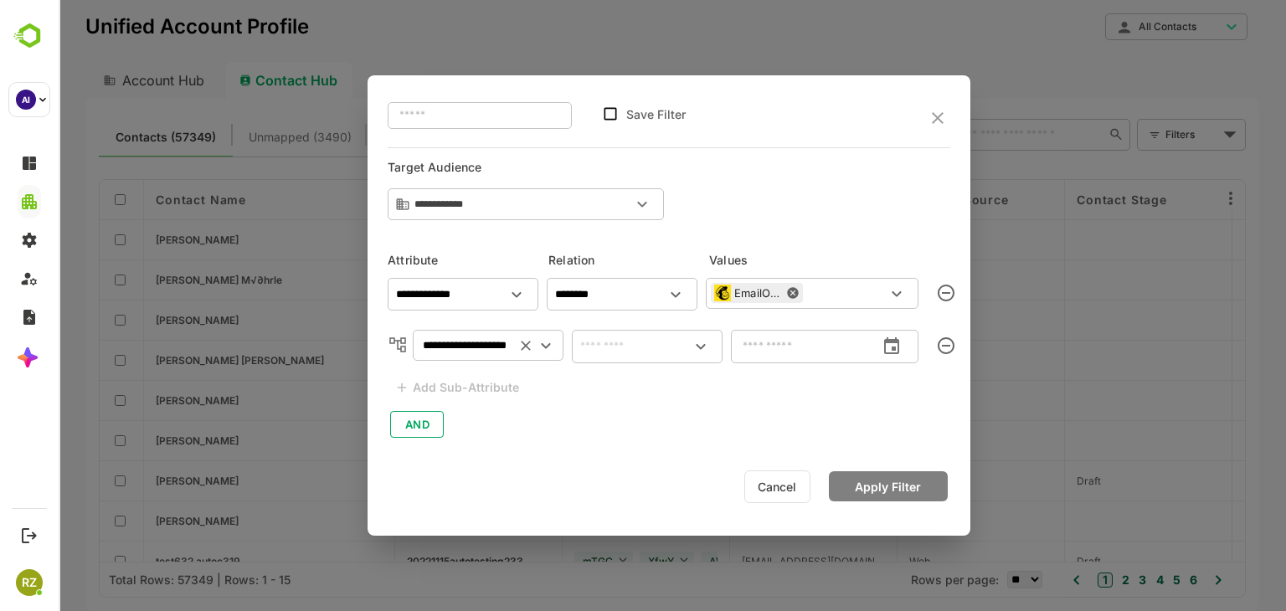
click at [679, 339] on input "text" at bounding box center [647, 346] width 144 height 20
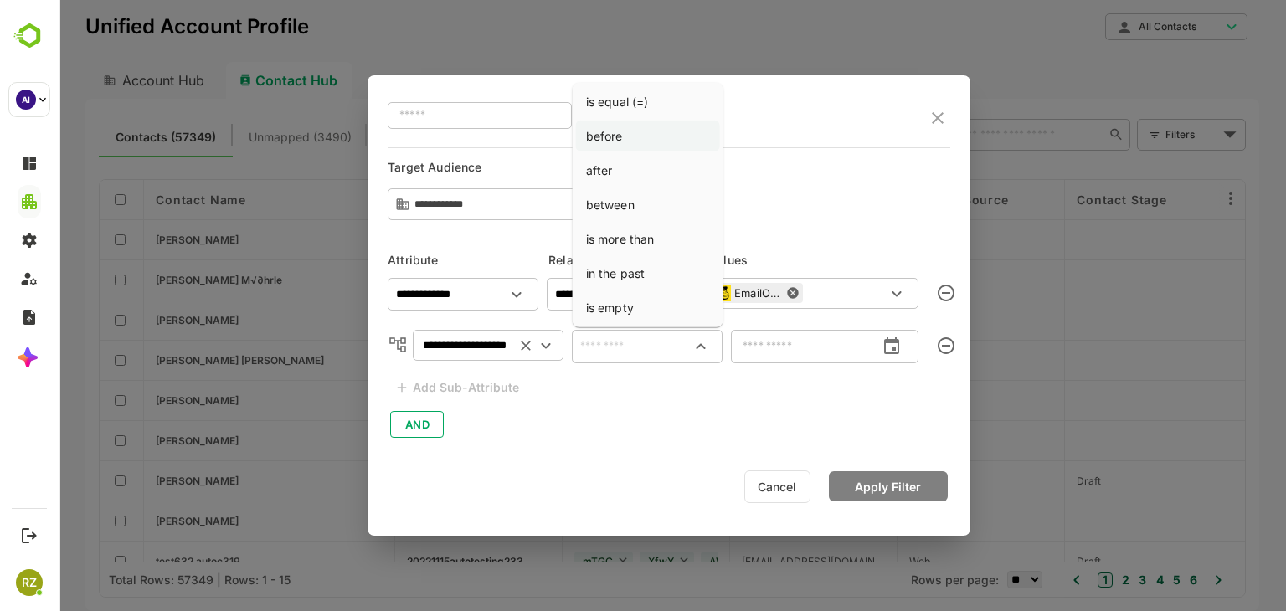
click at [628, 141] on li "before" at bounding box center [648, 136] width 144 height 31
type input "******"
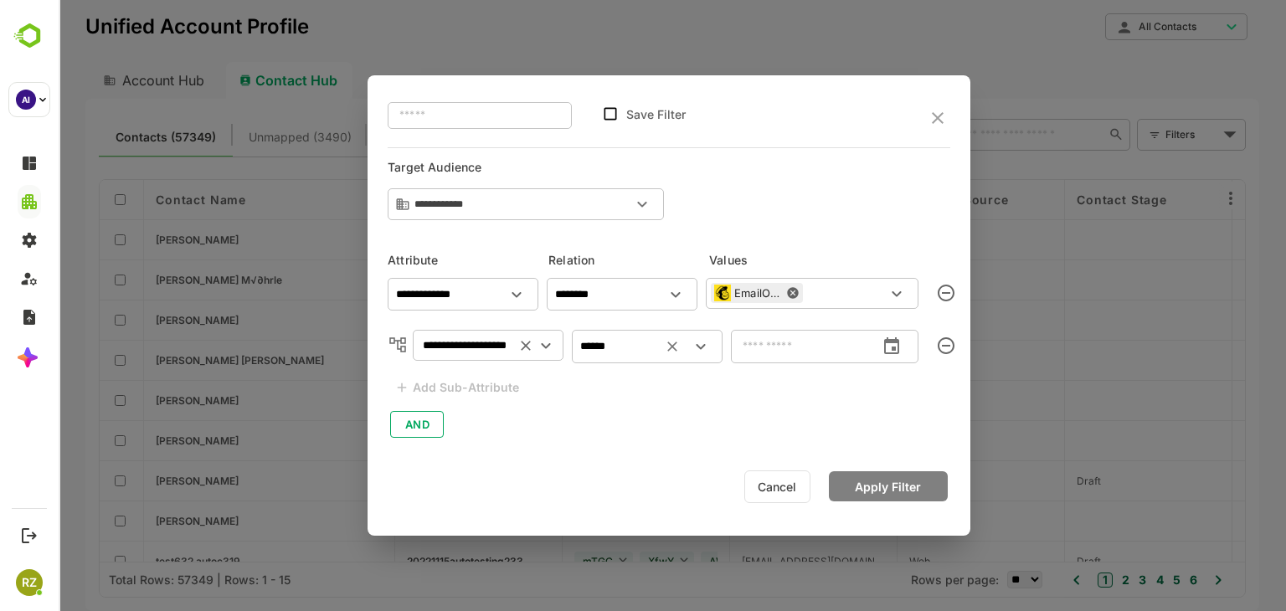
click at [897, 349] on icon "change date" at bounding box center [891, 345] width 15 height 17
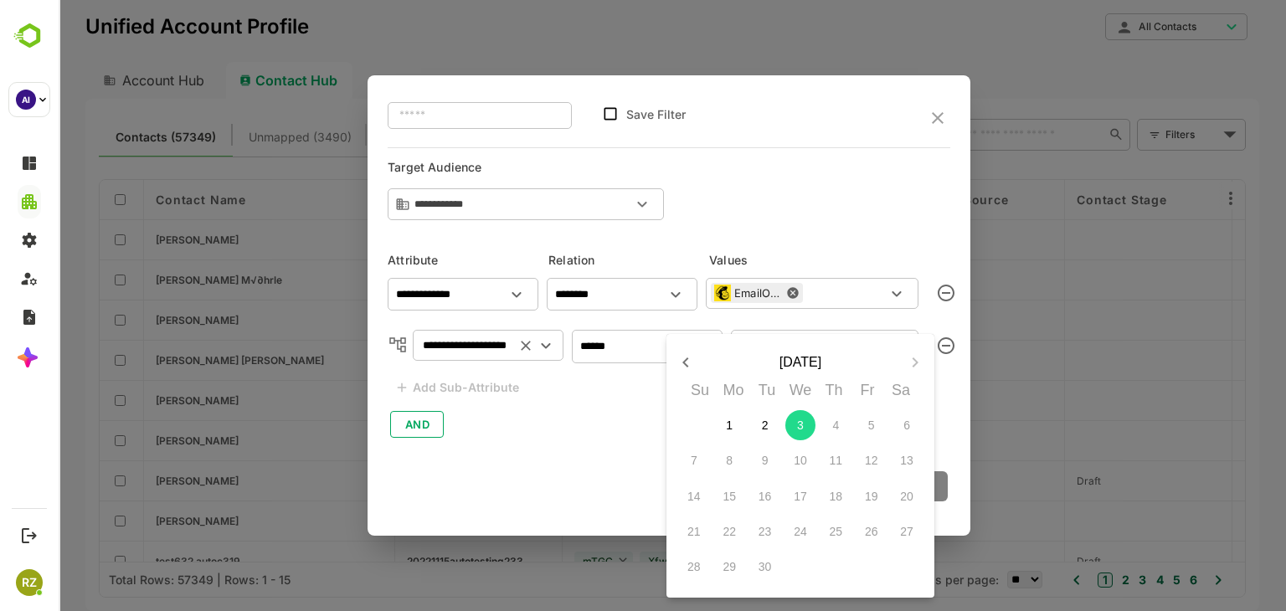
click at [732, 426] on span "1" at bounding box center [729, 425] width 30 height 17
type input "**********"
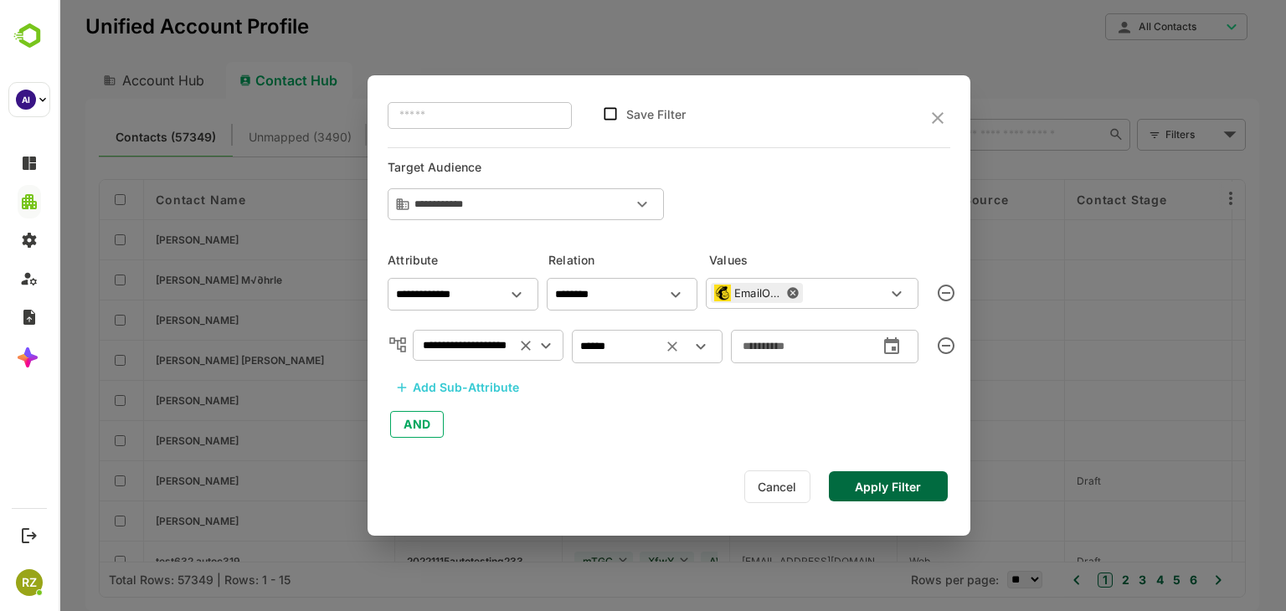
click at [660, 345] on button "Clear" at bounding box center [671, 346] width 23 height 23
click at [691, 352] on icon "Open" at bounding box center [701, 346] width 20 height 20
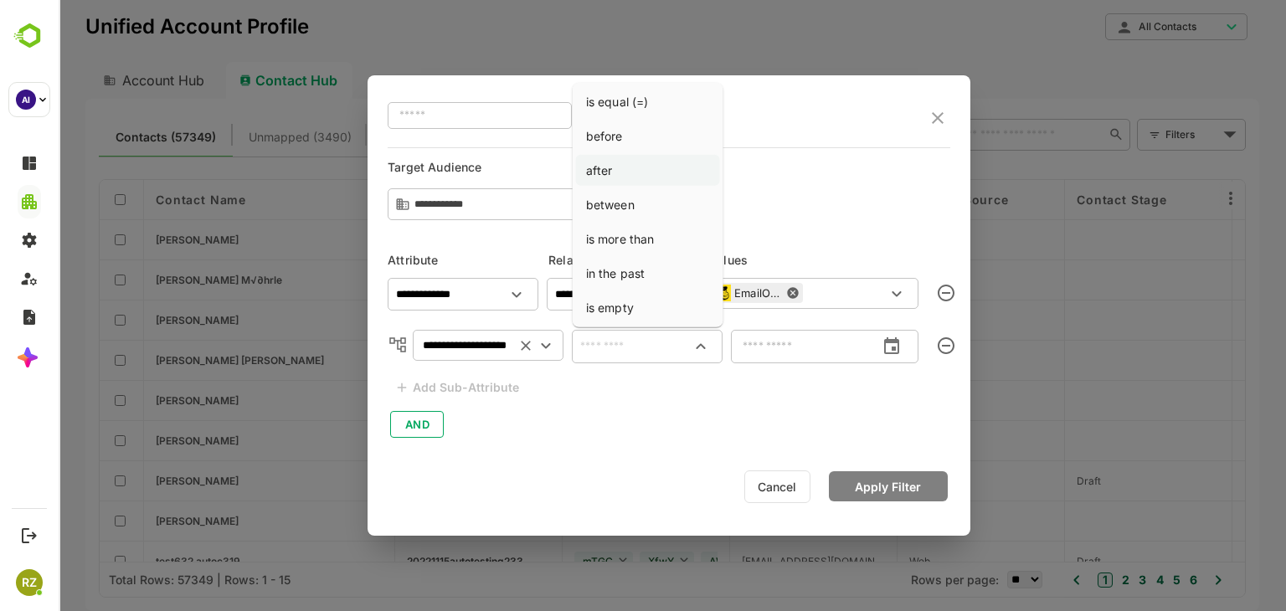
click at [636, 163] on li "after" at bounding box center [648, 170] width 144 height 31
type input "*****"
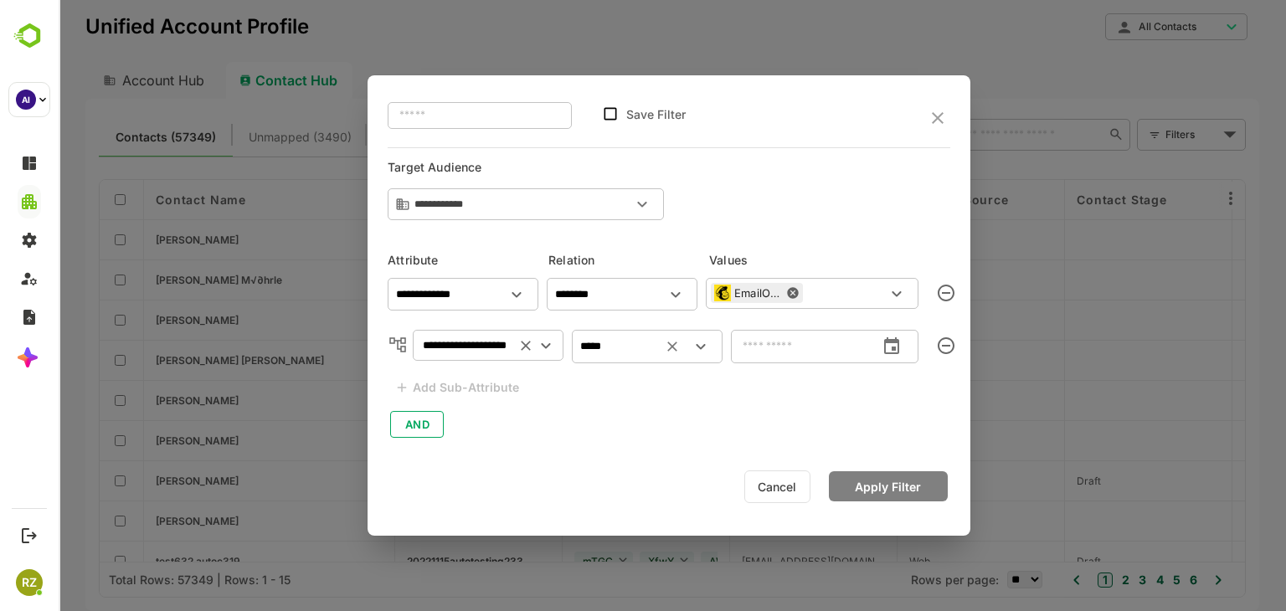
click at [848, 340] on input "text" at bounding box center [800, 346] width 139 height 30
click at [889, 344] on icon "change date" at bounding box center [891, 346] width 20 height 20
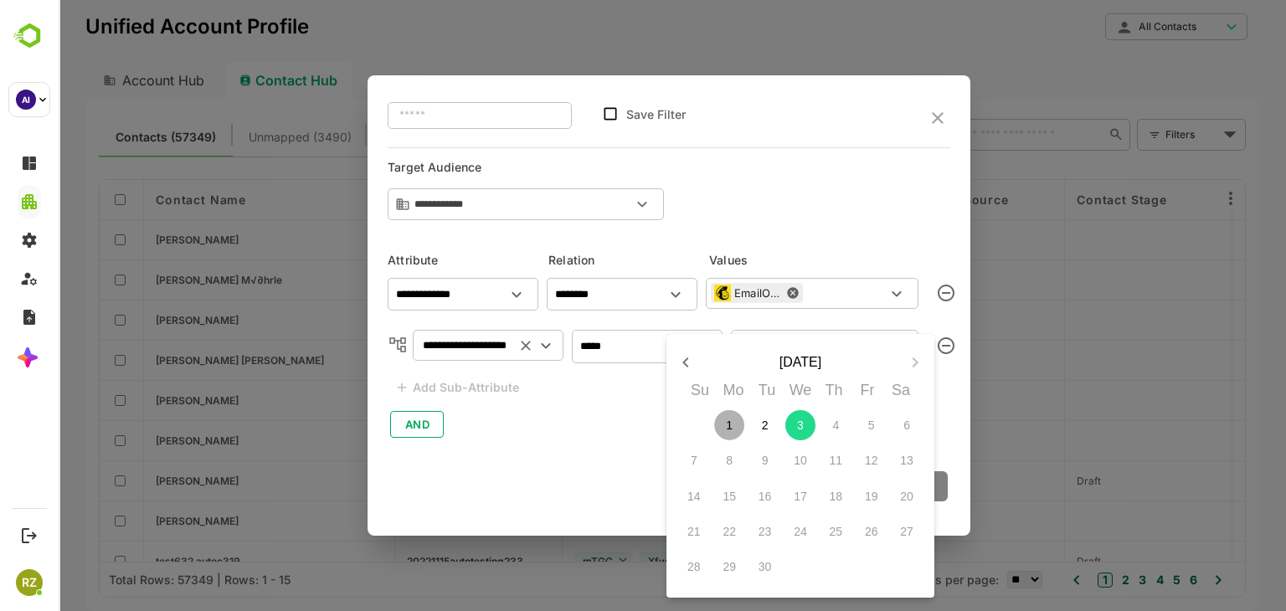
click at [725, 425] on span "1" at bounding box center [729, 425] width 30 height 17
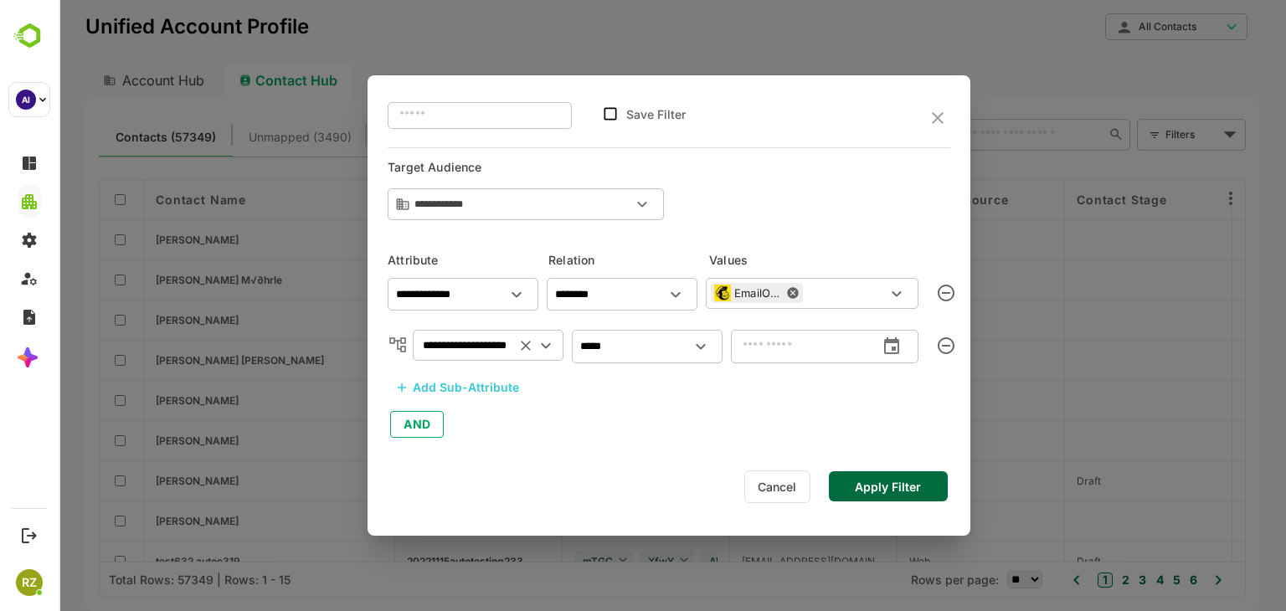
type input "**********"
click at [882, 488] on button "Apply Filter" at bounding box center [888, 486] width 119 height 30
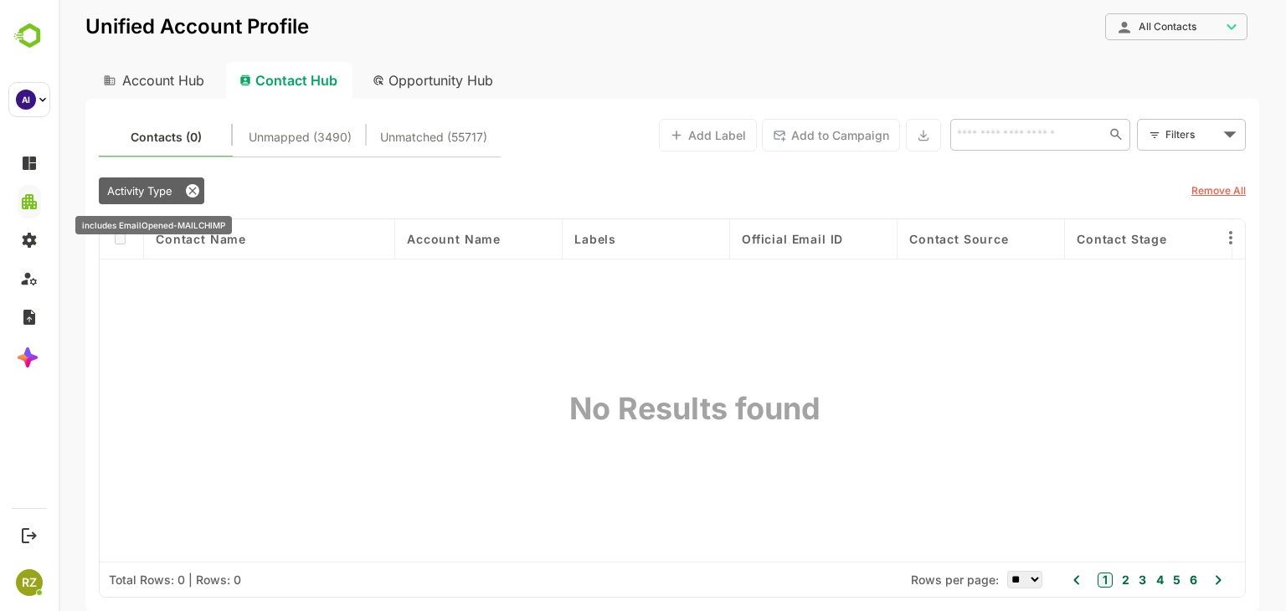
click at [151, 193] on span "Activity Type" at bounding box center [139, 190] width 65 height 13
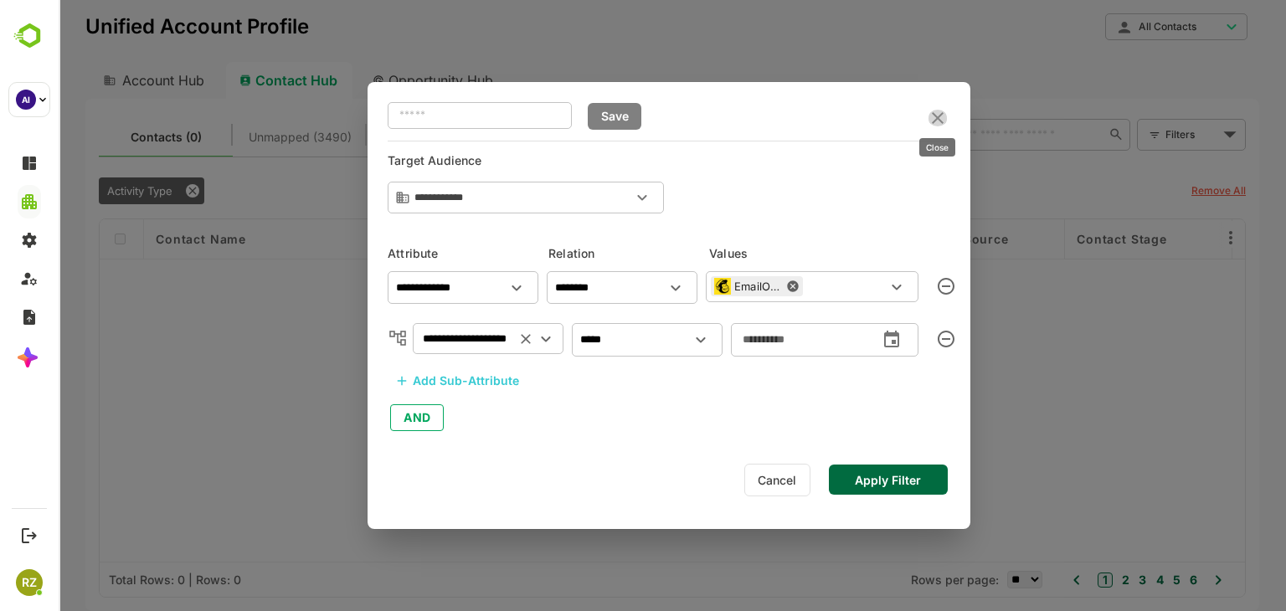
click at [934, 117] on icon "close" at bounding box center [937, 118] width 20 height 20
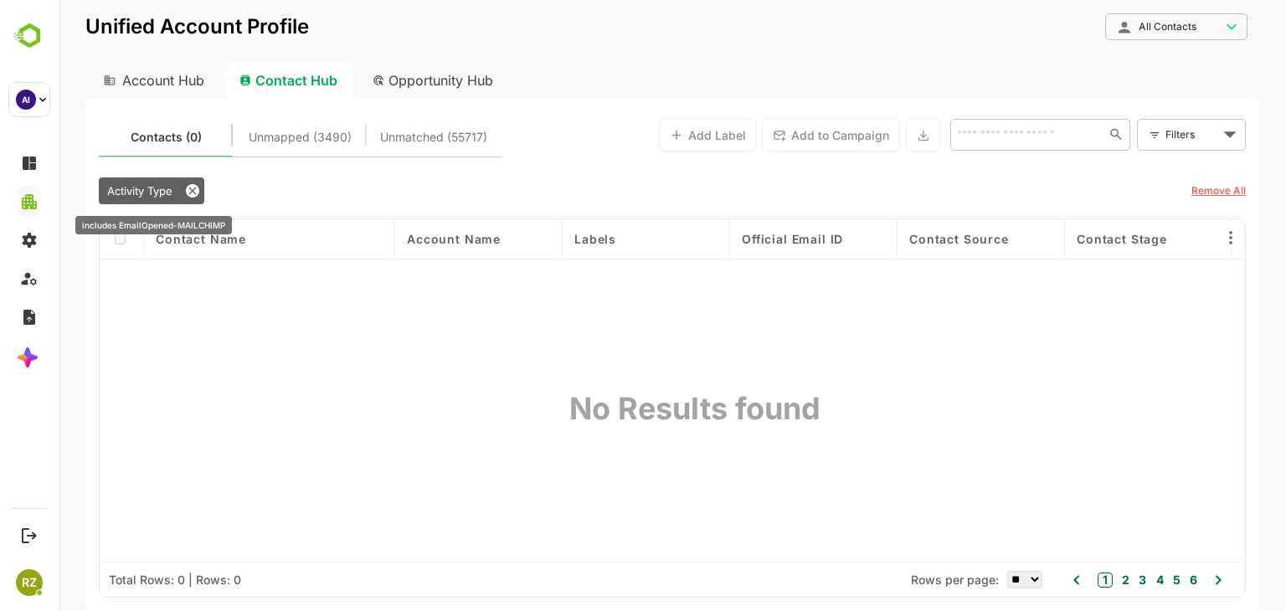
click at [193, 193] on icon at bounding box center [192, 190] width 13 height 13
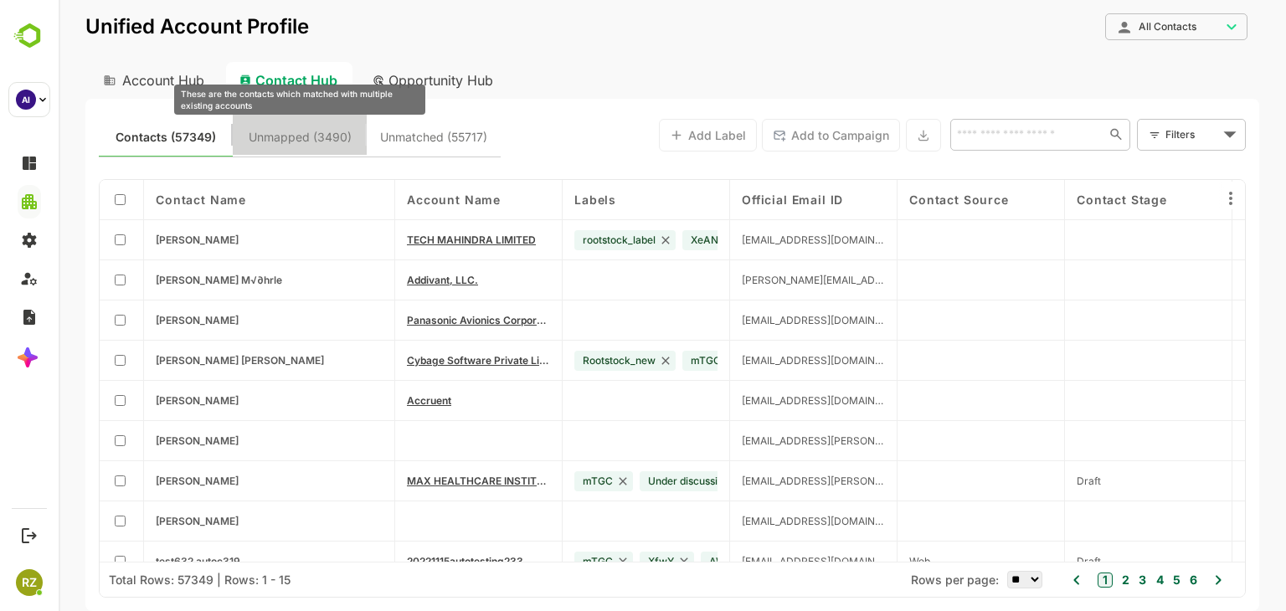
click at [294, 141] on span "Unmapped (3490)" at bounding box center [300, 137] width 103 height 22
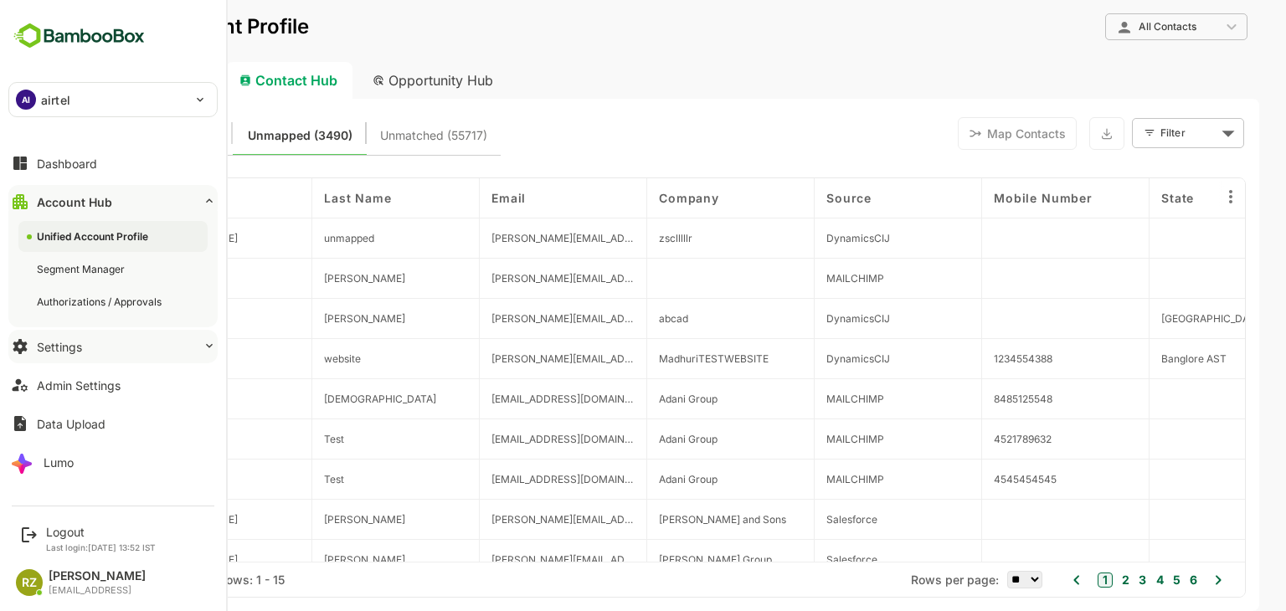
click at [106, 352] on button "Settings" at bounding box center [112, 346] width 209 height 33
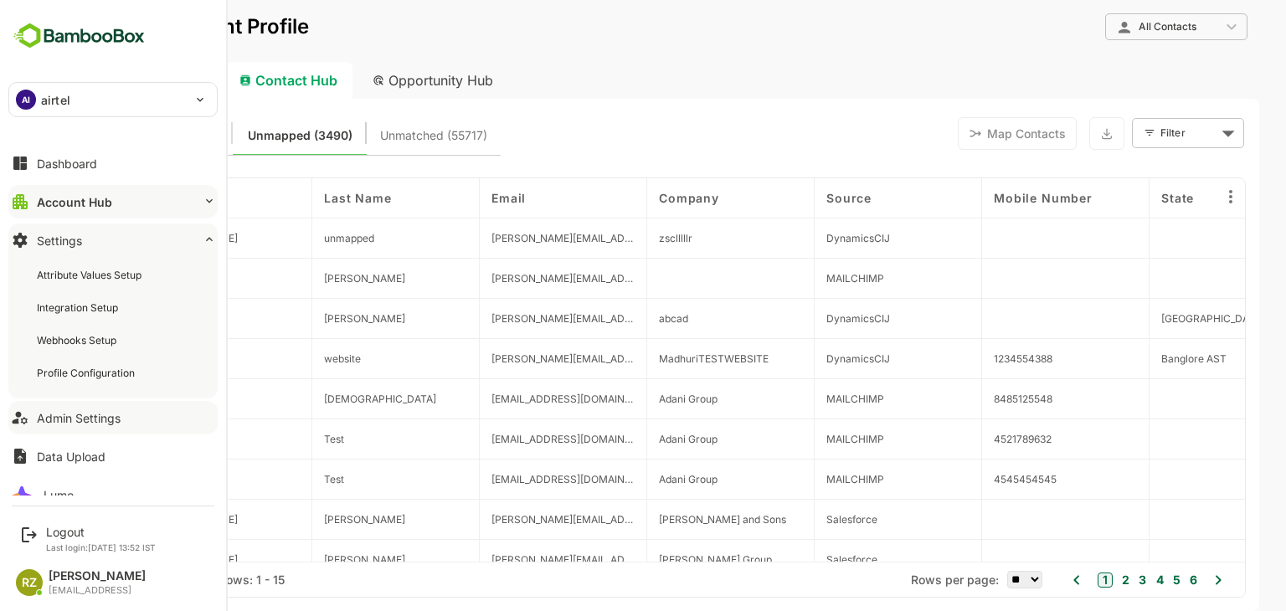
click at [104, 420] on div "Admin Settings" at bounding box center [79, 418] width 84 height 14
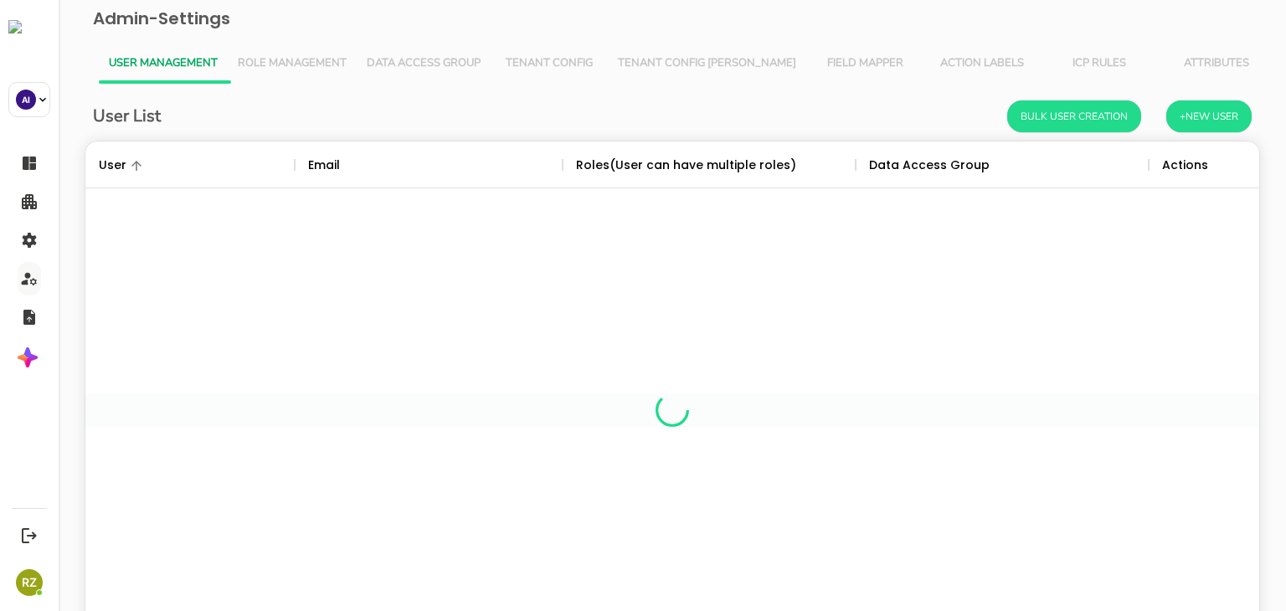
scroll to position [478, 1148]
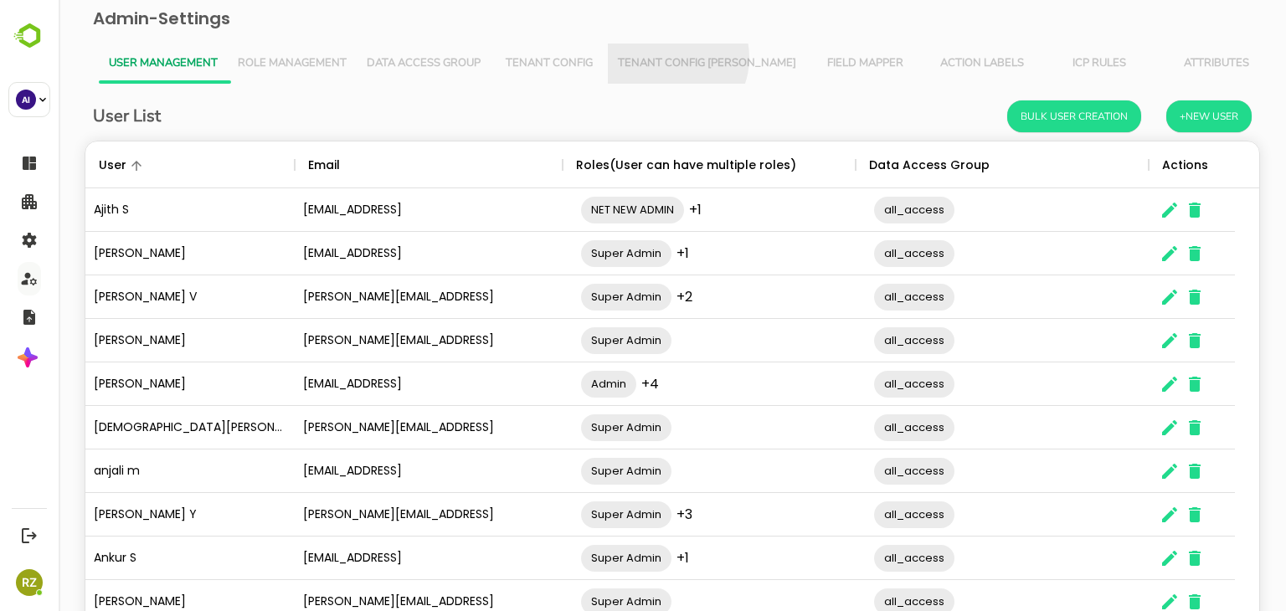
click at [670, 58] on span "Tenant Config [PERSON_NAME]" at bounding box center [707, 63] width 178 height 13
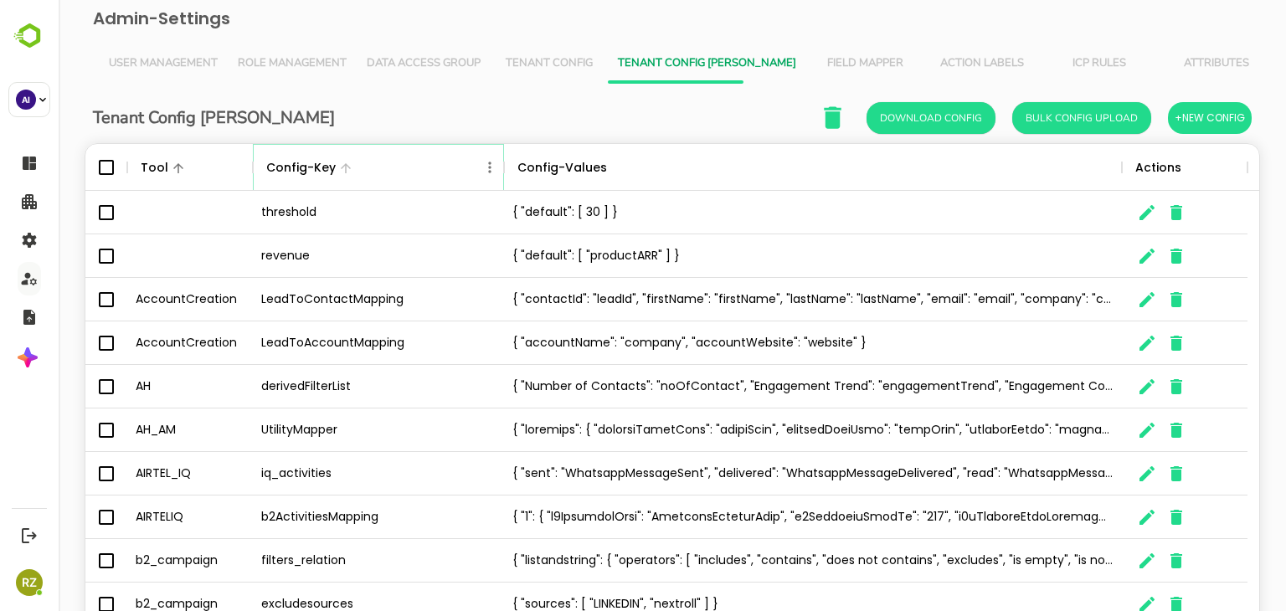
click at [489, 165] on icon "Menu" at bounding box center [489, 167] width 17 height 17
click at [449, 287] on li "Filter" at bounding box center [443, 290] width 116 height 30
select select "*********"
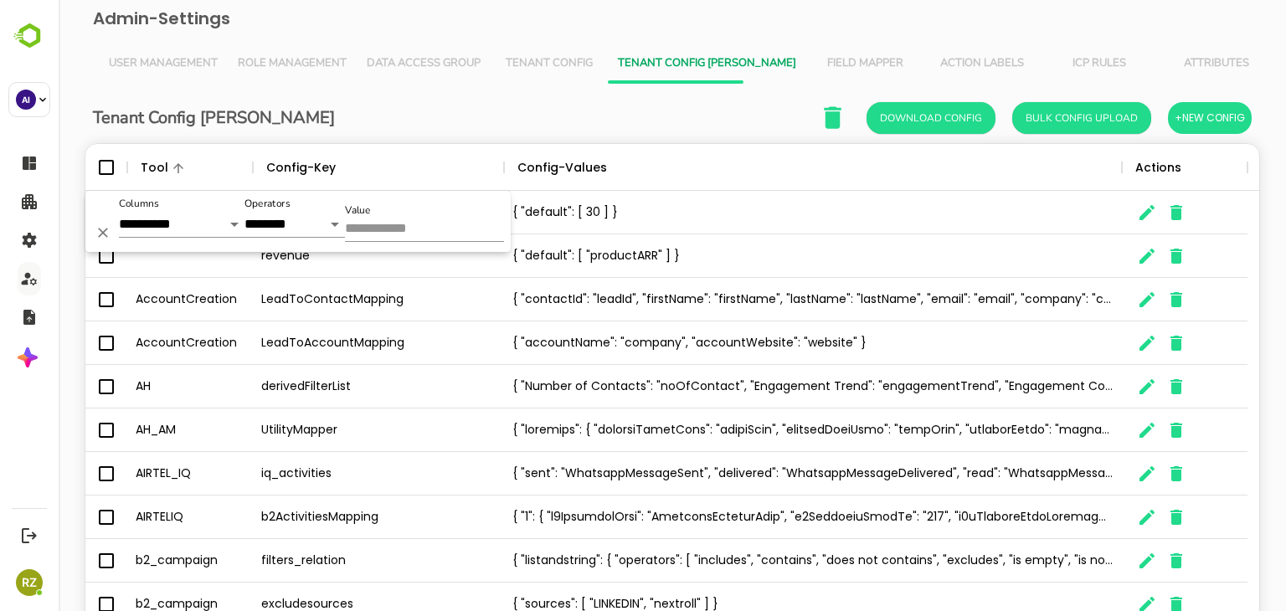
click at [429, 236] on input "Value" at bounding box center [424, 230] width 159 height 24
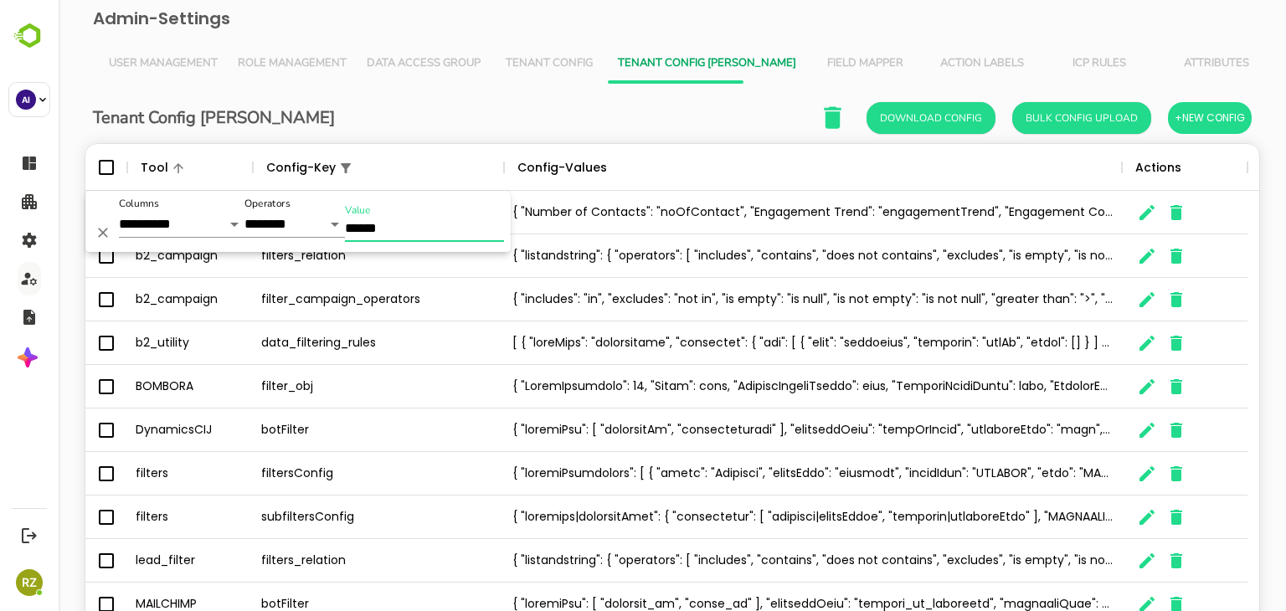
type input "******"
click at [429, 101] on div "Tenant Config Json Download Config Bulk Config Upload +New Config" at bounding box center [672, 117] width 1158 height 34
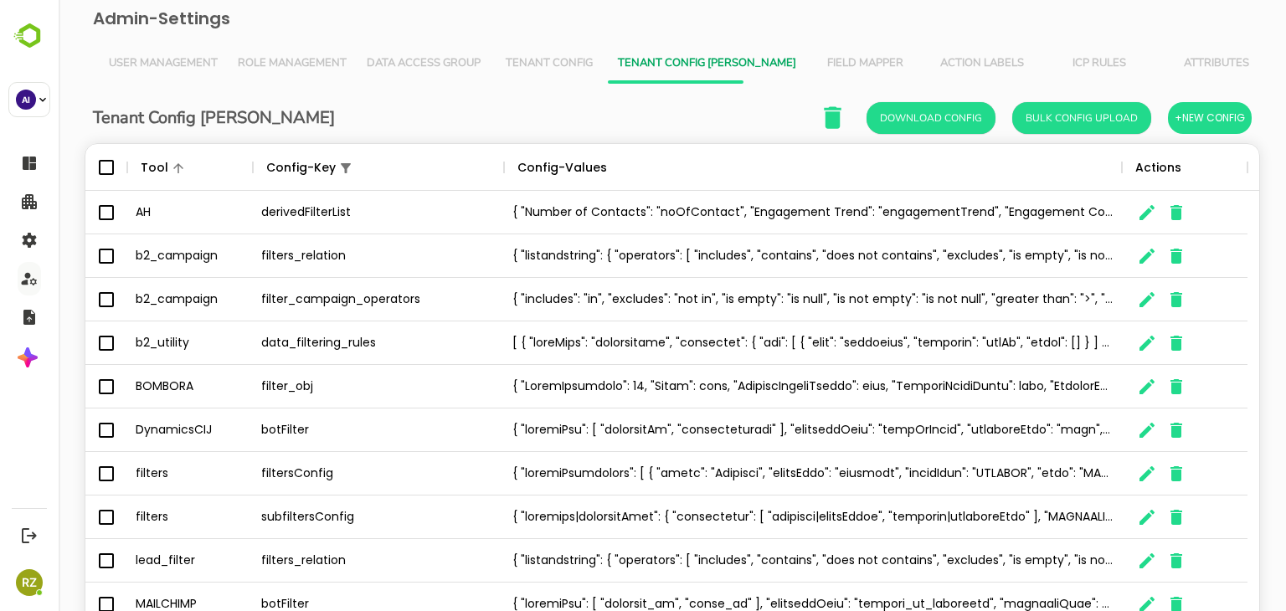
scroll to position [110, 0]
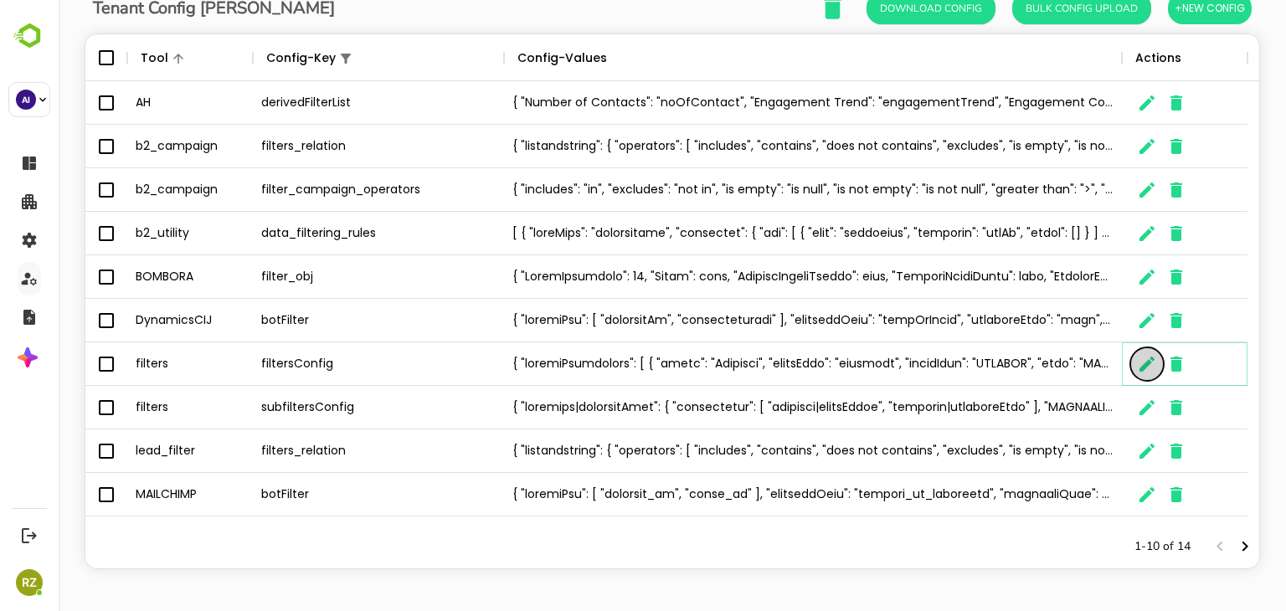
click at [1135, 362] on button "The User Data" at bounding box center [1146, 363] width 33 height 33
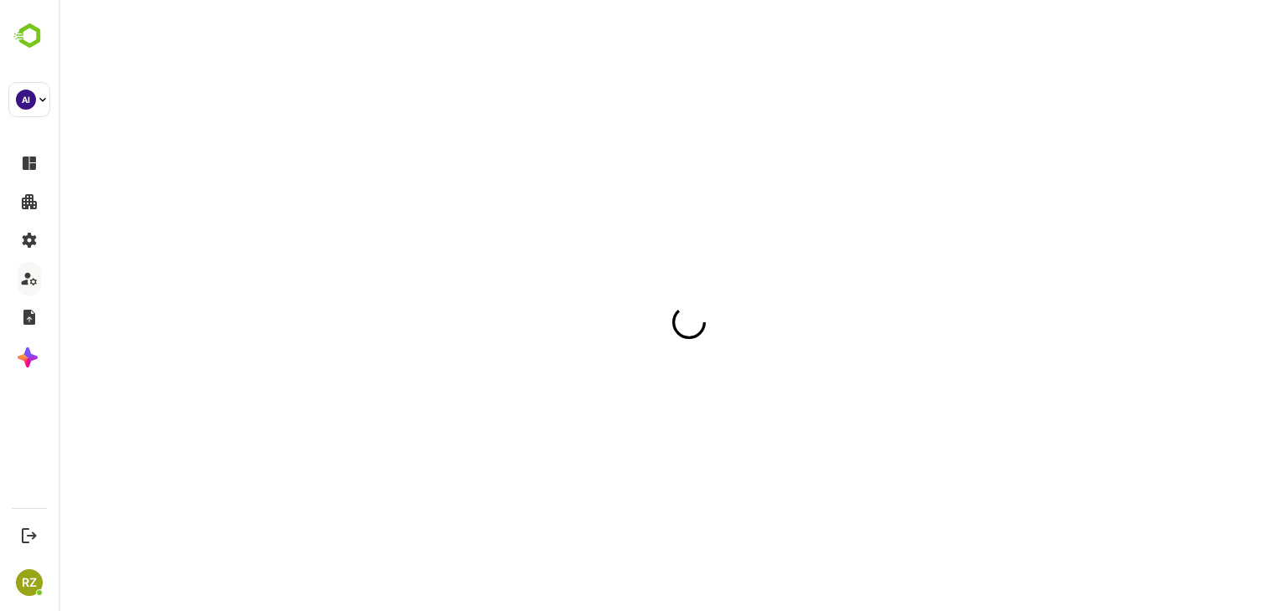
scroll to position [0, 0]
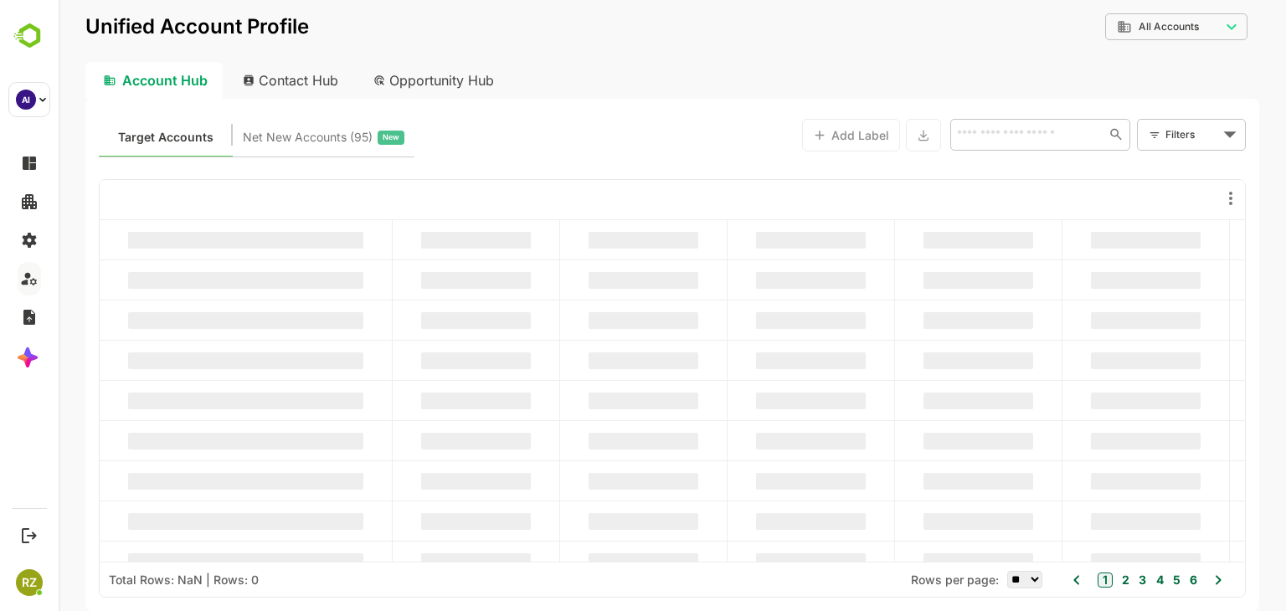
type input "**********"
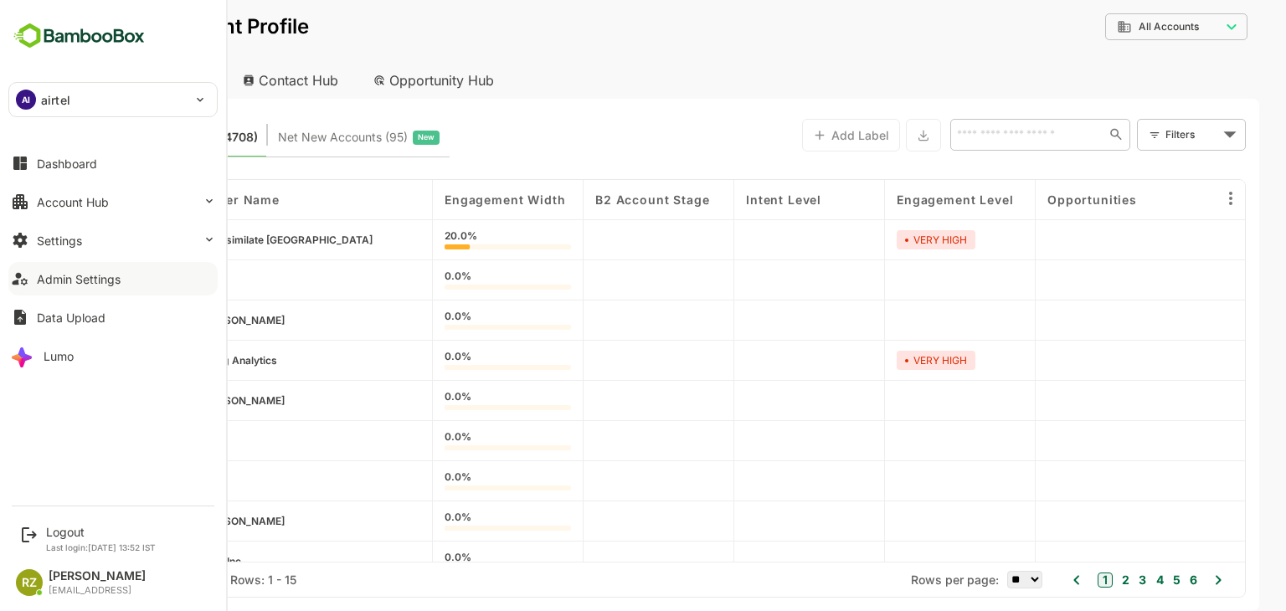
click at [128, 277] on button "Admin Settings" at bounding box center [112, 278] width 209 height 33
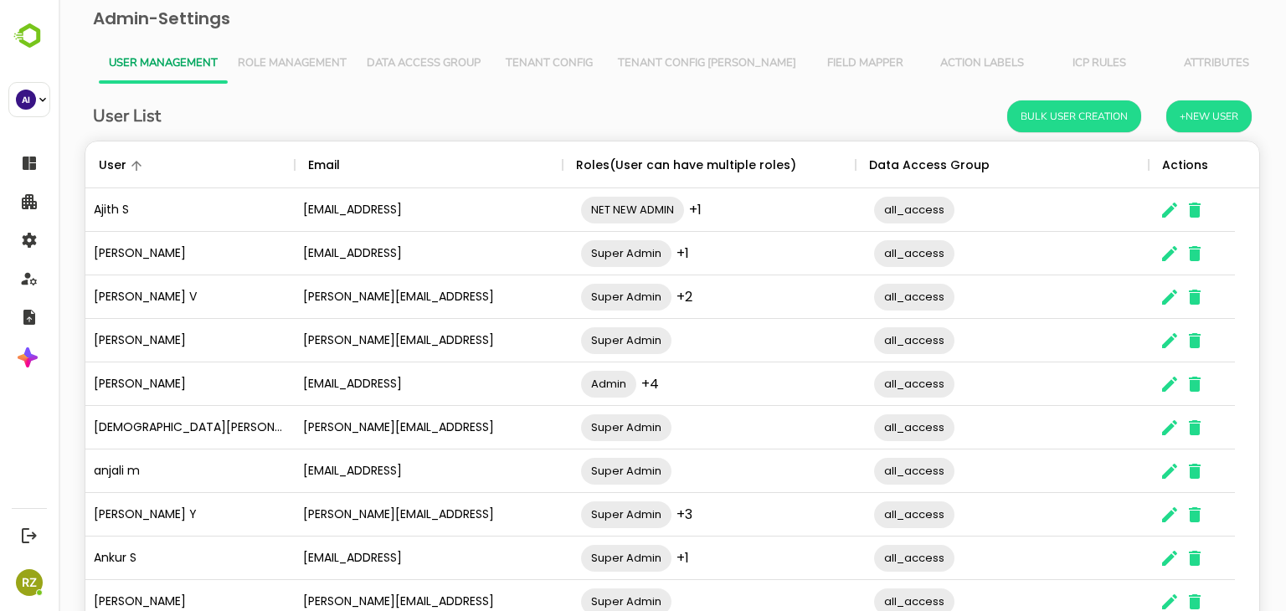
scroll to position [478, 1148]
click at [680, 64] on span "Tenant Config [PERSON_NAME]" at bounding box center [707, 63] width 178 height 13
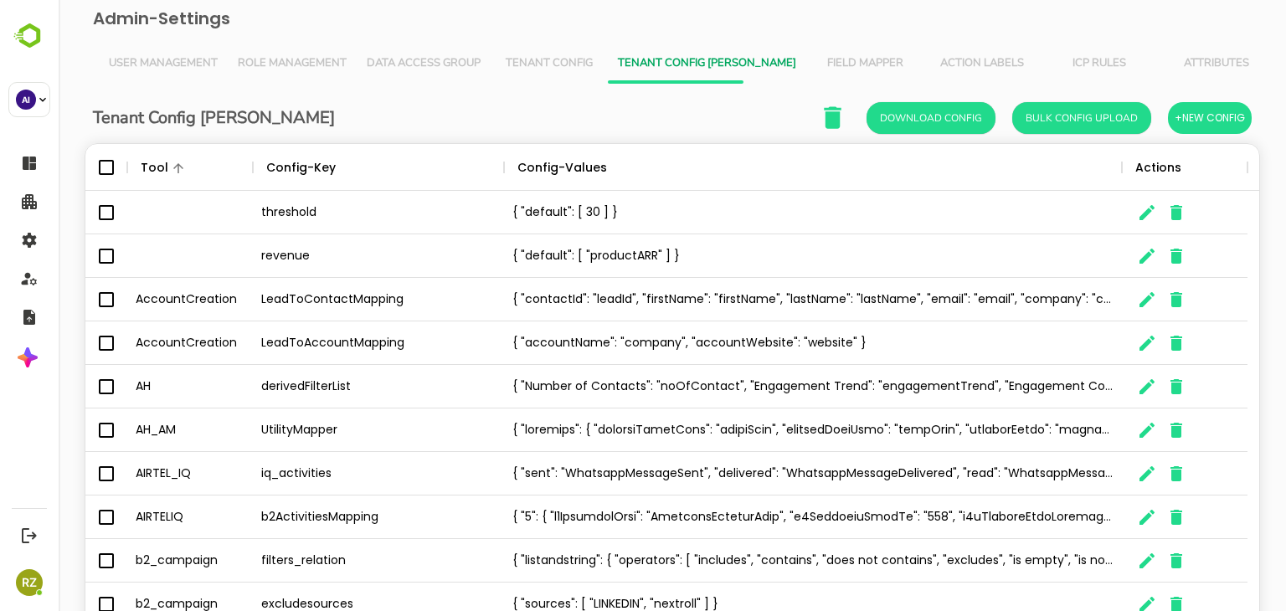
click at [649, 105] on div "Tenant Config Json Download Config Bulk Config Upload +New Config" at bounding box center [672, 117] width 1158 height 34
